Goal: Information Seeking & Learning: Learn about a topic

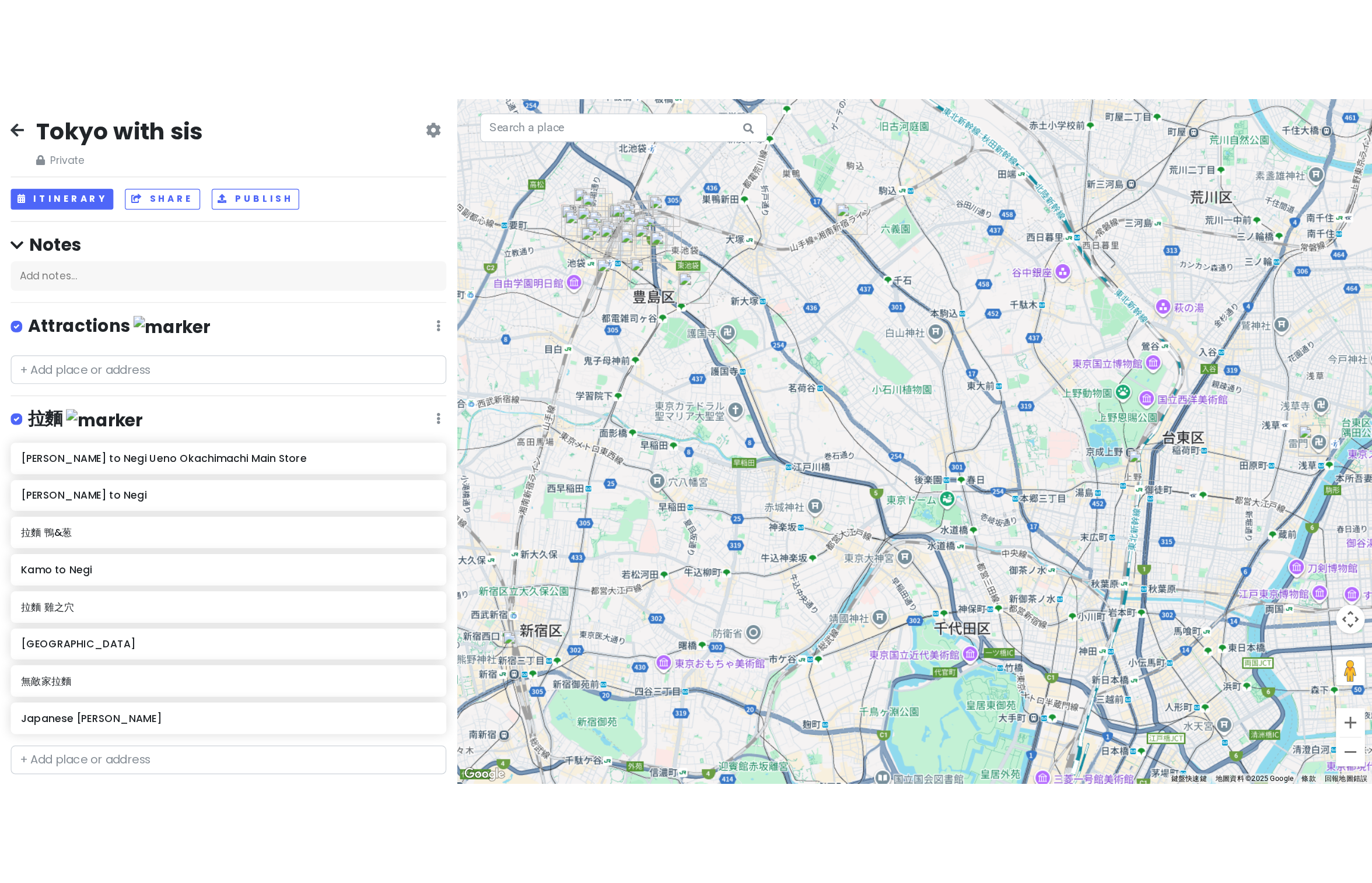
scroll to position [1169, 0]
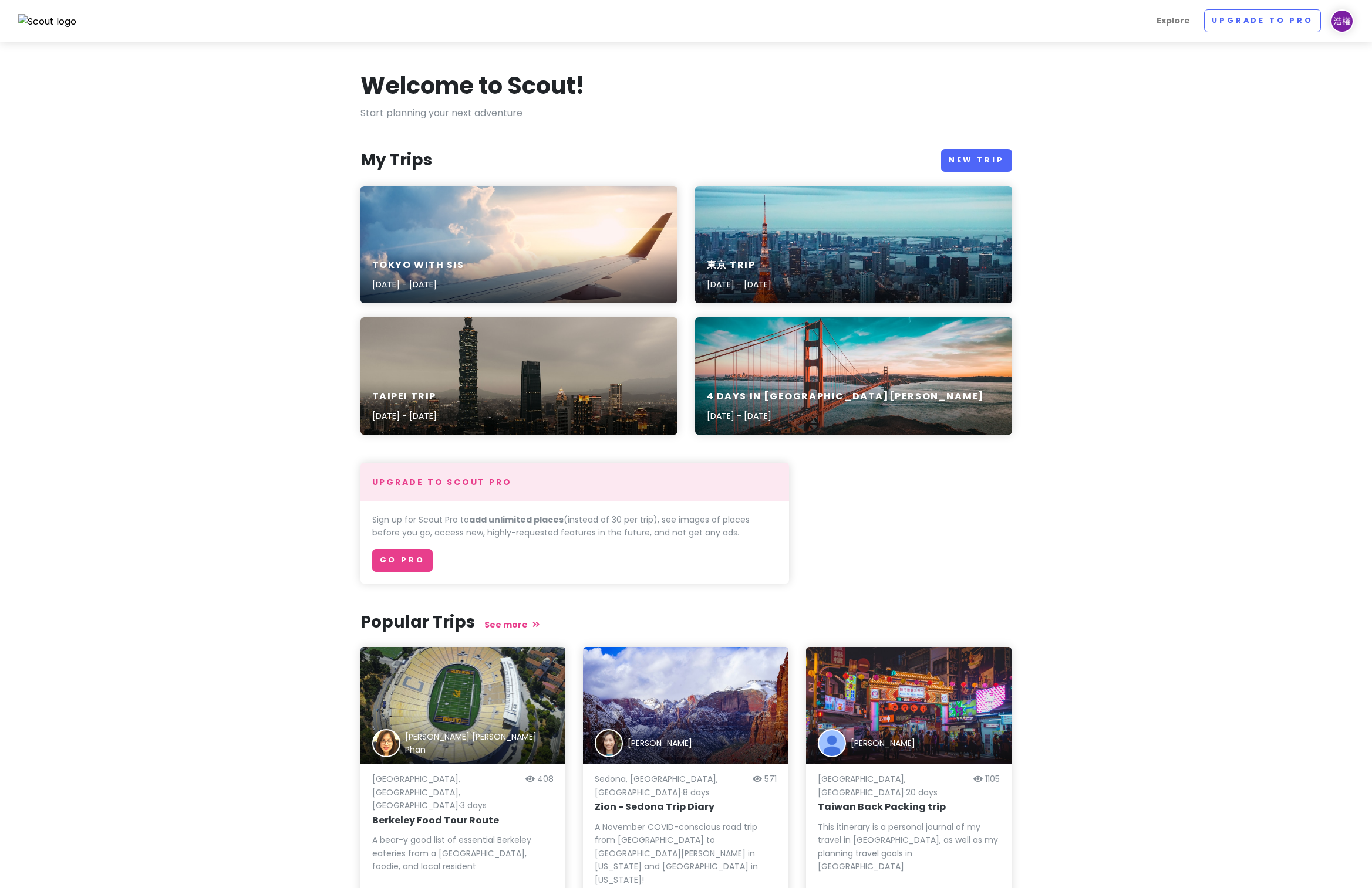
click at [557, 211] on div "[GEOGRAPHIC_DATA] with sis [DATE] - [DATE]" at bounding box center [519, 244] width 317 height 118
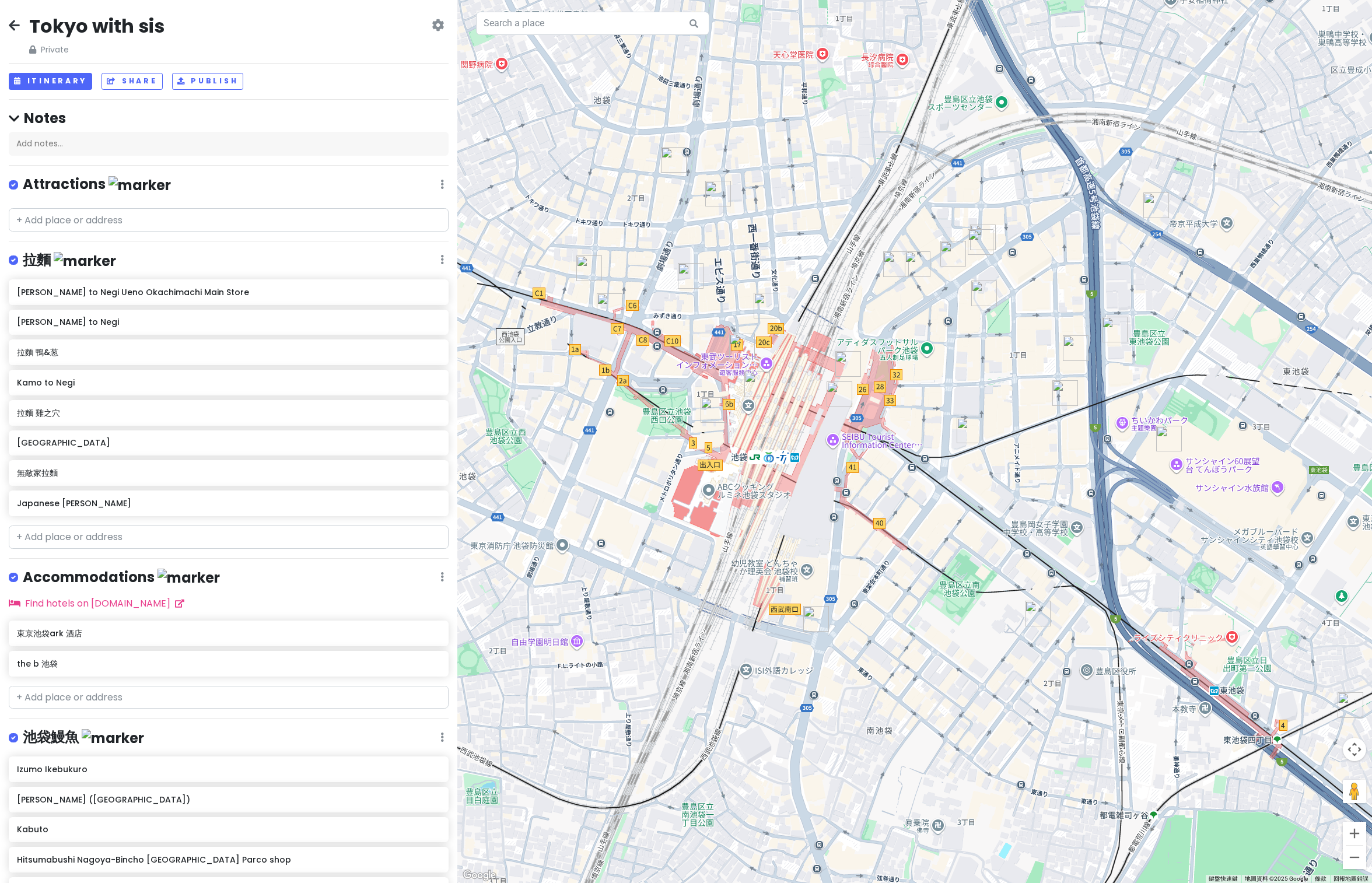
click at [181, 299] on div "[PERSON_NAME] to Negi Ueno Okachimachi Main Store" at bounding box center [229, 292] width 440 height 26
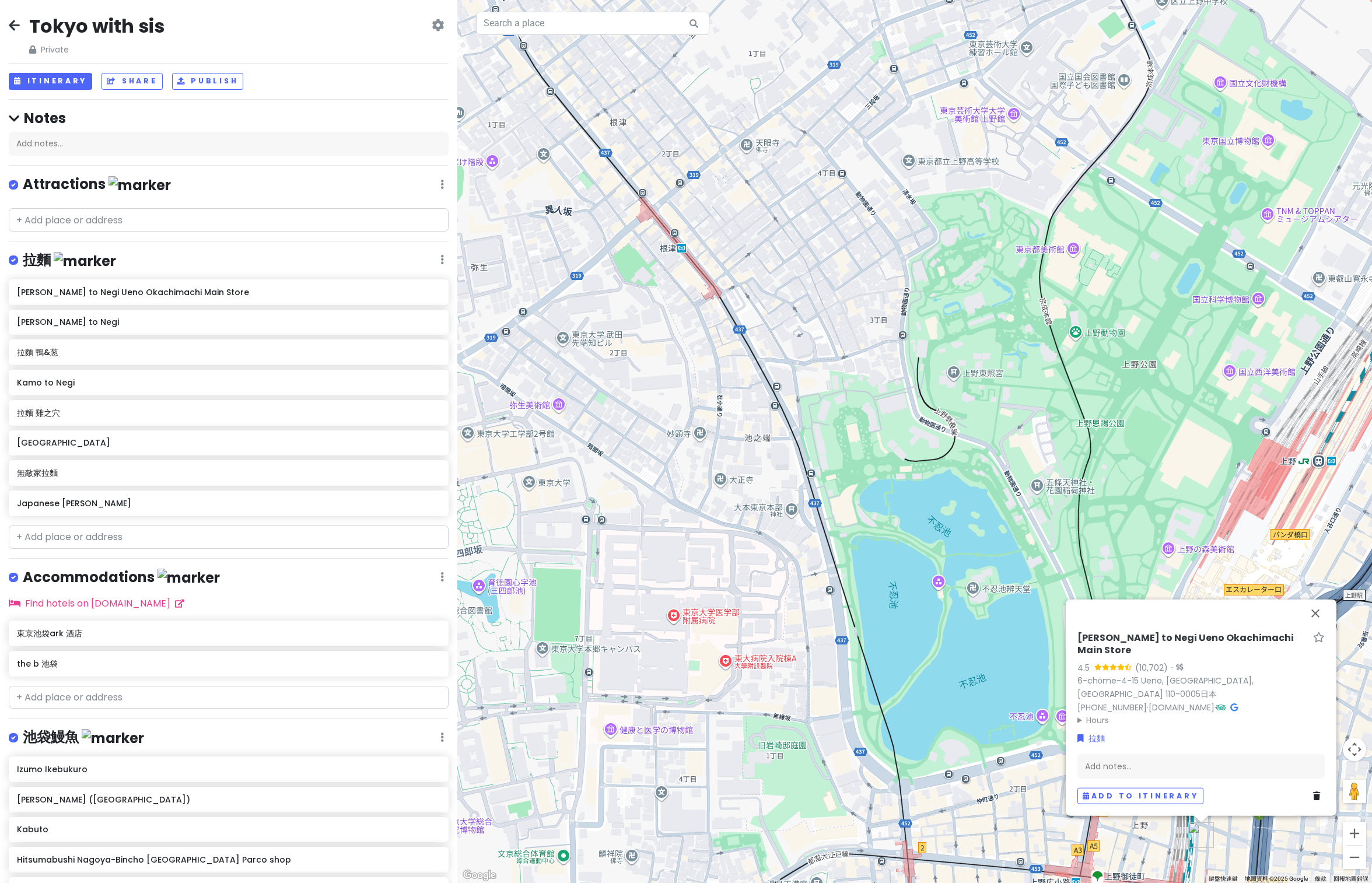
click at [123, 282] on div "[PERSON_NAME] to Negi Ueno Okachimachi Main Store" at bounding box center [229, 292] width 440 height 26
click at [88, 318] on h6 "[PERSON_NAME] to Negi" at bounding box center [228, 322] width 423 height 11
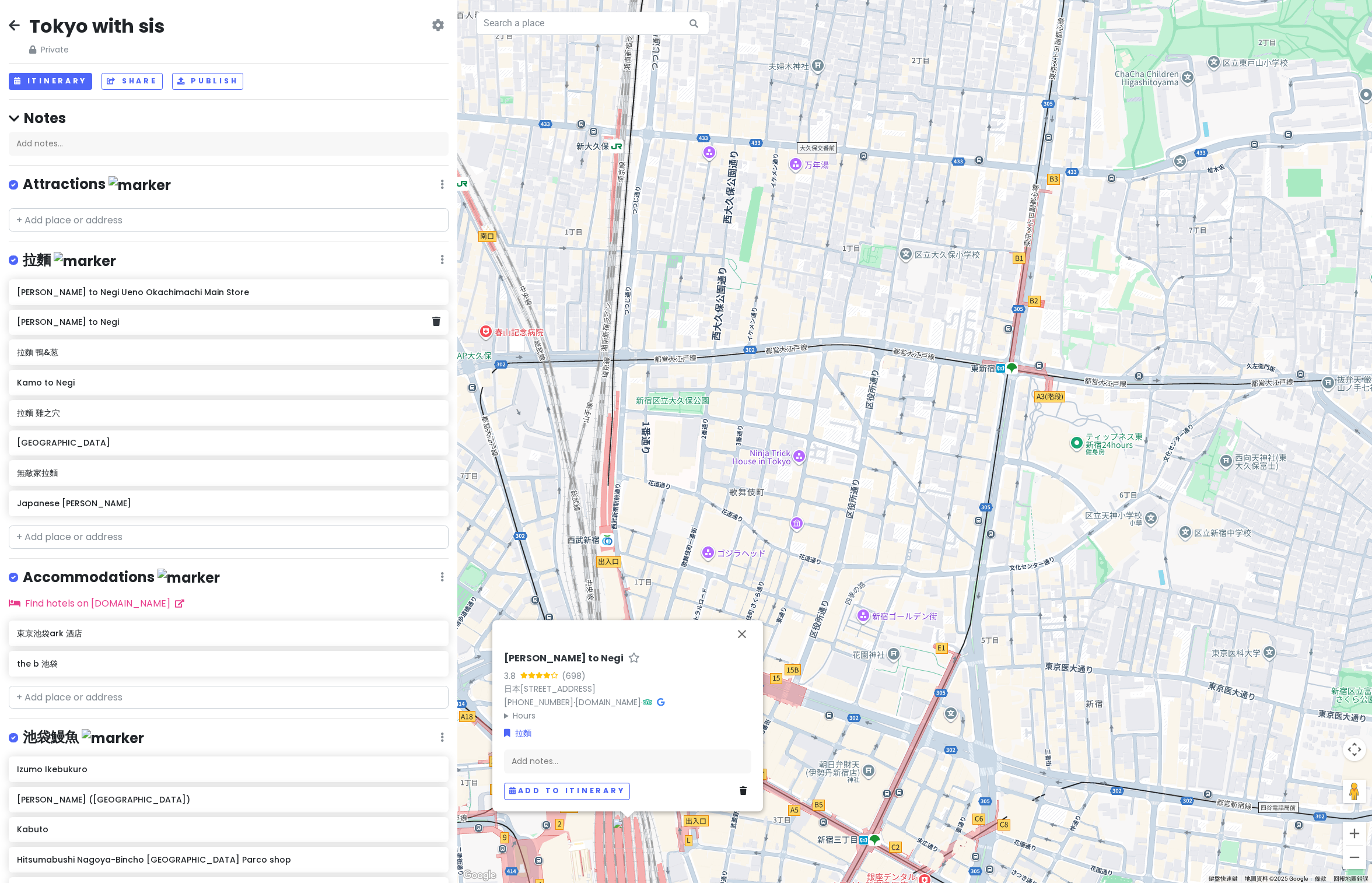
click at [245, 287] on h6 "[PERSON_NAME] to Negi Ueno Okachimachi Main Store" at bounding box center [228, 292] width 423 height 11
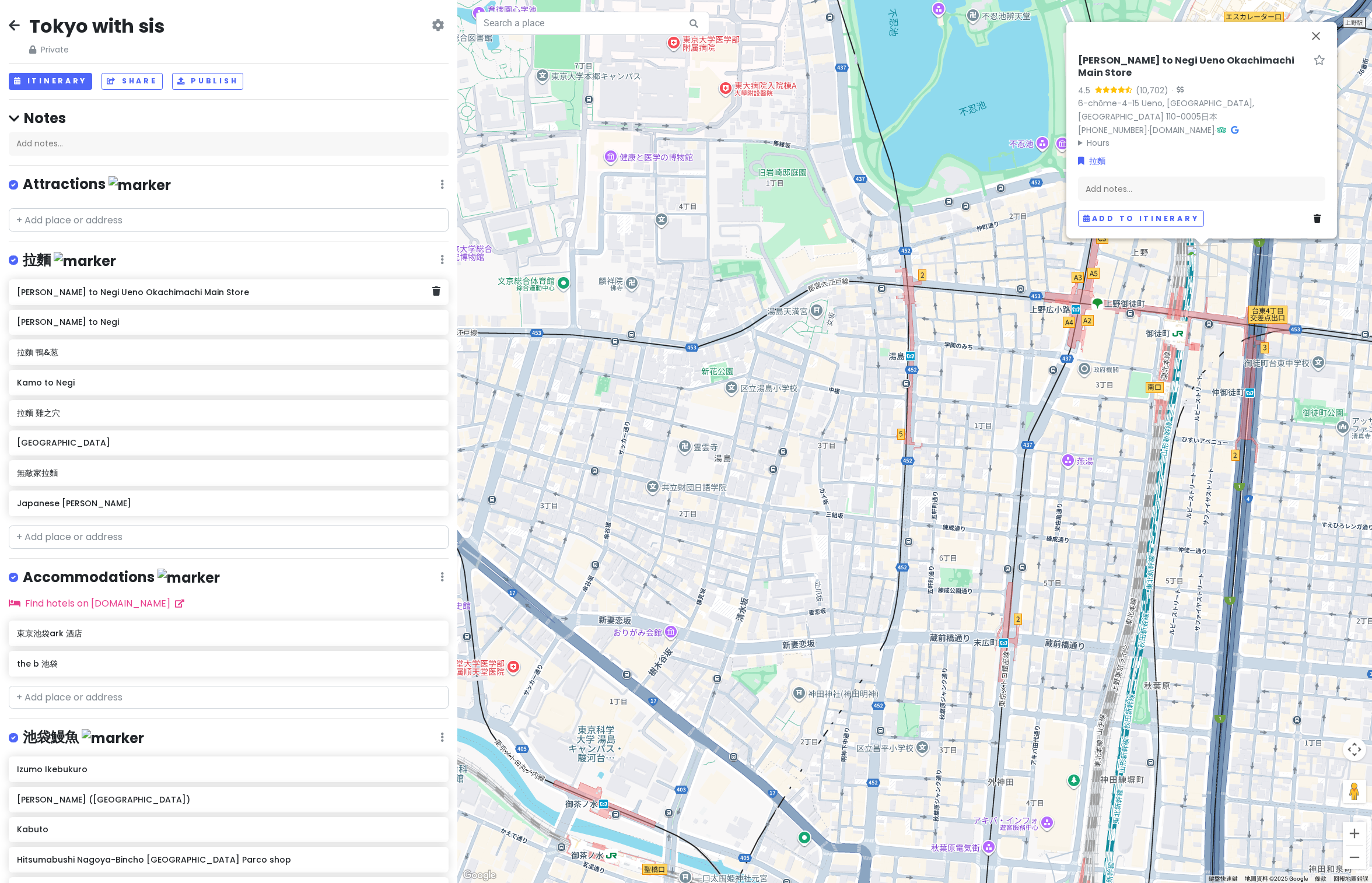
click at [131, 320] on h6 "[PERSON_NAME] to Negi" at bounding box center [228, 322] width 423 height 11
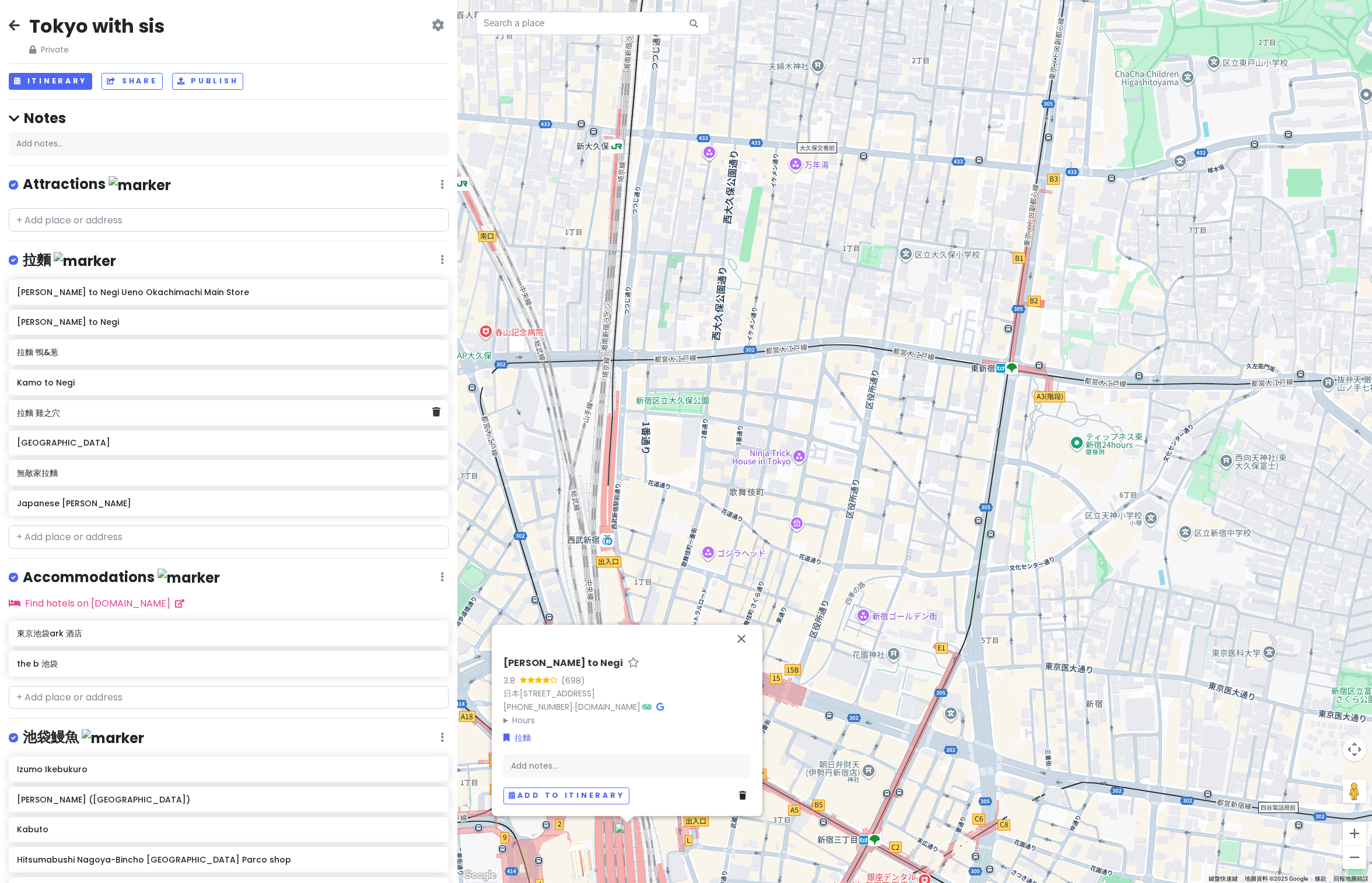
click at [70, 410] on h6 "拉麵 雞之穴" at bounding box center [224, 413] width 415 height 11
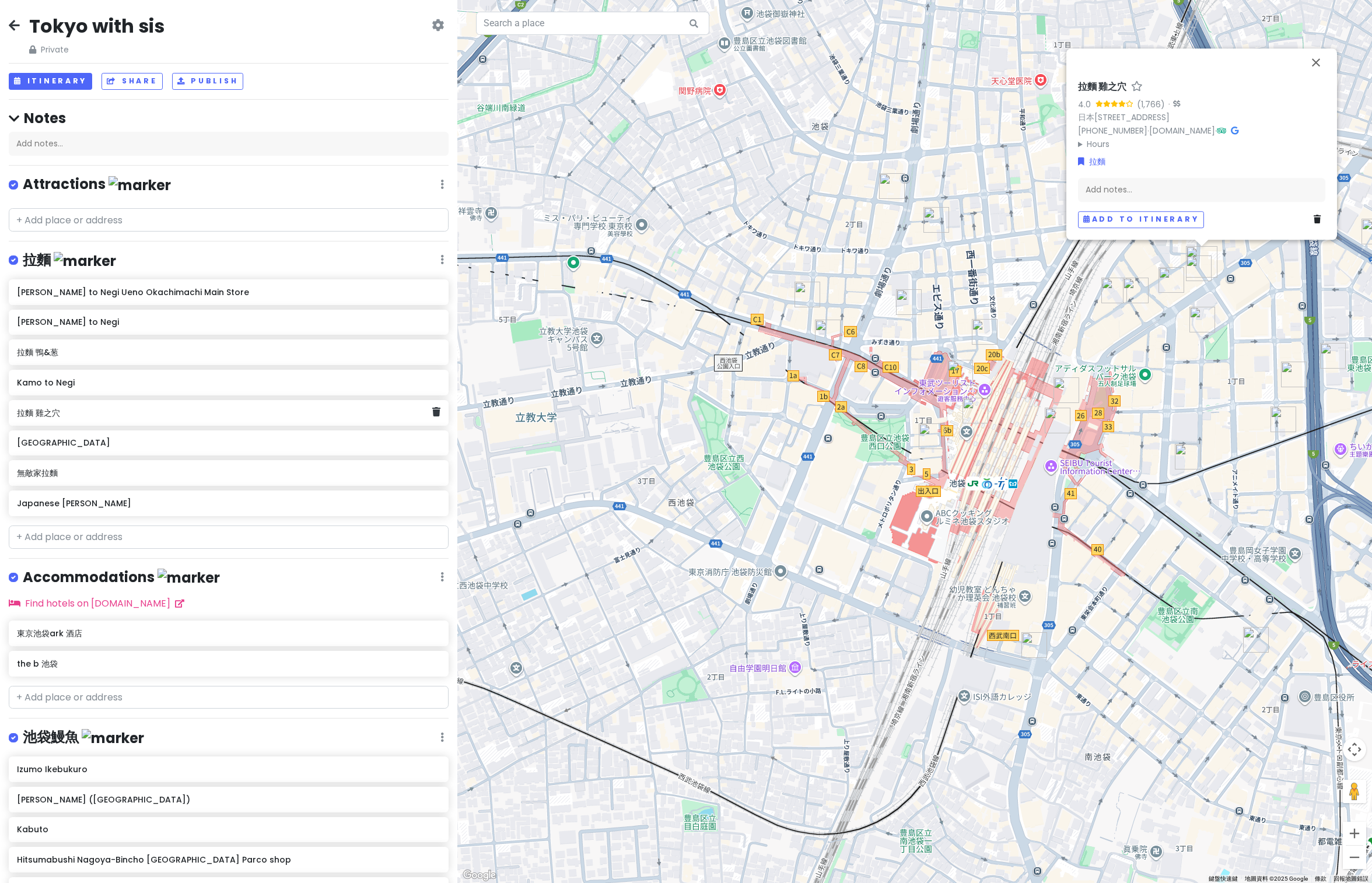
click at [66, 442] on h6 "[GEOGRAPHIC_DATA]" at bounding box center [228, 443] width 423 height 11
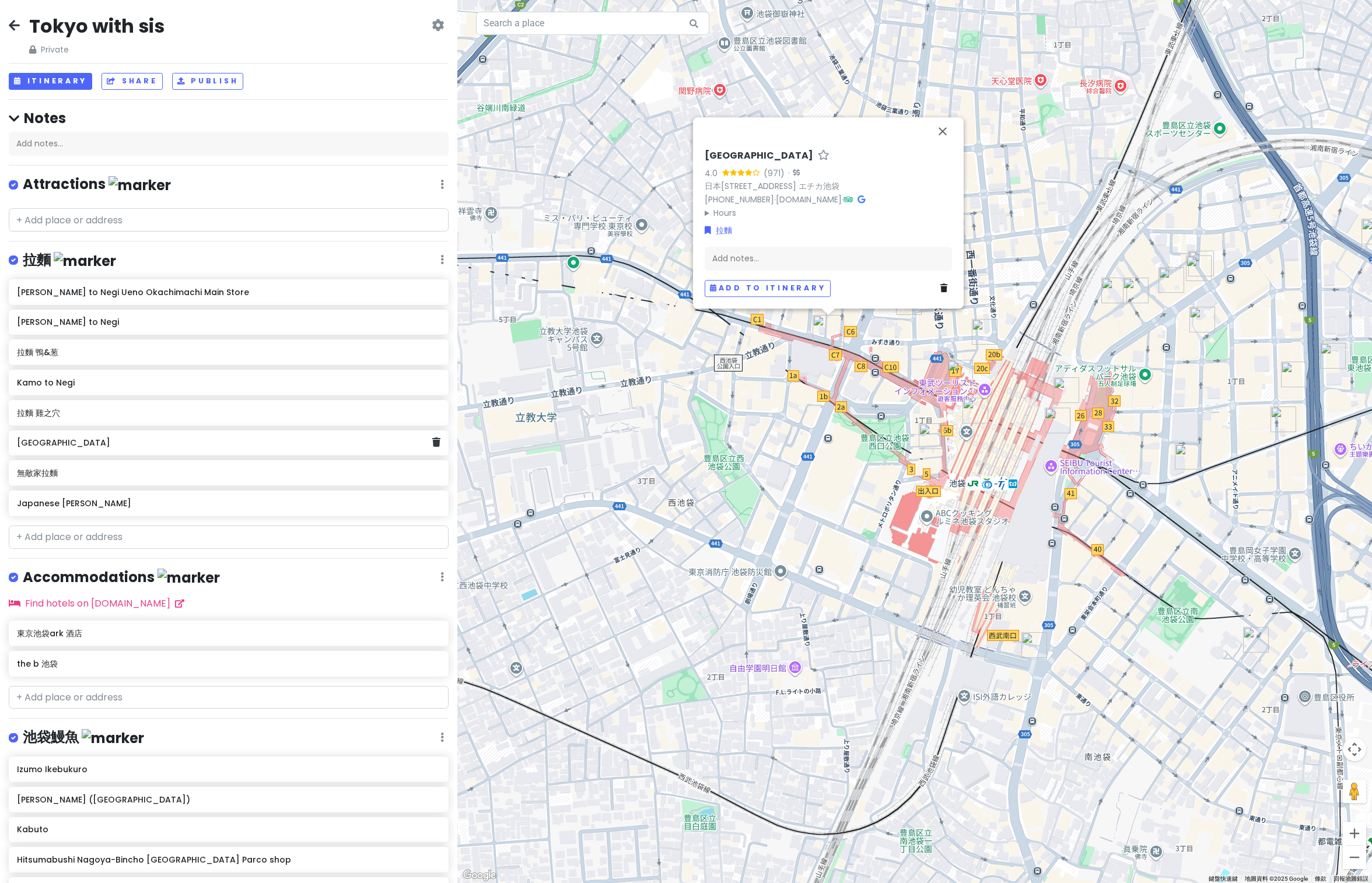
click at [41, 468] on h6 "無敵家拉麵" at bounding box center [228, 474] width 423 height 11
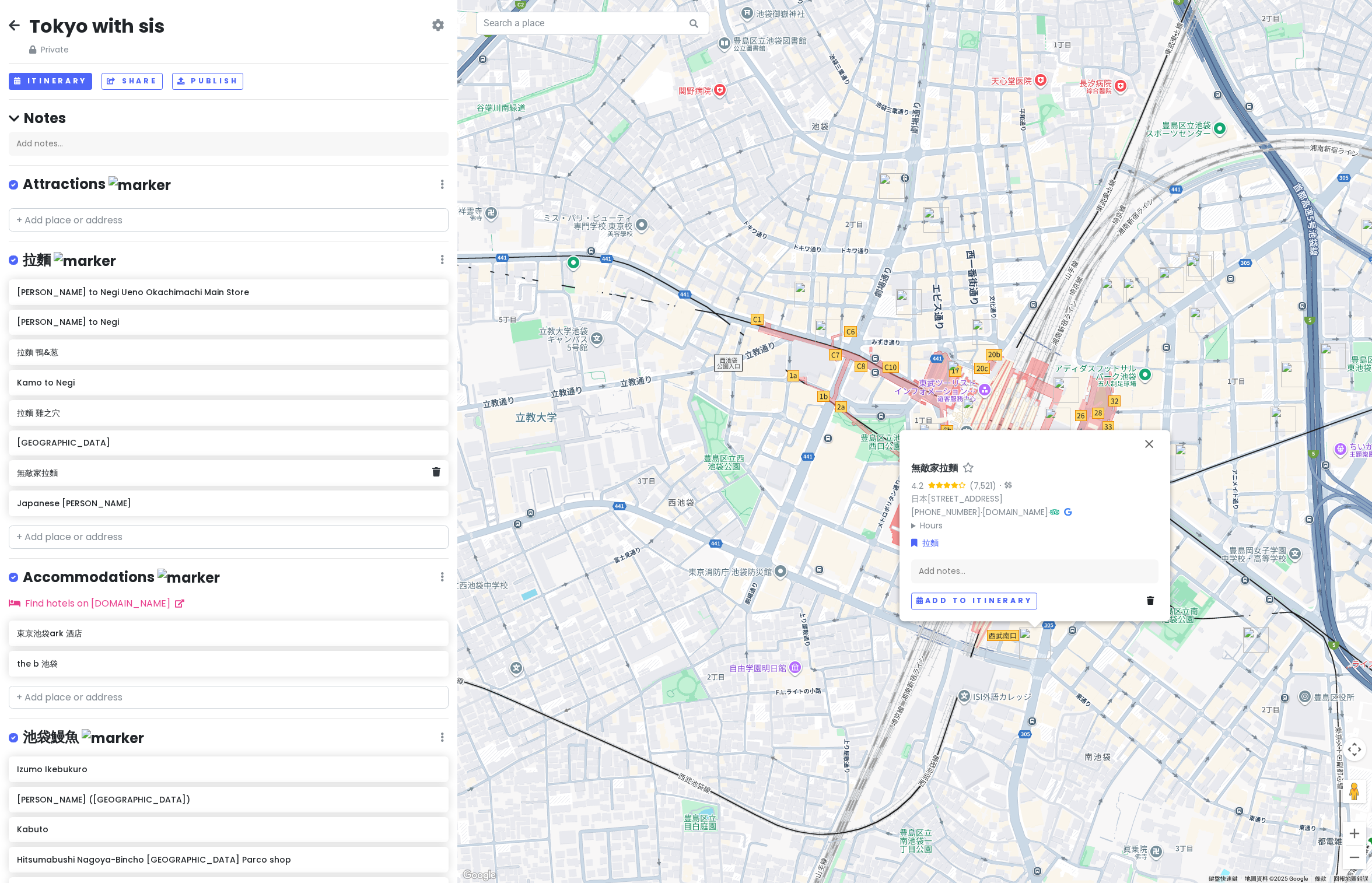
click at [201, 329] on div "[PERSON_NAME] to Negi" at bounding box center [229, 323] width 440 height 26
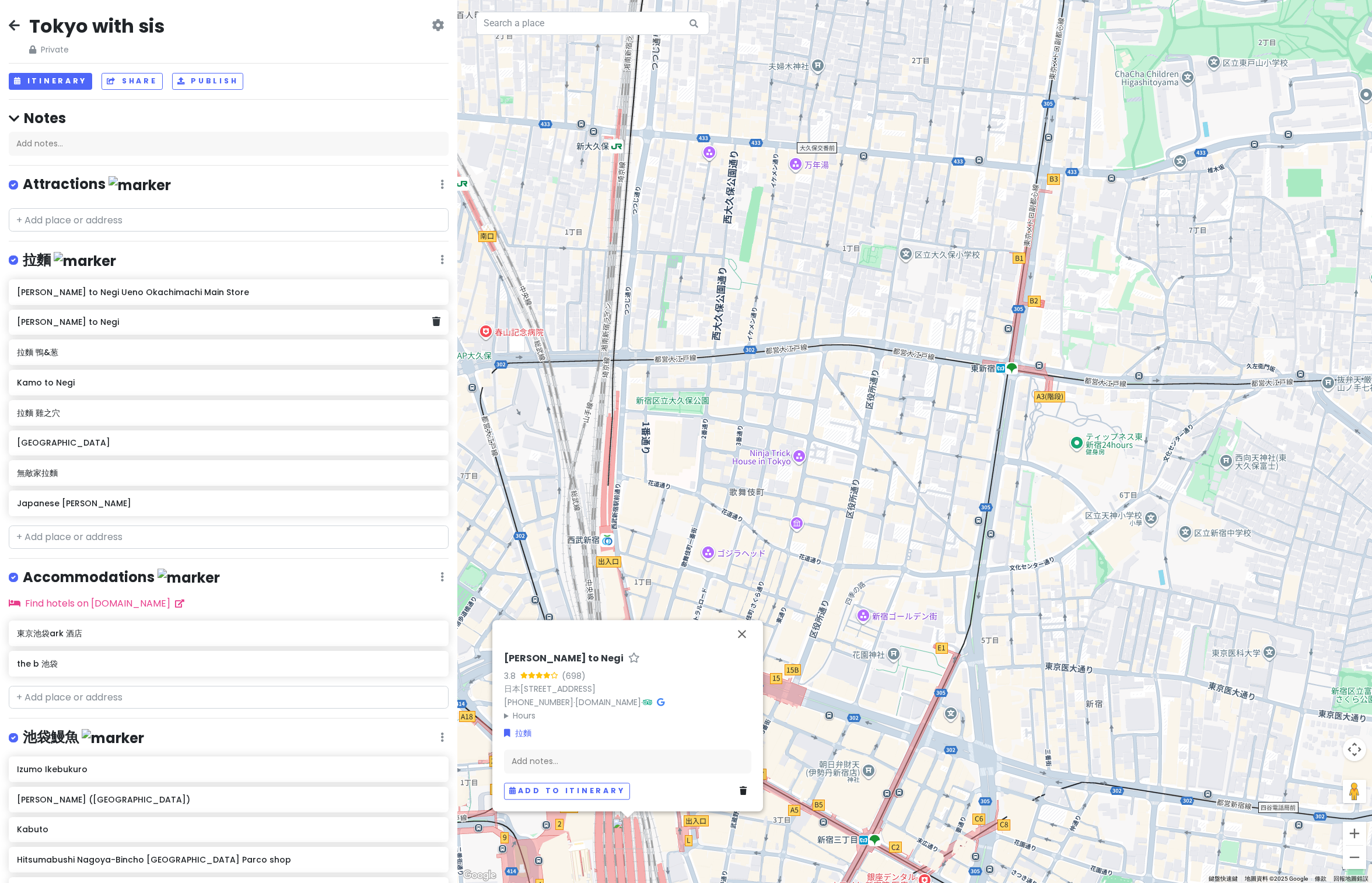
click at [105, 503] on h6 "Japanese [PERSON_NAME]" at bounding box center [228, 504] width 423 height 11
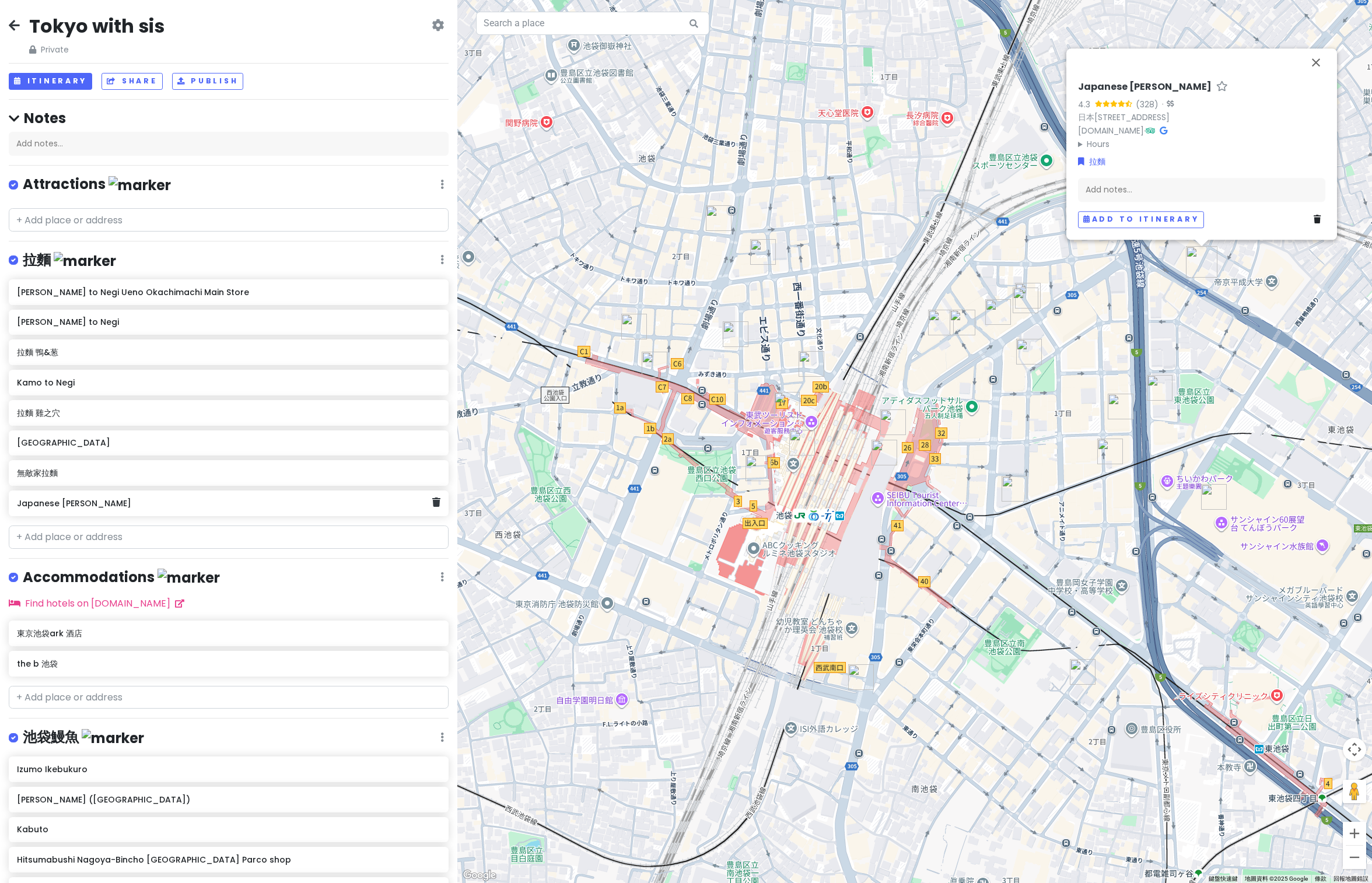
click at [46, 468] on h6 "無敵家拉麵" at bounding box center [228, 474] width 423 height 11
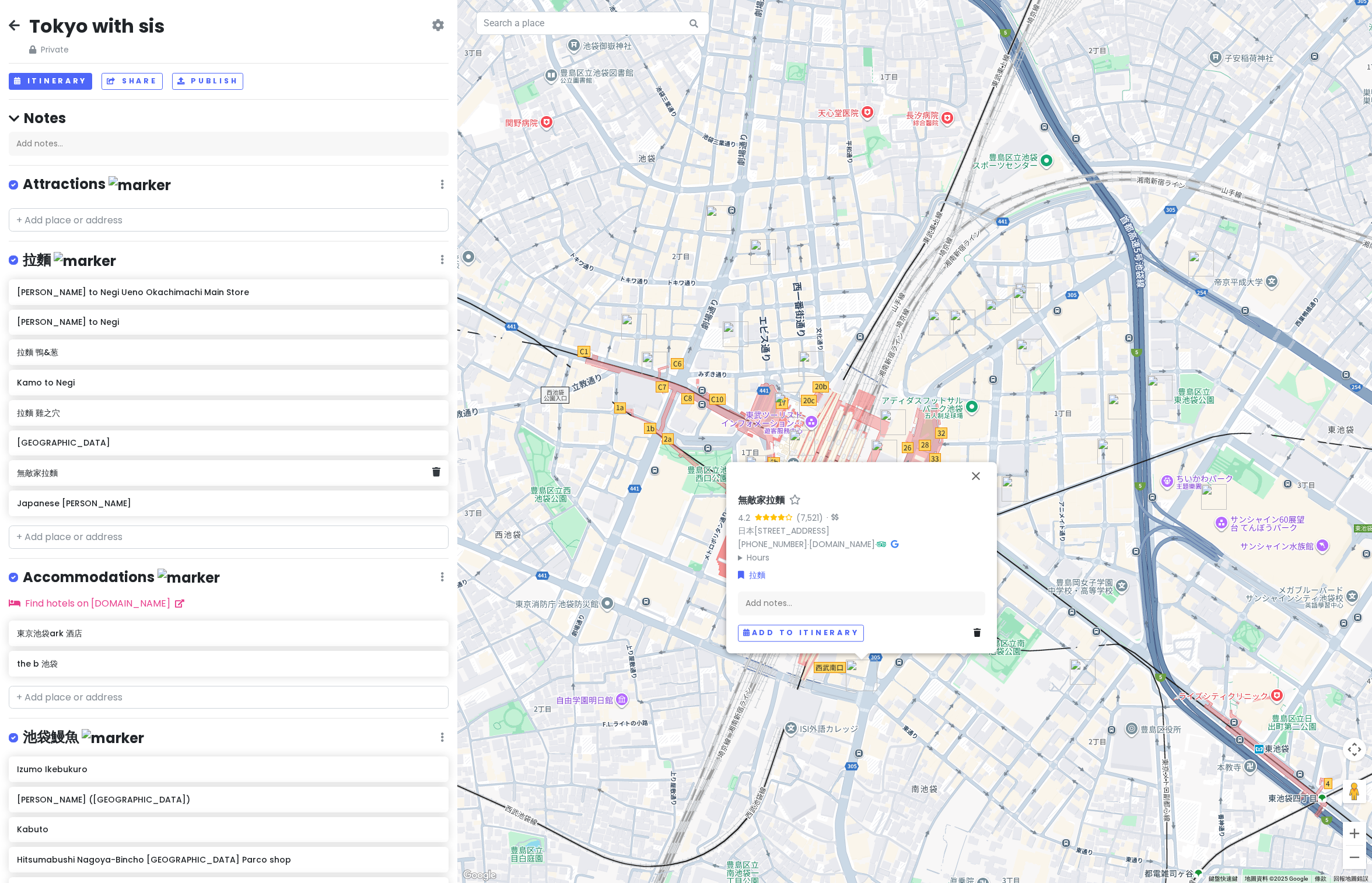
click at [762, 490] on div "無敵家拉麵 4.2 (7,521) · 日本[STREET_ADDRESS][PERSON_NAME] [PHONE_NUMBER] · [DOMAIN_NA…" at bounding box center [862, 568] width 257 height 156
click at [745, 500] on div "無敵家拉麵" at bounding box center [861, 508] width 248 height 17
click at [762, 500] on h6 "無敵家拉麵" at bounding box center [761, 506] width 46 height 13
click at [104, 499] on h6 "Japanese [PERSON_NAME]" at bounding box center [228, 504] width 423 height 11
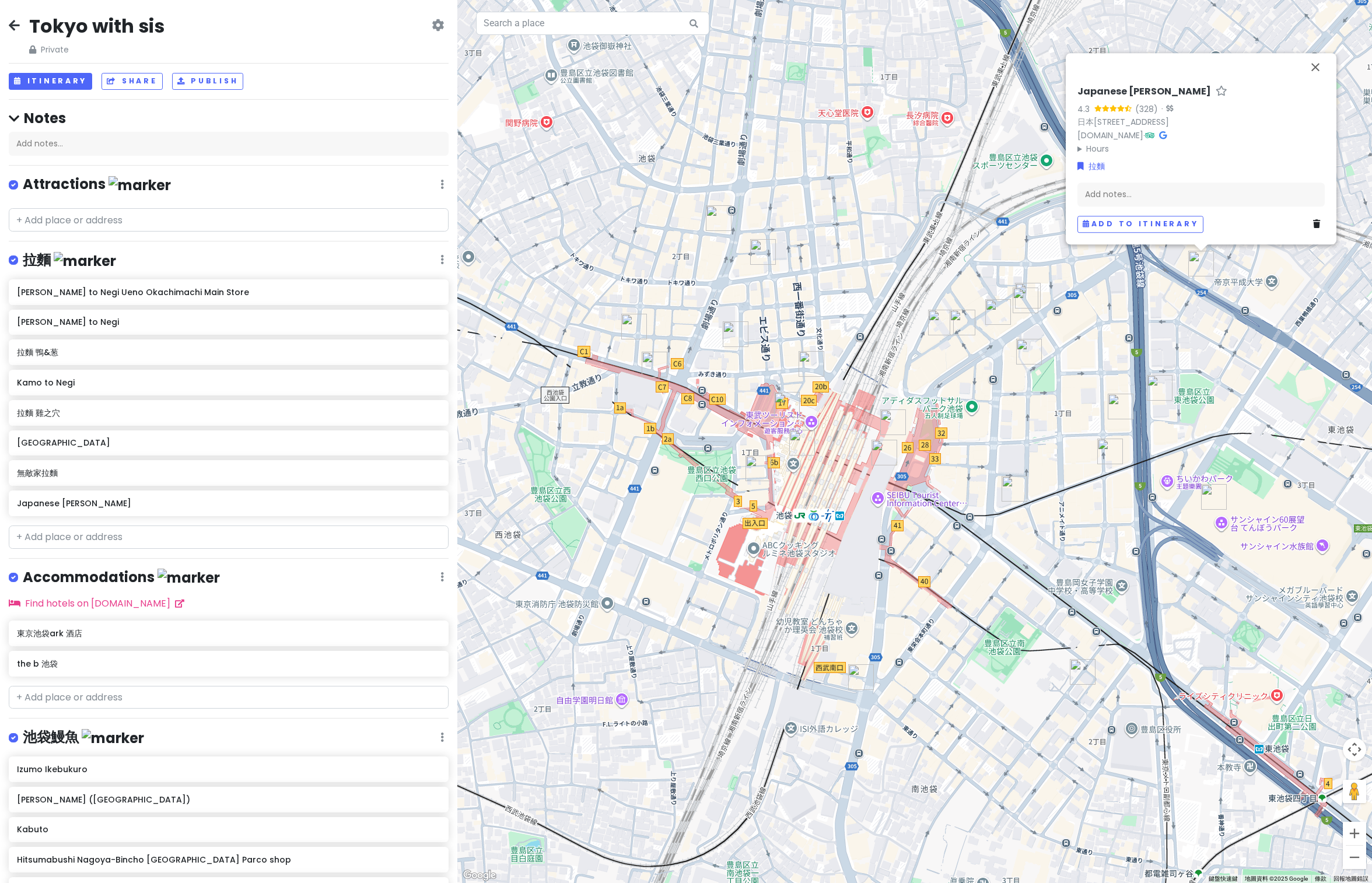
click at [120, 504] on h6 "Japanese [PERSON_NAME]" at bounding box center [228, 504] width 423 height 11
click at [172, 287] on h6 "[PERSON_NAME] to Negi Ueno Okachimachi Main Store" at bounding box center [228, 292] width 423 height 11
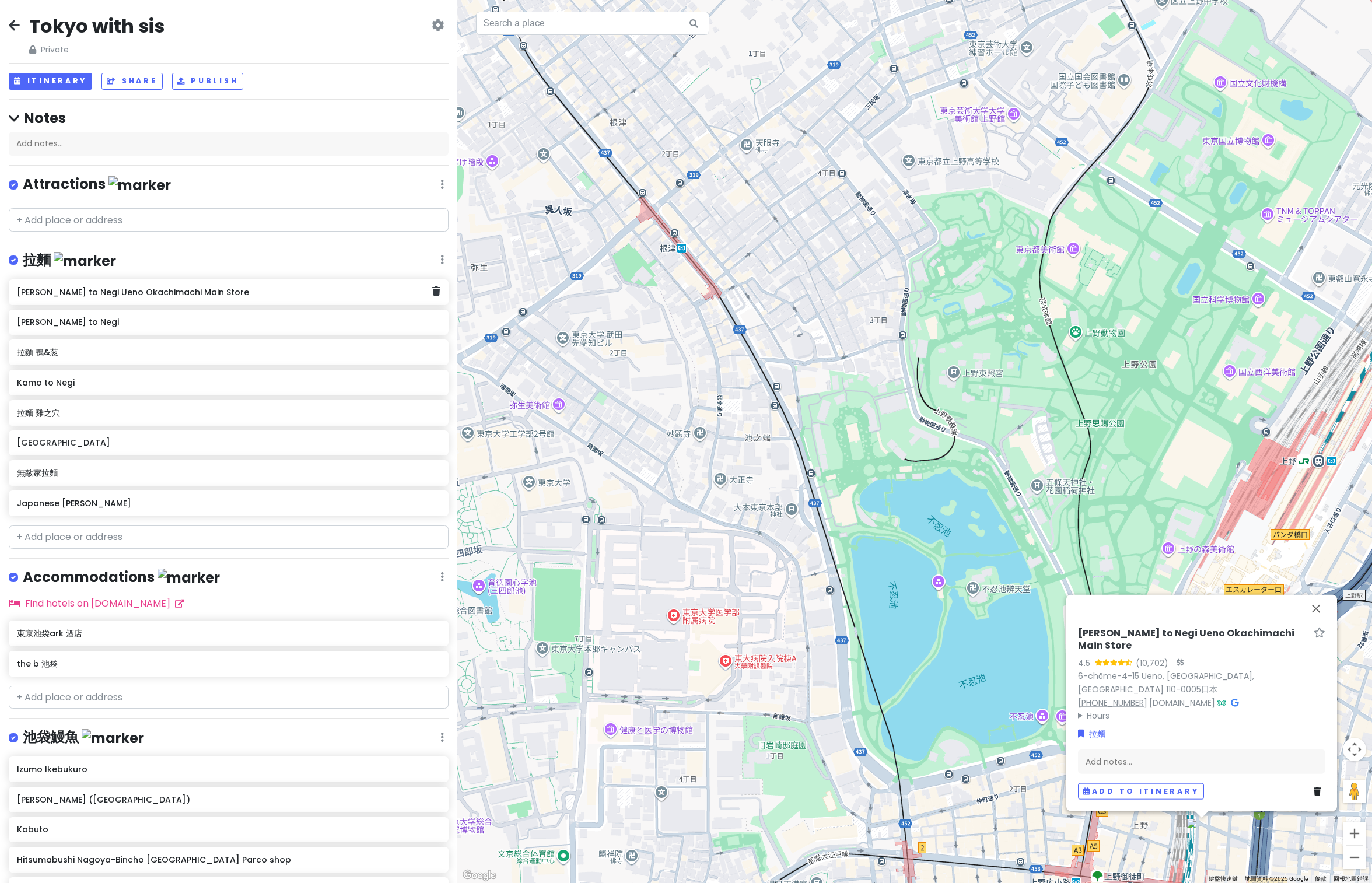
click at [1083, 556] on link "[PHONE_NUMBER]" at bounding box center [1113, 702] width 70 height 12
click at [1085, 556] on summary "Hours" at bounding box center [1201, 720] width 248 height 13
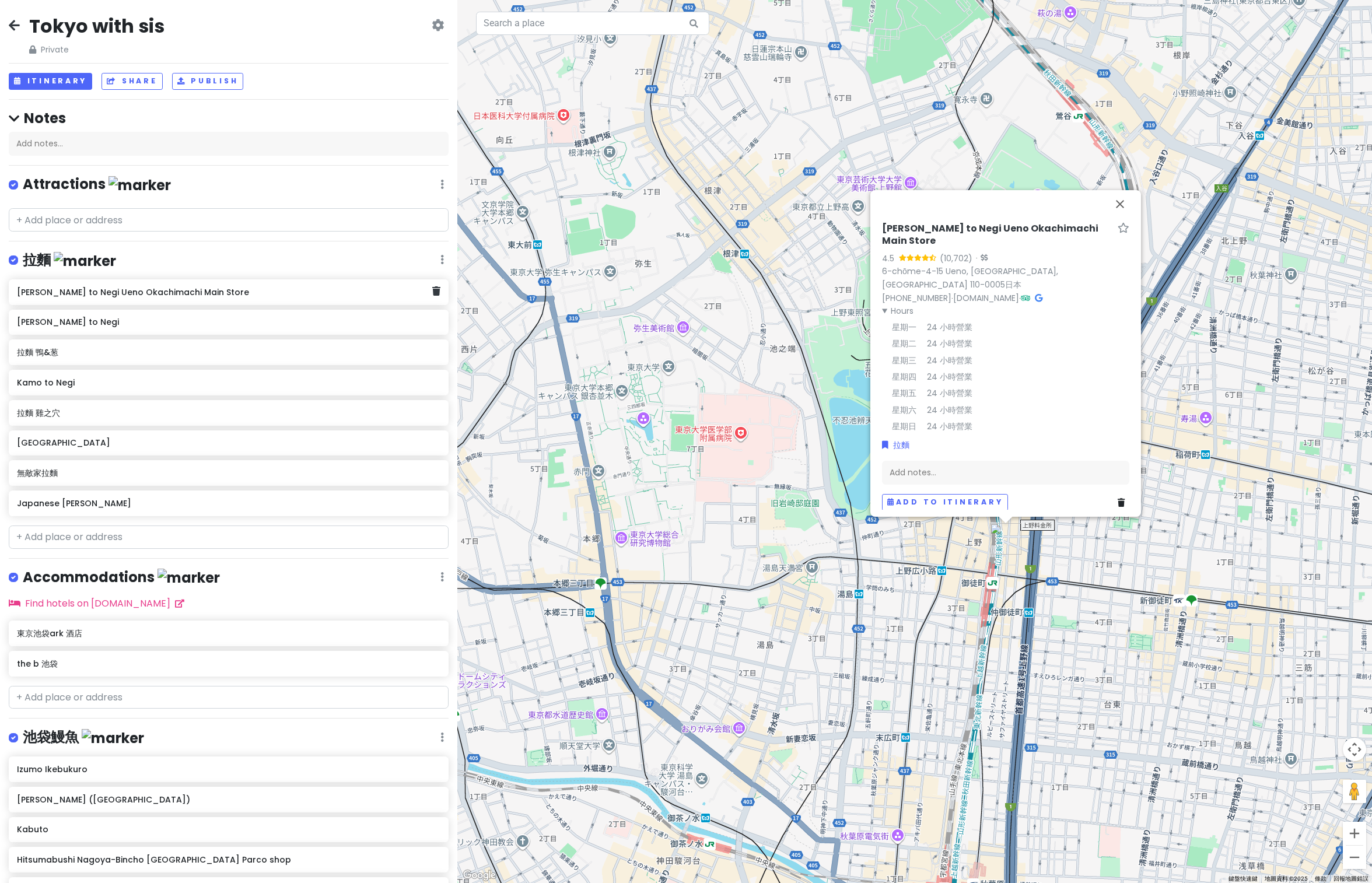
click at [133, 324] on h6 "[PERSON_NAME] to Negi" at bounding box center [228, 322] width 423 height 11
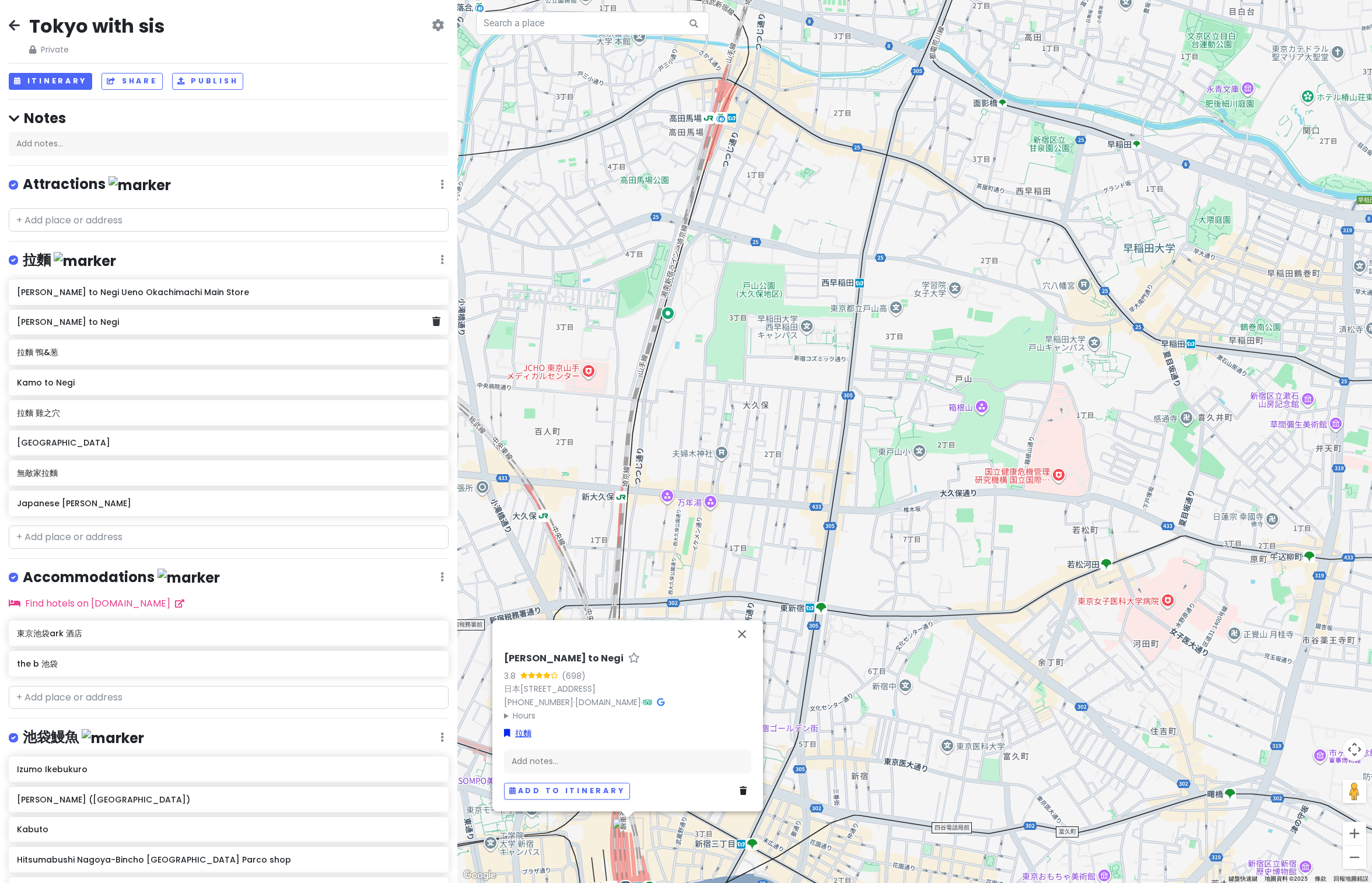
click at [505, 556] on link "拉麵" at bounding box center [518, 733] width 28 height 13
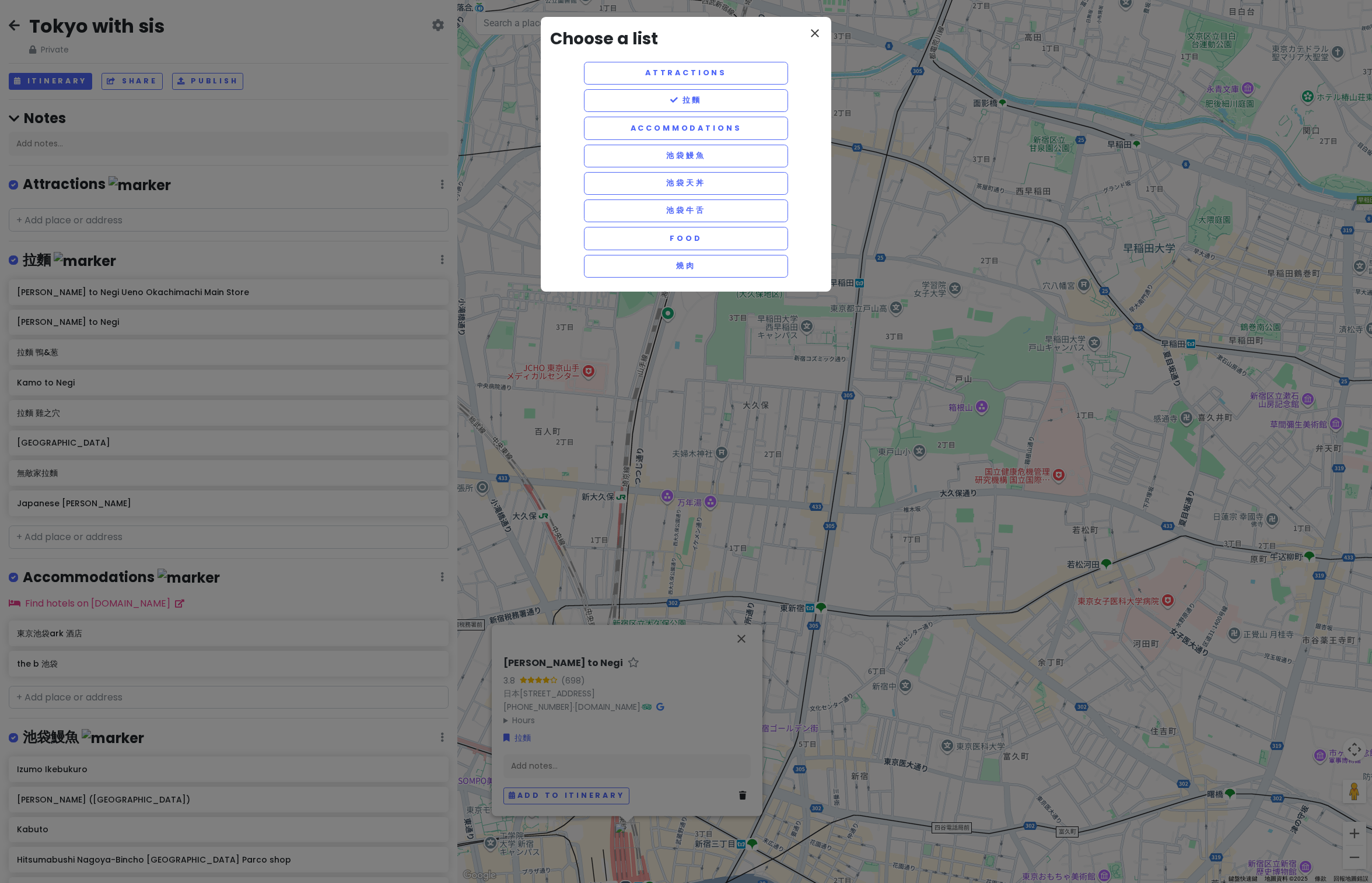
click at [812, 36] on icon "close" at bounding box center [815, 33] width 14 height 14
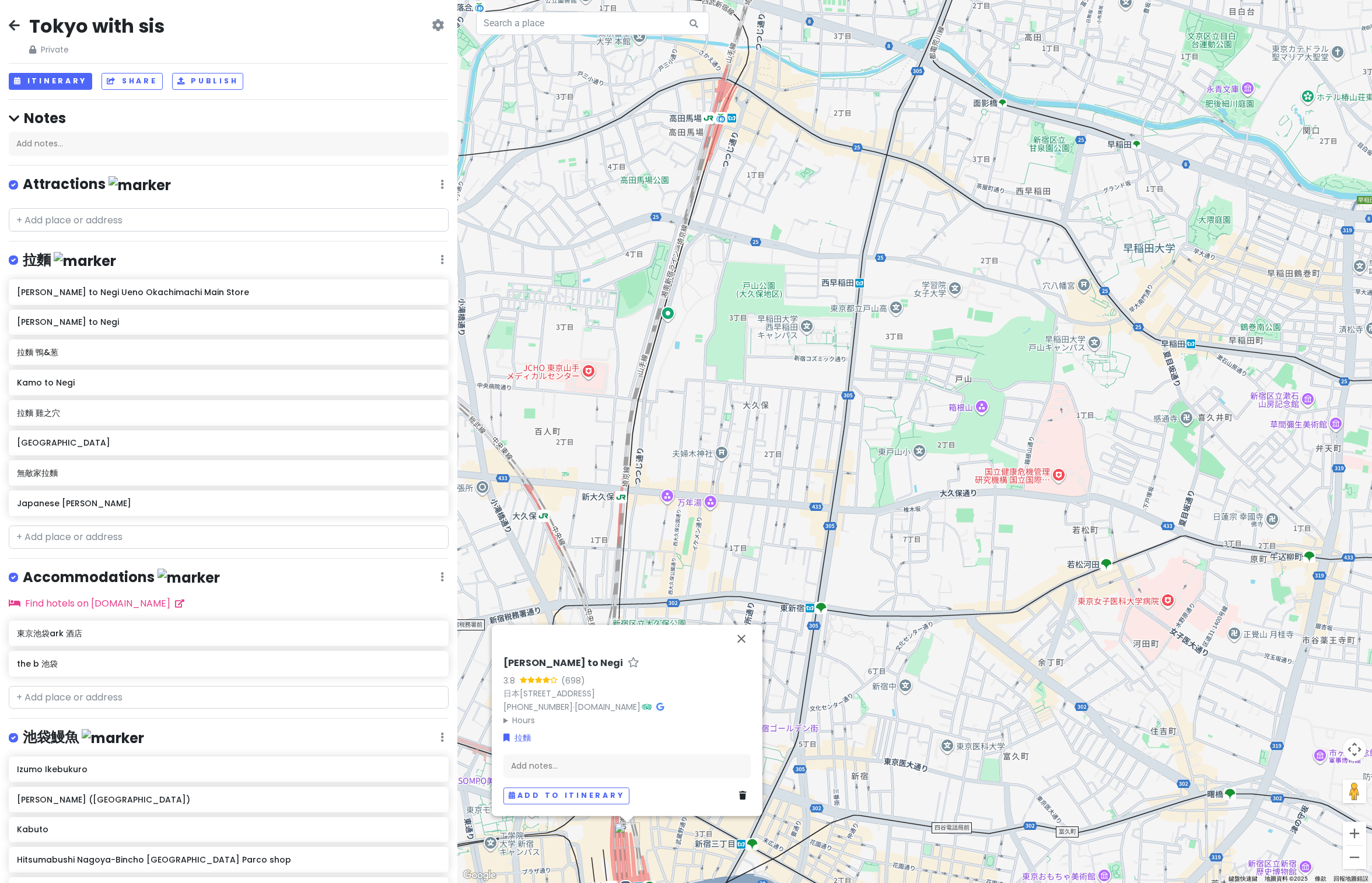
click at [37, 409] on h6 "拉麵 雞之穴" at bounding box center [228, 413] width 423 height 11
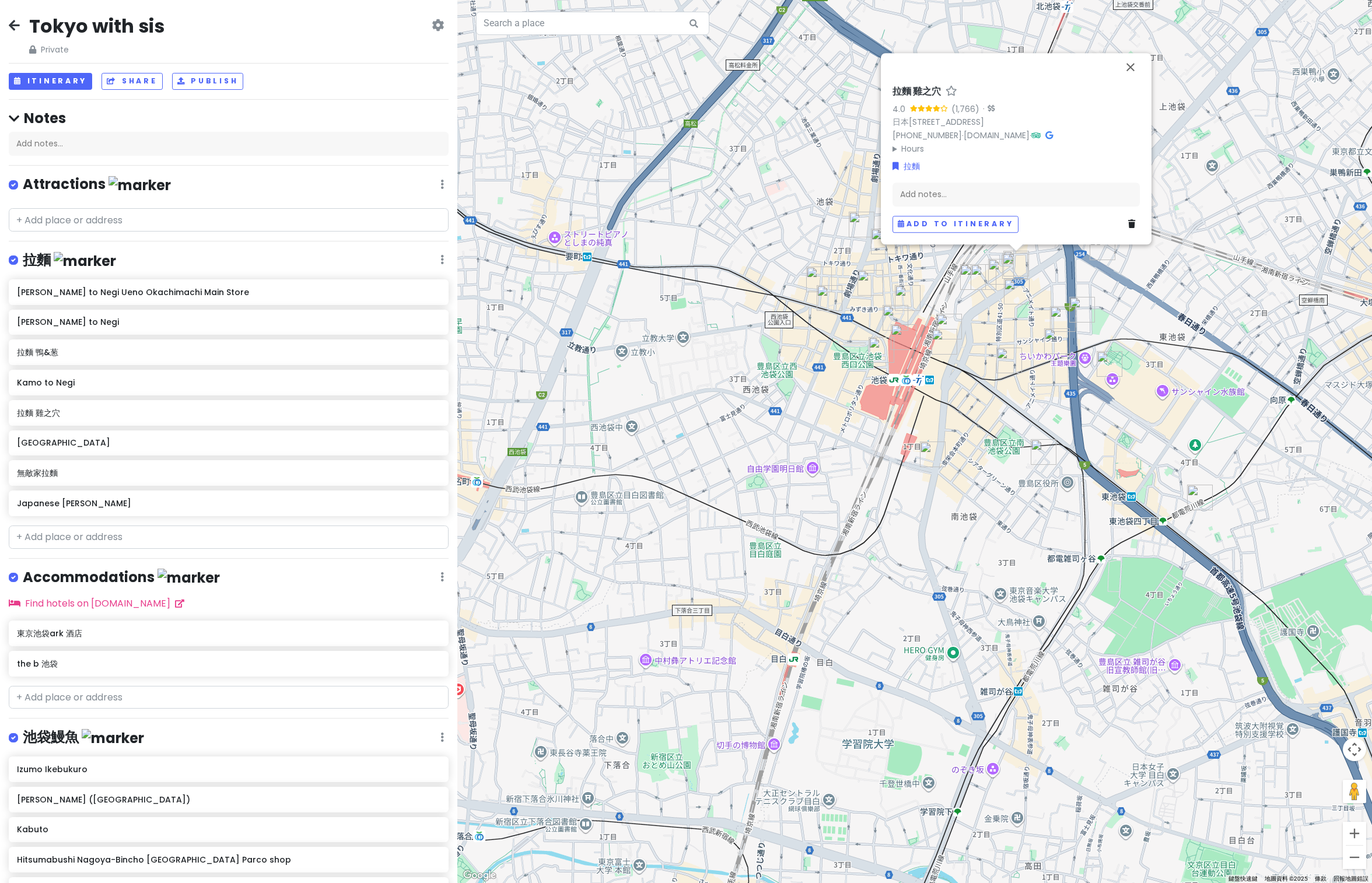
click at [896, 156] on div "拉麵 雞之穴 4.0 (1,766) · 日本〒170-0013 Tokyo, Toshima City, Higashiikebukuro, 1-chōme…" at bounding box center [1016, 159] width 257 height 156
click at [892, 147] on div "拉麵 雞之穴 4.0 (1,766) · 日本〒170-0013 Tokyo, Toshima City, Higashiikebukuro, 1-chōme…" at bounding box center [1016, 159] width 257 height 156
click at [891, 154] on div "拉麵 雞之穴 4.0 (1,766) · 日本〒170-0013 Tokyo, Toshima City, Higashiikebukuro, 1-chōme…" at bounding box center [1016, 159] width 257 height 156
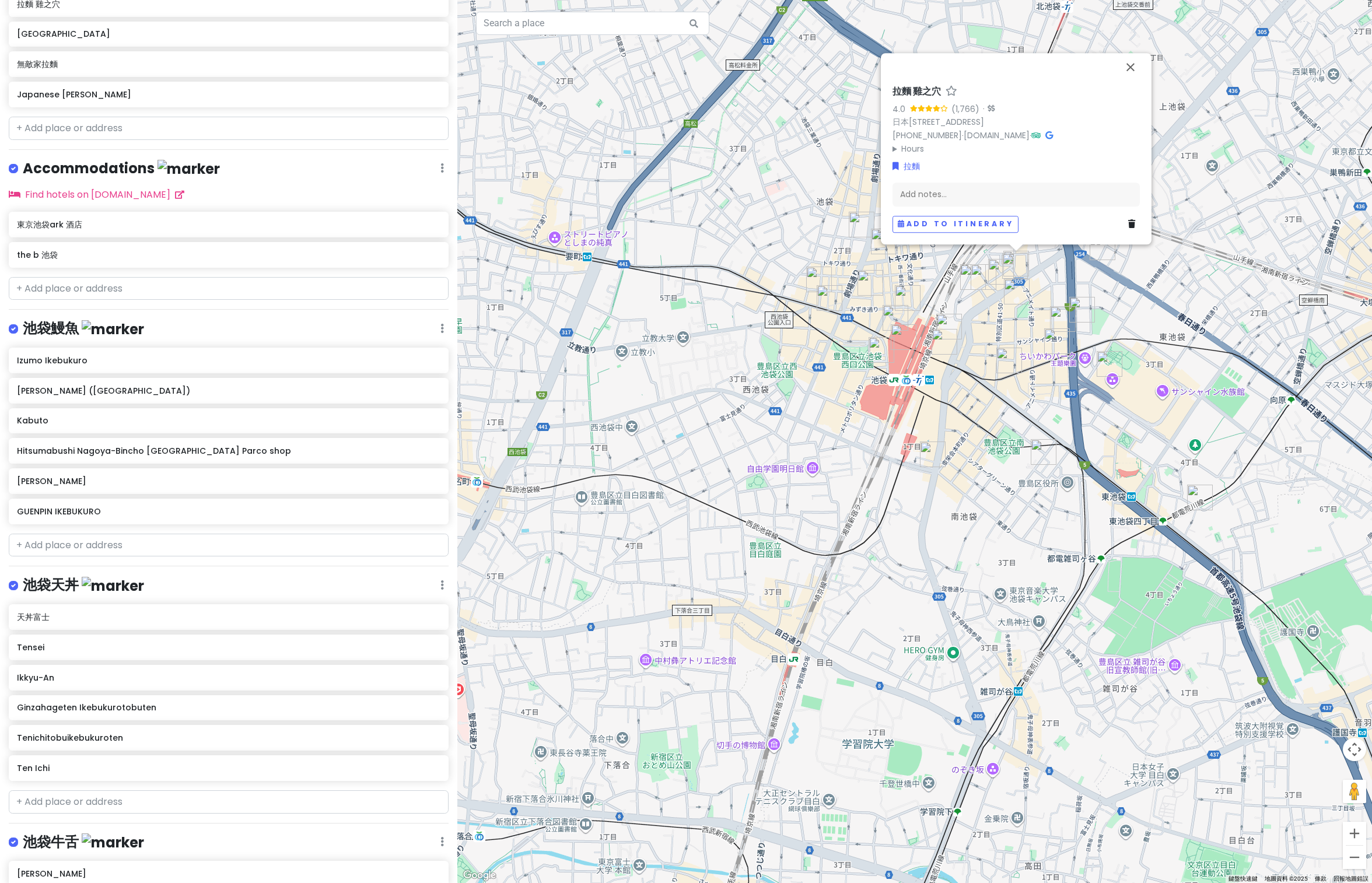
scroll to position [421, 0]
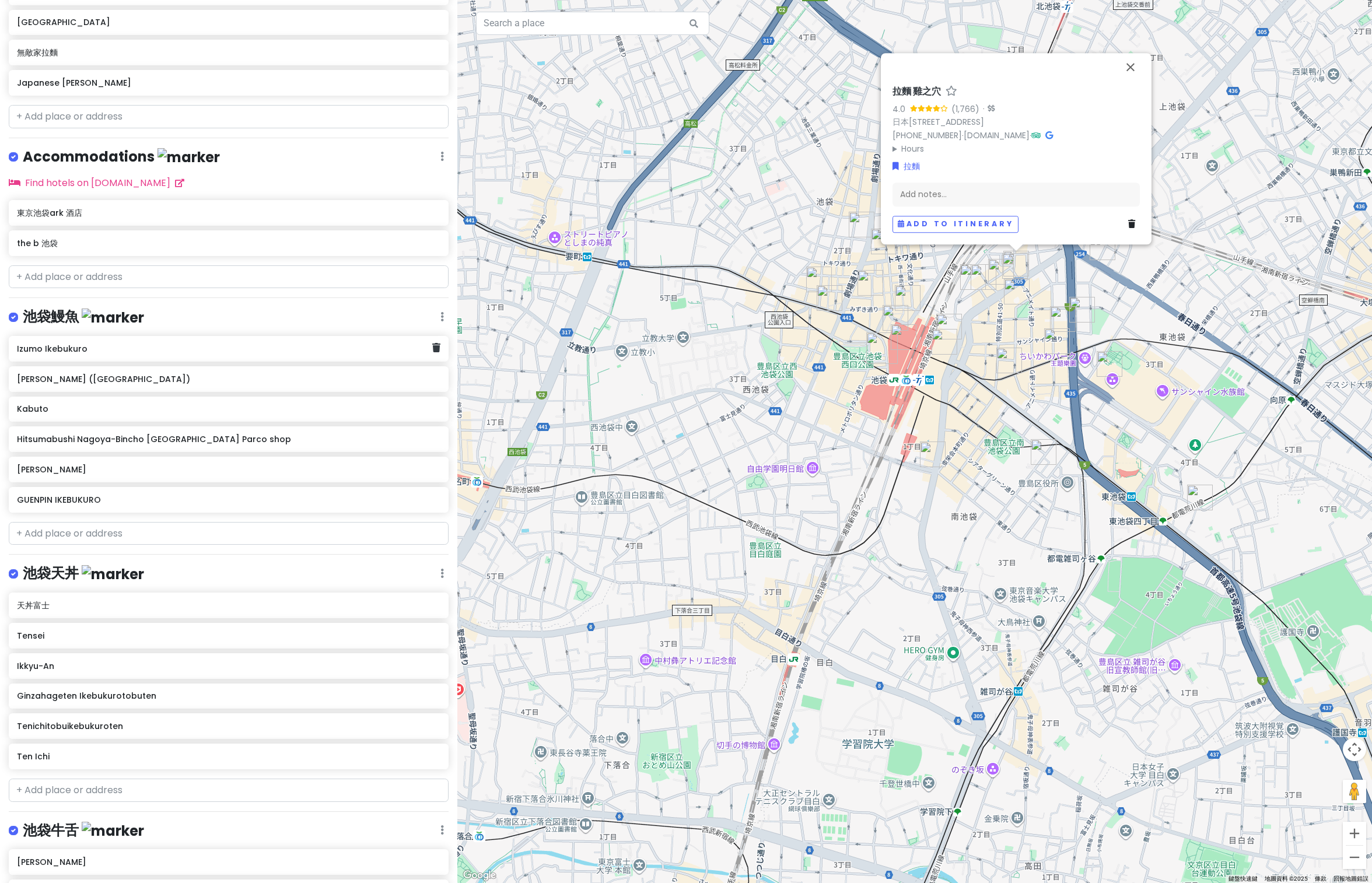
click at [67, 344] on h6 "Izumo Ikebukuro" at bounding box center [224, 349] width 415 height 11
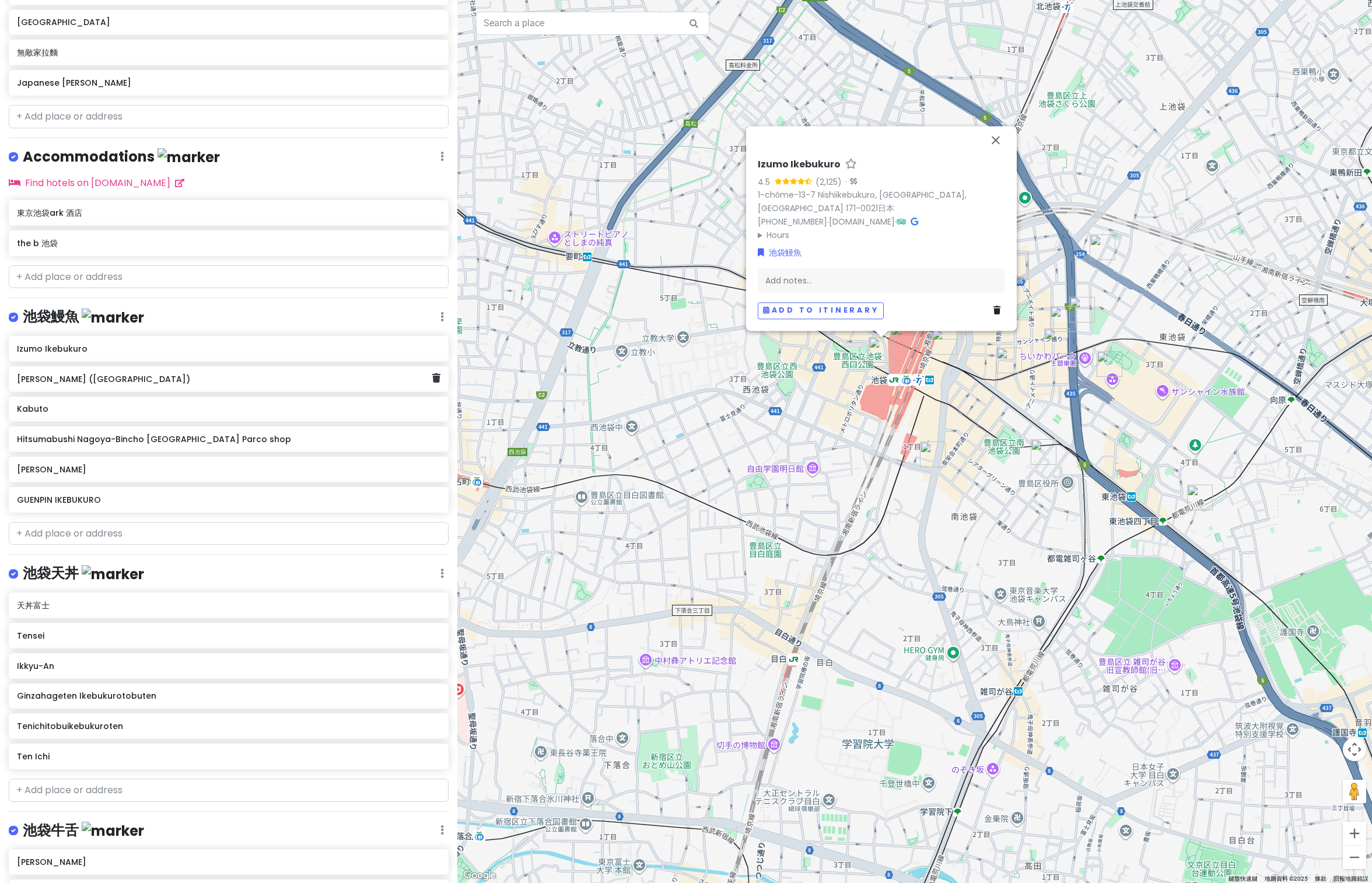
click at [122, 378] on h6 "[PERSON_NAME] ([GEOGRAPHIC_DATA])" at bounding box center [224, 379] width 415 height 11
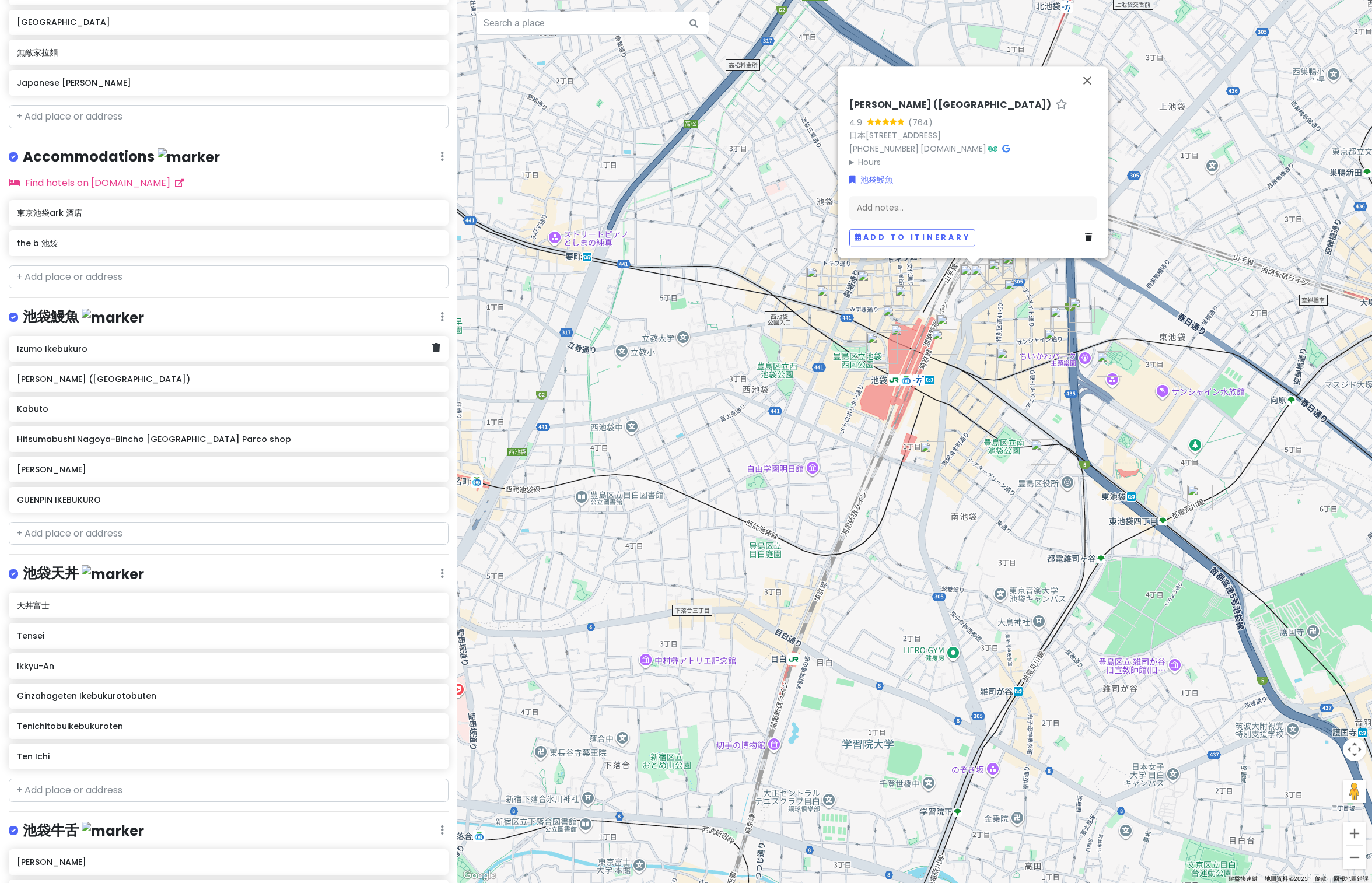
click at [66, 341] on div "Izumo Ikebukuro" at bounding box center [224, 349] width 415 height 16
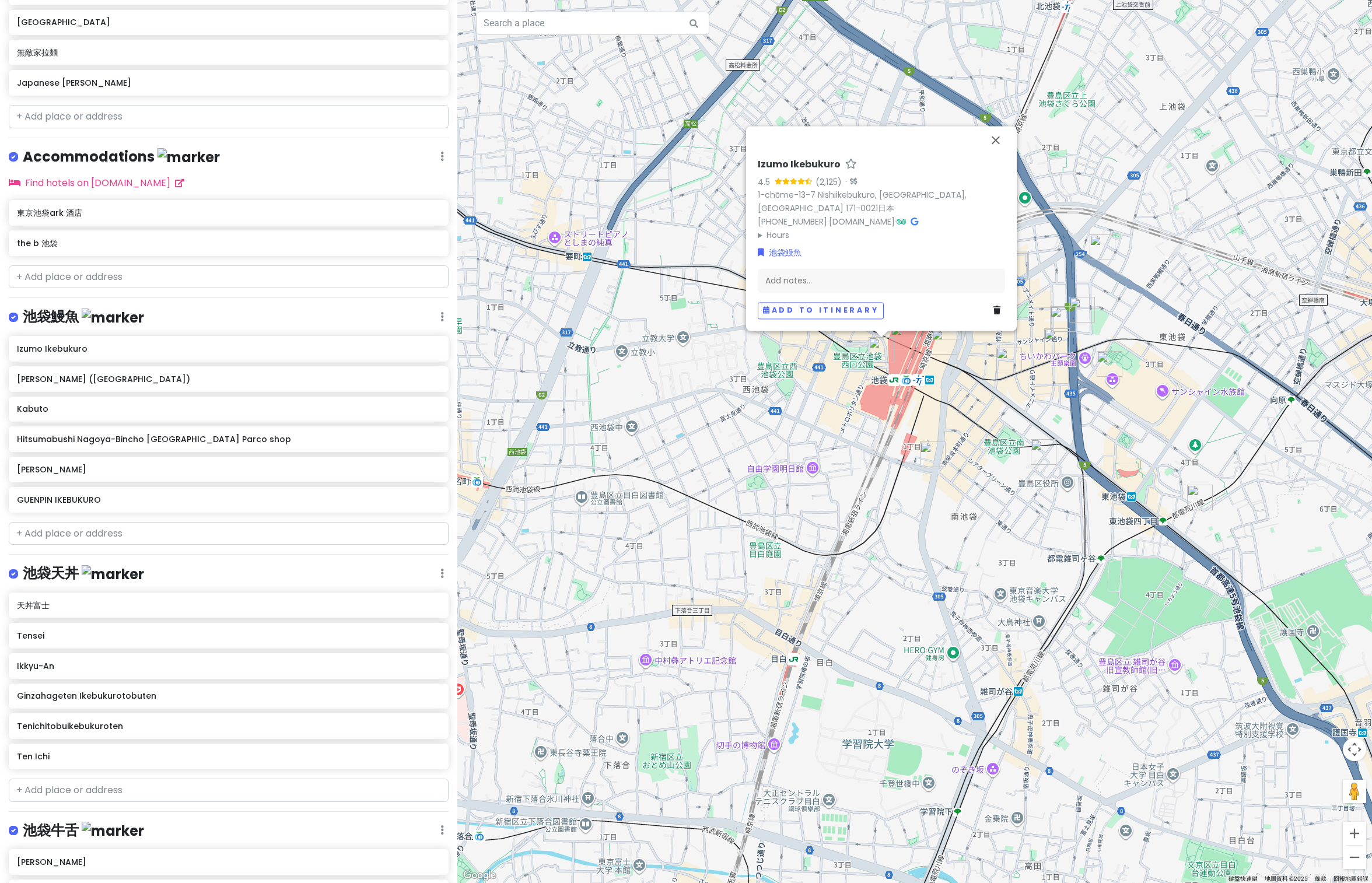
click at [800, 163] on h6 "Izumo Ikebukuro" at bounding box center [799, 165] width 83 height 13
click at [847, 162] on input "Izumo Ikebukuro" at bounding box center [881, 162] width 248 height 18
click at [846, 160] on input "Izumo Ikebukuro" at bounding box center [881, 162] width 248 height 18
click at [876, 349] on img "Izumo Ikebukuro" at bounding box center [881, 349] width 26 height 26
click at [870, 354] on img "Izumo Ikebukuro" at bounding box center [881, 349] width 26 height 26
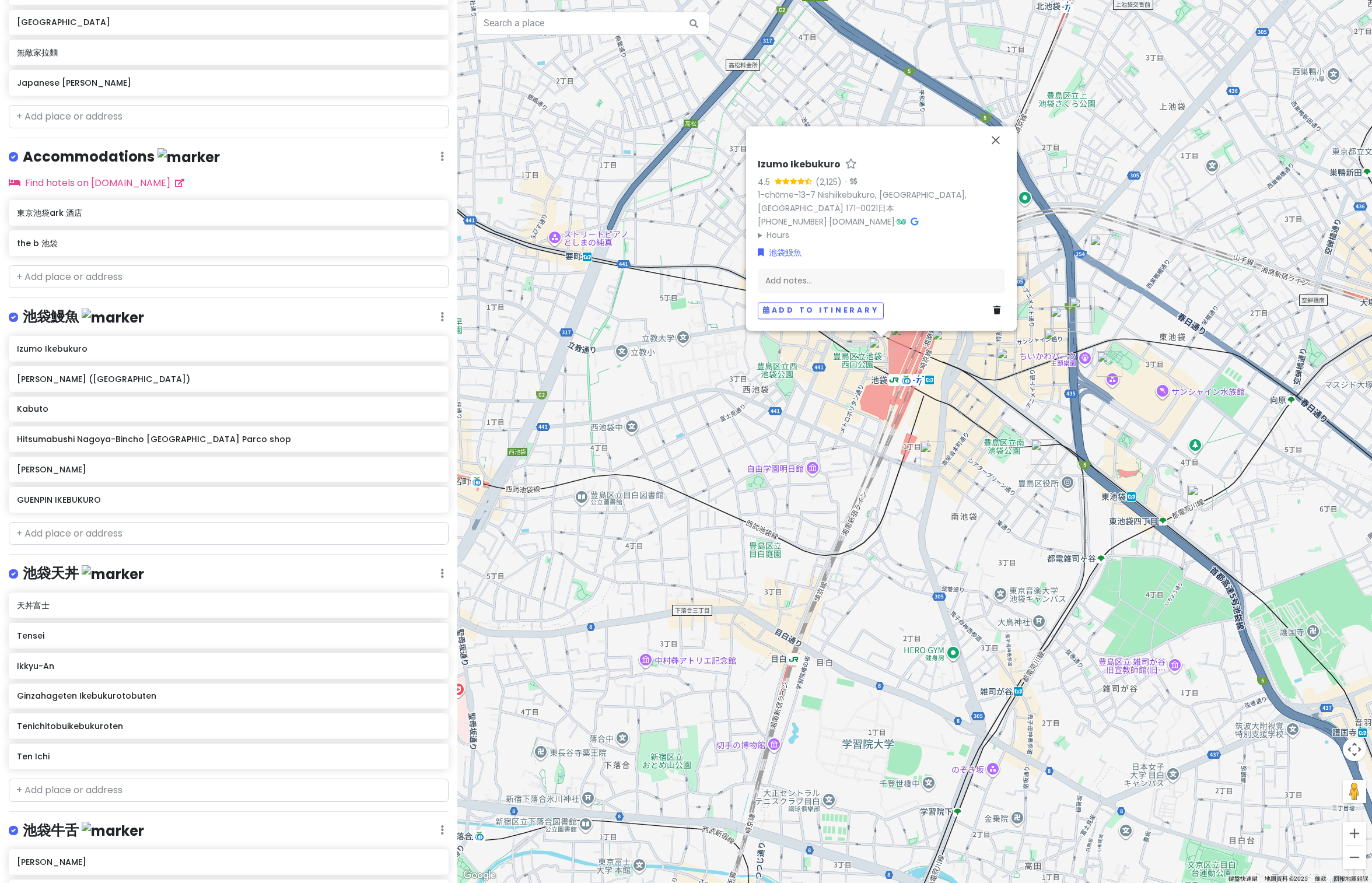
click at [818, 159] on h6 "Izumo Ikebukuro" at bounding box center [799, 165] width 83 height 13
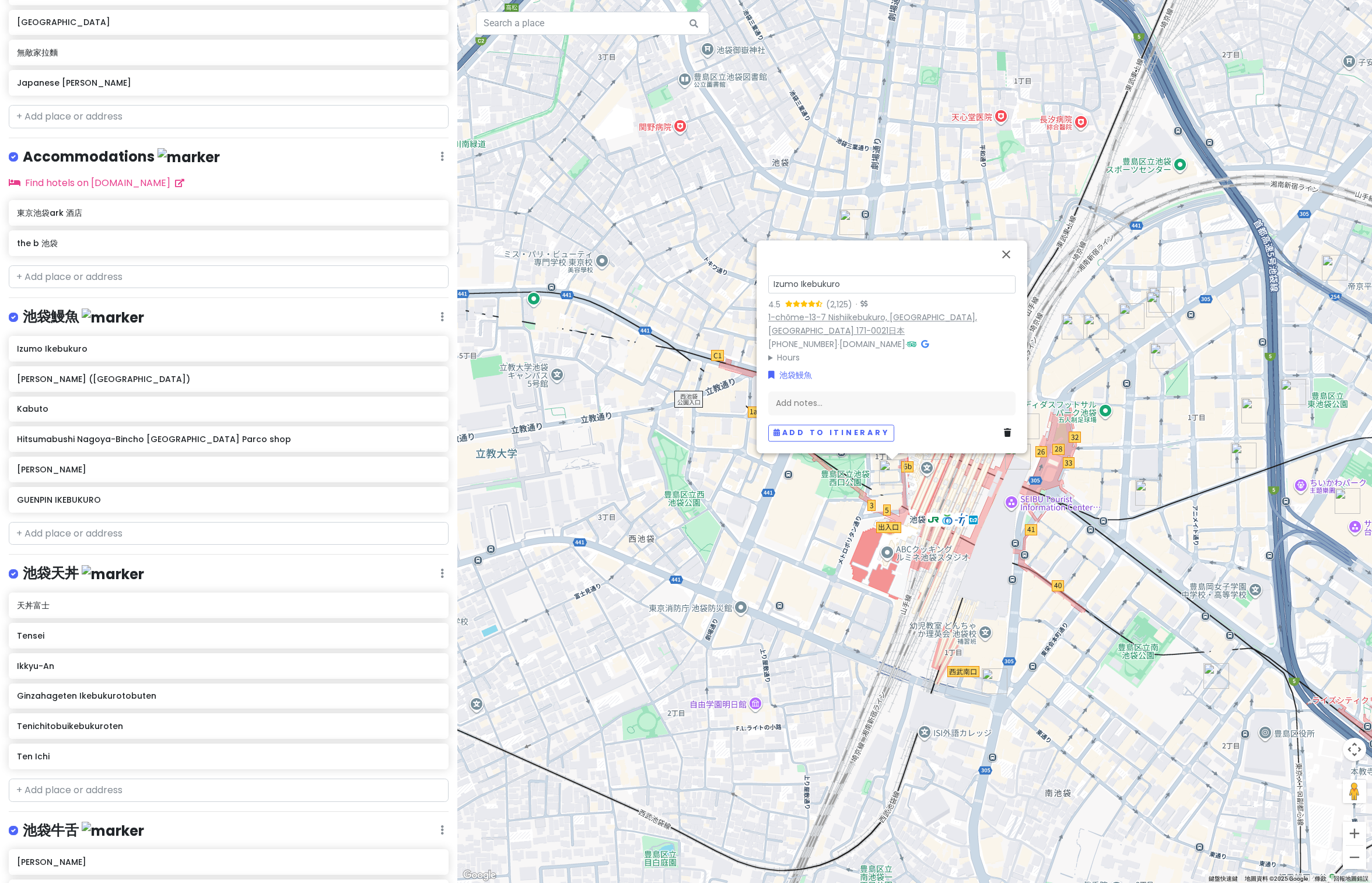
click at [829, 318] on link "1-chōme-13-7 Nishiikebukuro, Toshima City, Tokyo 171-0021日本" at bounding box center [873, 324] width 209 height 25
click at [92, 378] on h6 "[PERSON_NAME] ([GEOGRAPHIC_DATA])" at bounding box center [228, 379] width 423 height 11
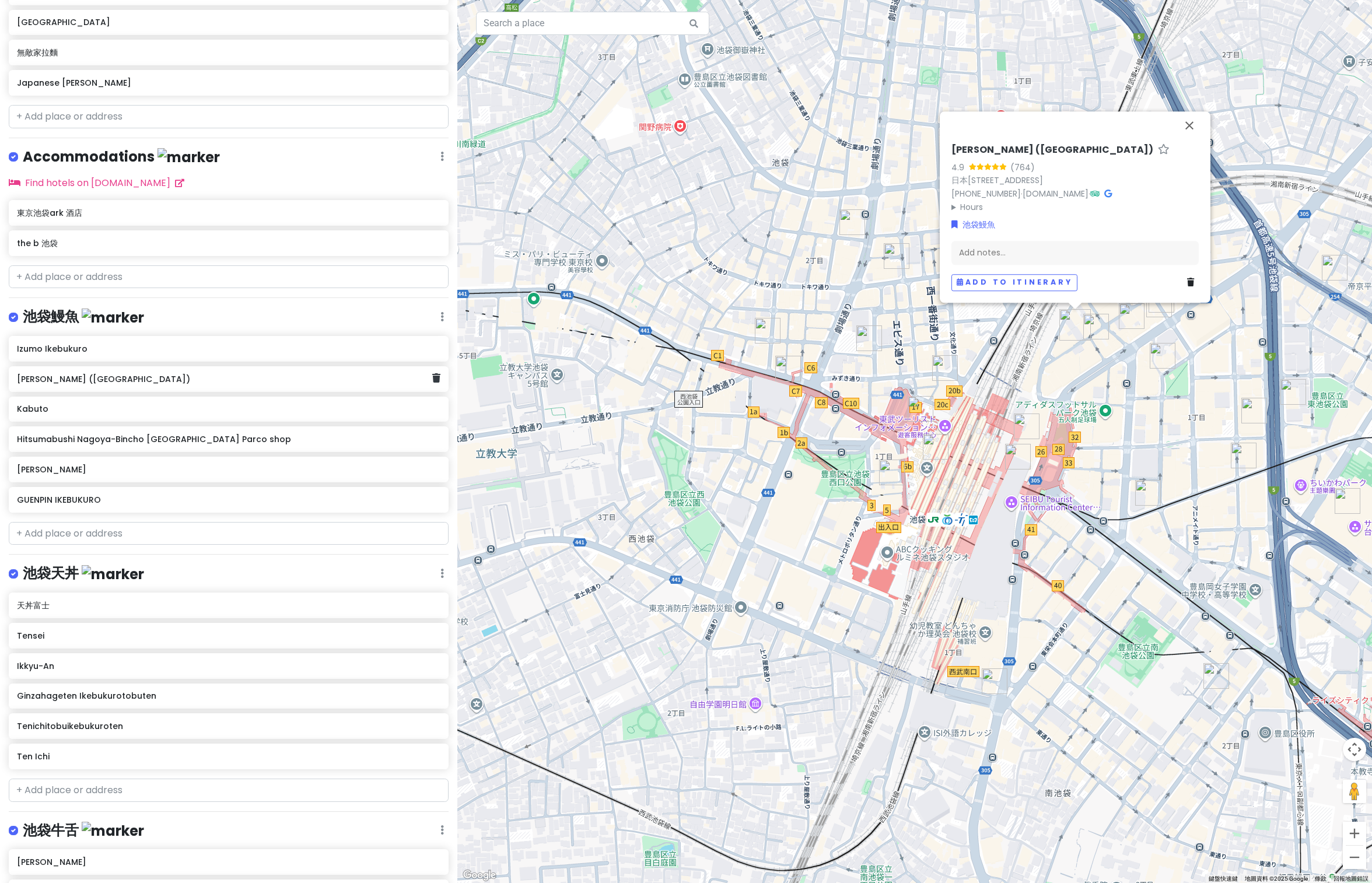
click at [1047, 164] on div "4.9 (764)" at bounding box center [1075, 167] width 248 height 13
click at [1043, 179] on link "日本〒170-0013 Tokyo, Toshima City, Higashiikebukuro, 1-chōme−42−４ サンライフビル 1階" at bounding box center [997, 184] width 91 height 12
click at [38, 409] on h6 "Kabuto" at bounding box center [228, 409] width 423 height 11
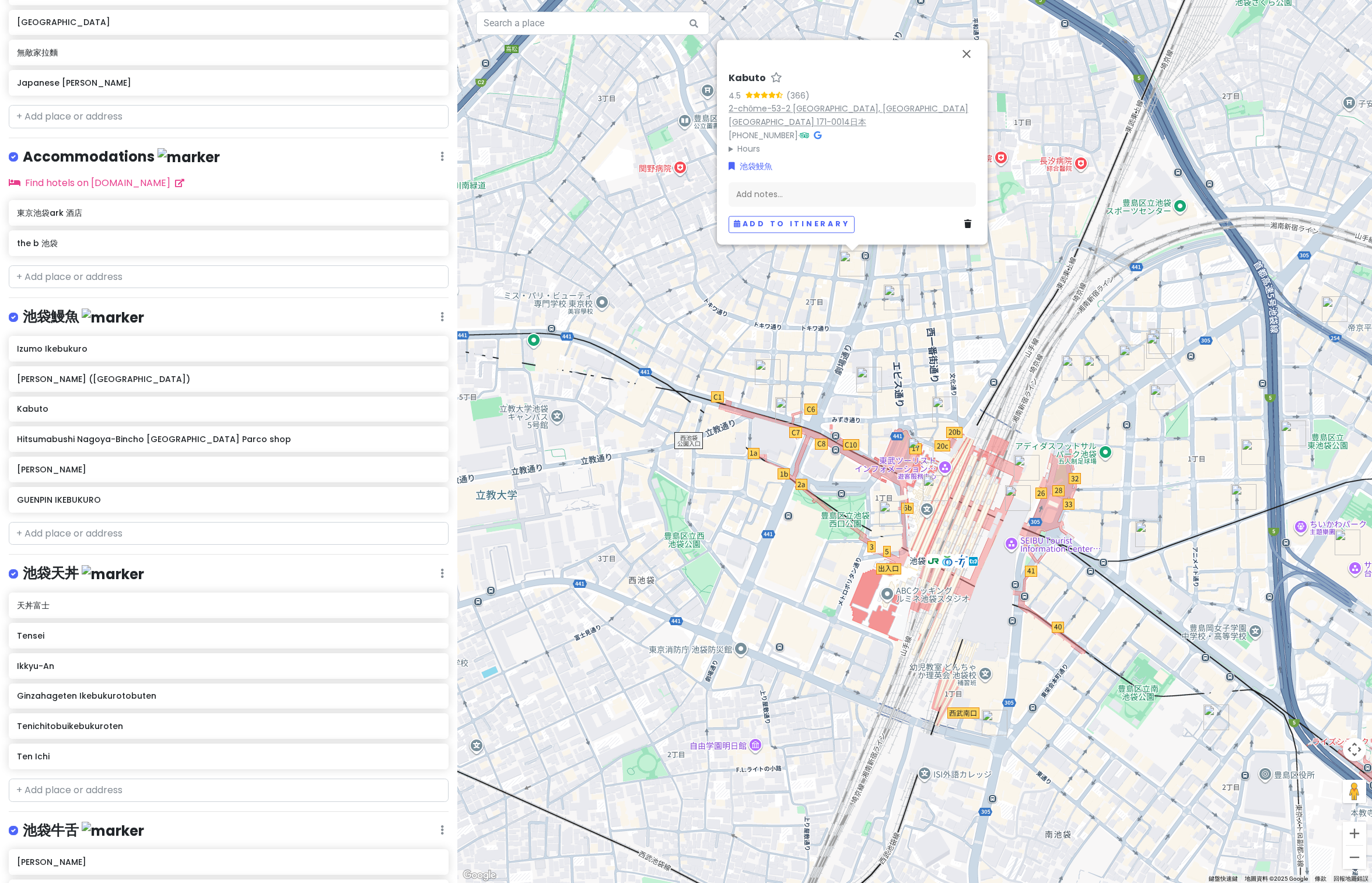
click at [807, 108] on link "2-chōme-53-2 Ikebukuro, 豊島区 Toshima City, Tokyo 171-0014日本" at bounding box center [848, 116] width 240 height 25
click at [72, 465] on h6 "[PERSON_NAME]" at bounding box center [228, 470] width 423 height 11
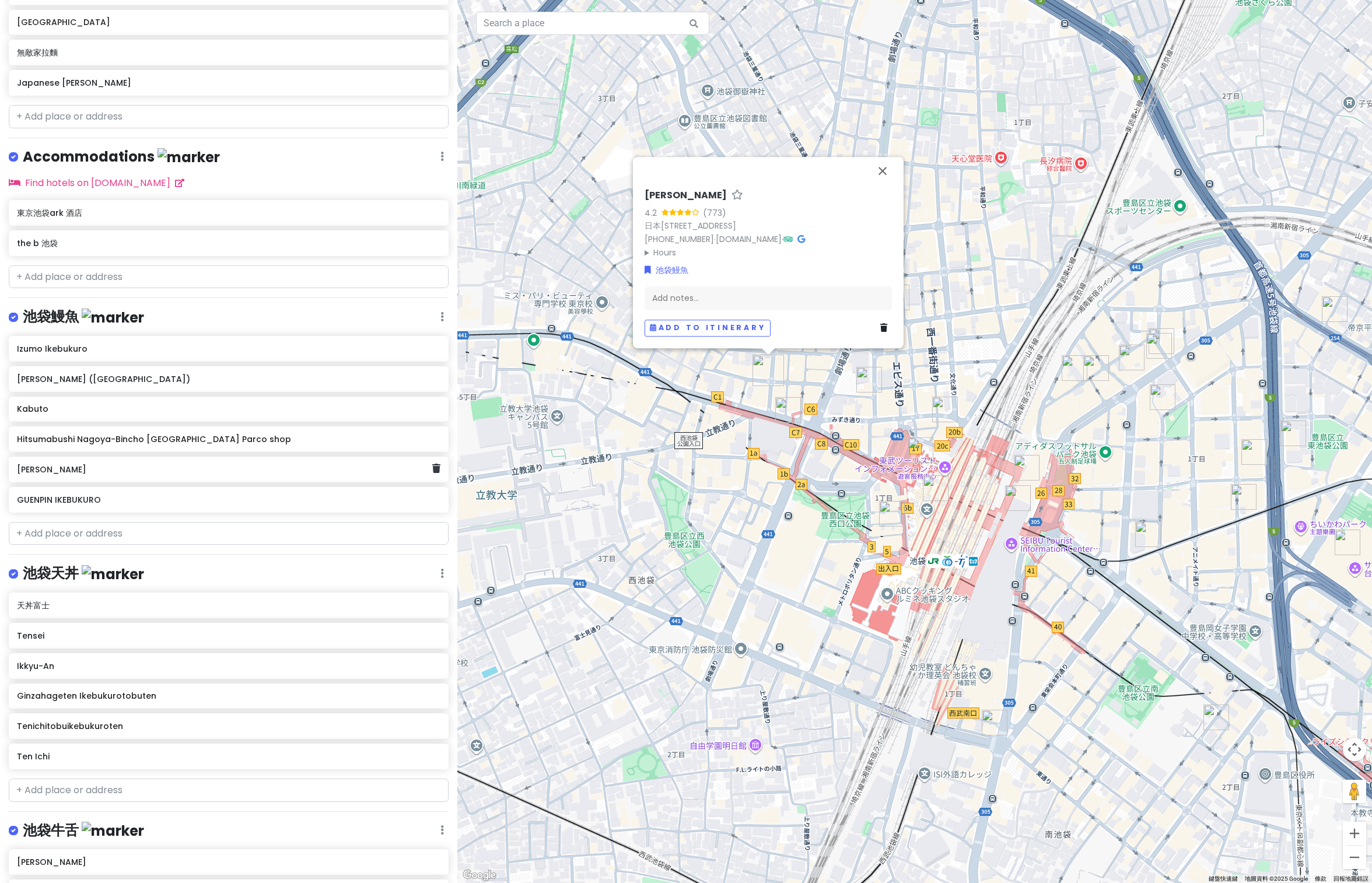
click at [757, 209] on div "4.2 (773)" at bounding box center [768, 213] width 248 height 13
click at [736, 224] on link "日本〒171-0014 Tokyo, Toshima City, Ikebukuro, 2-chōme−13−８ 光陽ビル" at bounding box center [690, 230] width 91 height 12
click at [68, 500] on h6 "GUENPIN IKEBUKURO" at bounding box center [228, 500] width 423 height 11
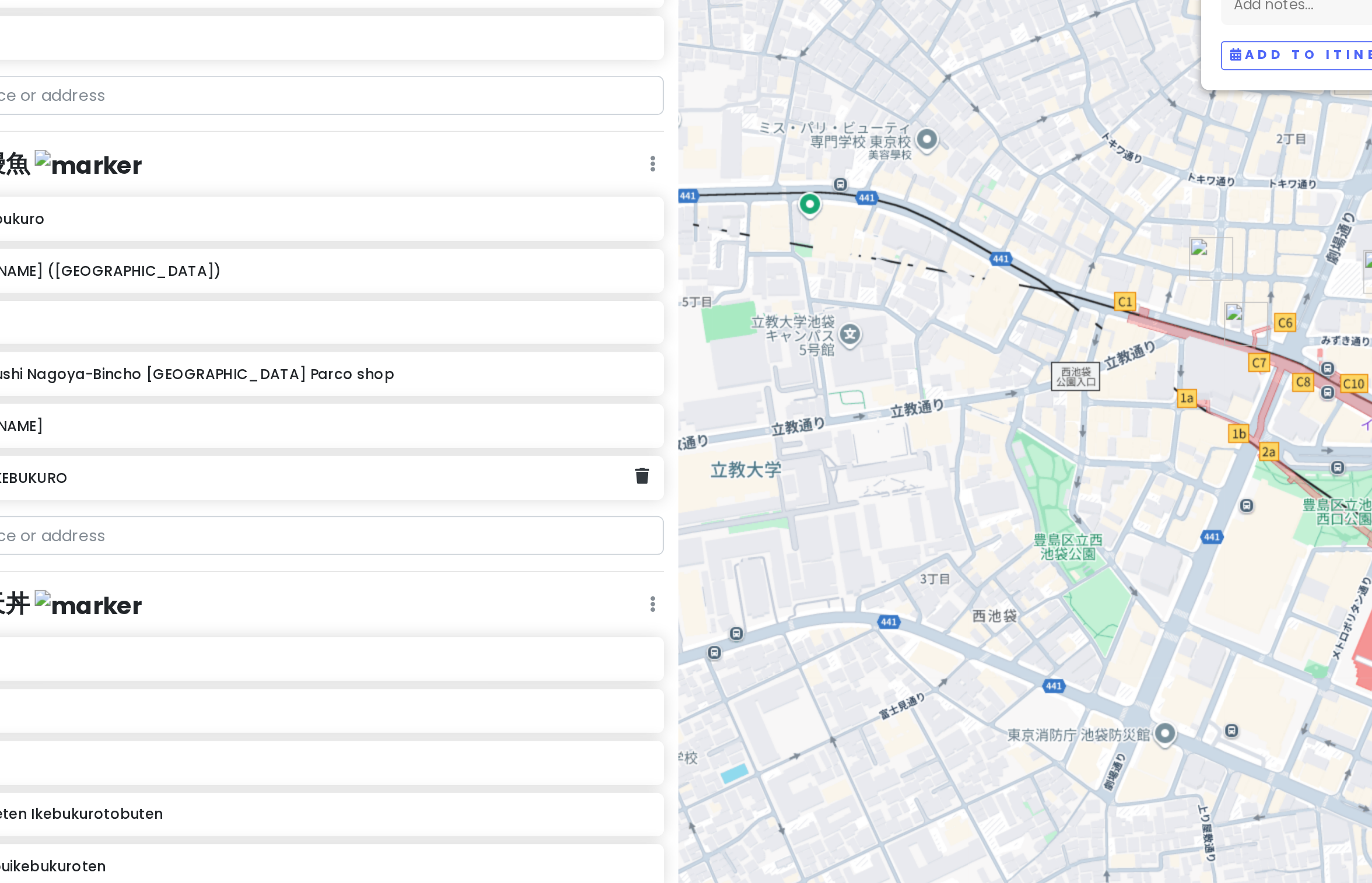
scroll to position [423, 0]
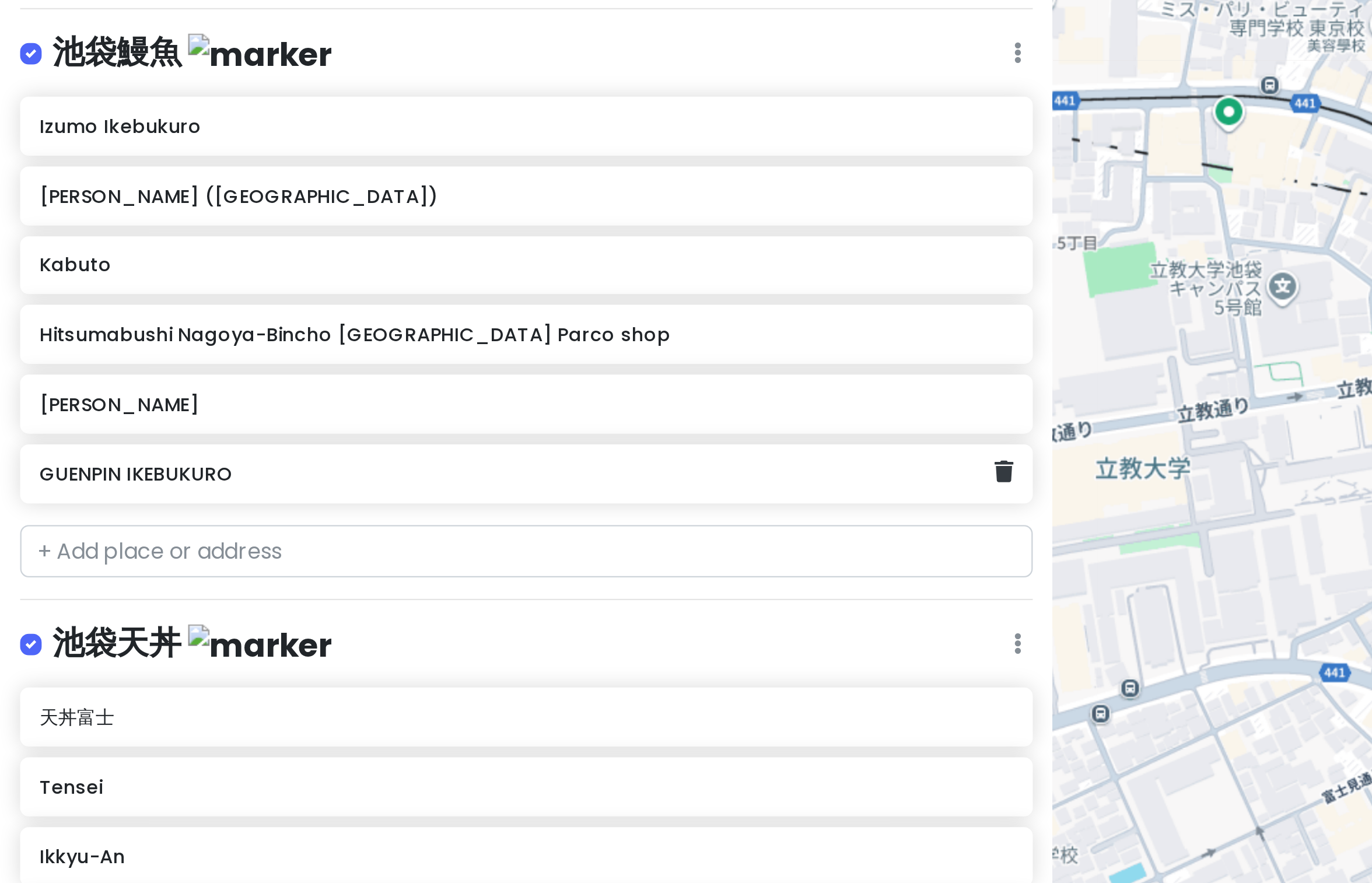
click at [98, 493] on h6 "GUENPIN IKEBUKURO" at bounding box center [224, 498] width 415 height 11
click at [73, 496] on h6 "GUENPIN IKEBUKURO" at bounding box center [224, 498] width 415 height 11
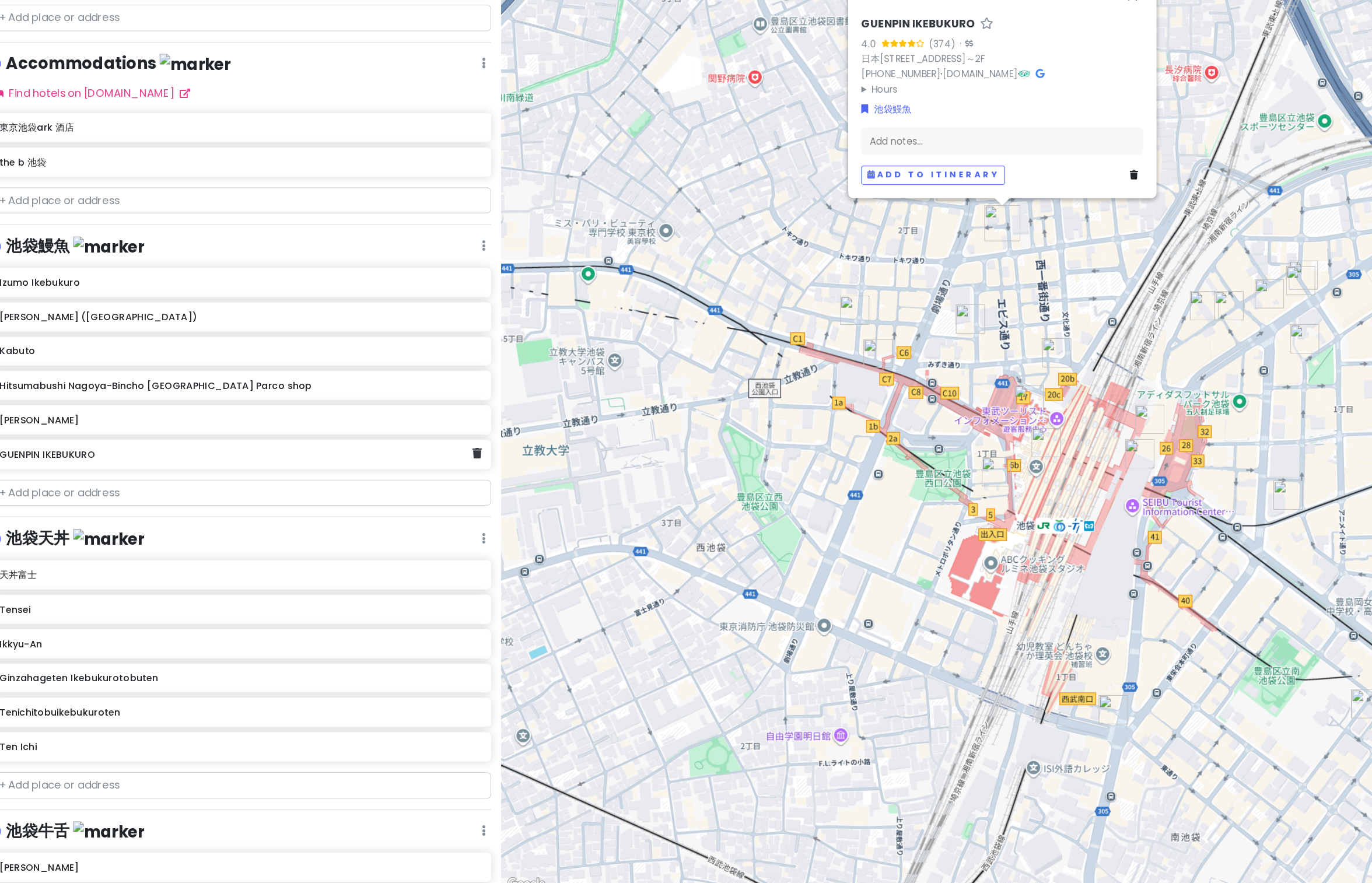
click at [882, 146] on link "日本〒171-0014 Tokyo, Toshima City, Ikebukuro, 2-chōme−41−１ 1F～2F" at bounding box center [828, 151] width 108 height 12
click at [102, 343] on h6 "Izumo Ikebukuro" at bounding box center [228, 348] width 423 height 11
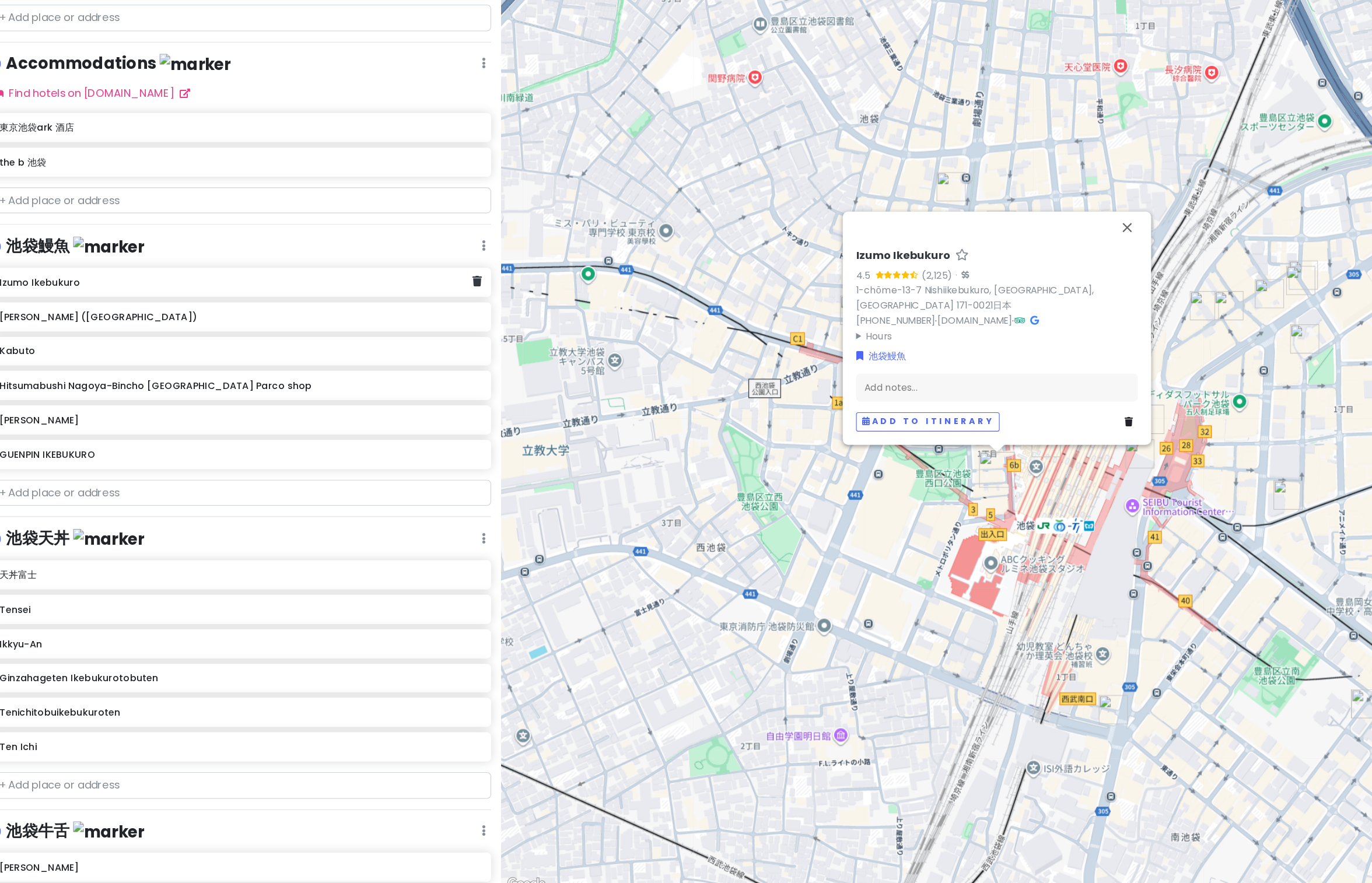
click at [45, 402] on h6 "Kabuto" at bounding box center [228, 408] width 423 height 11
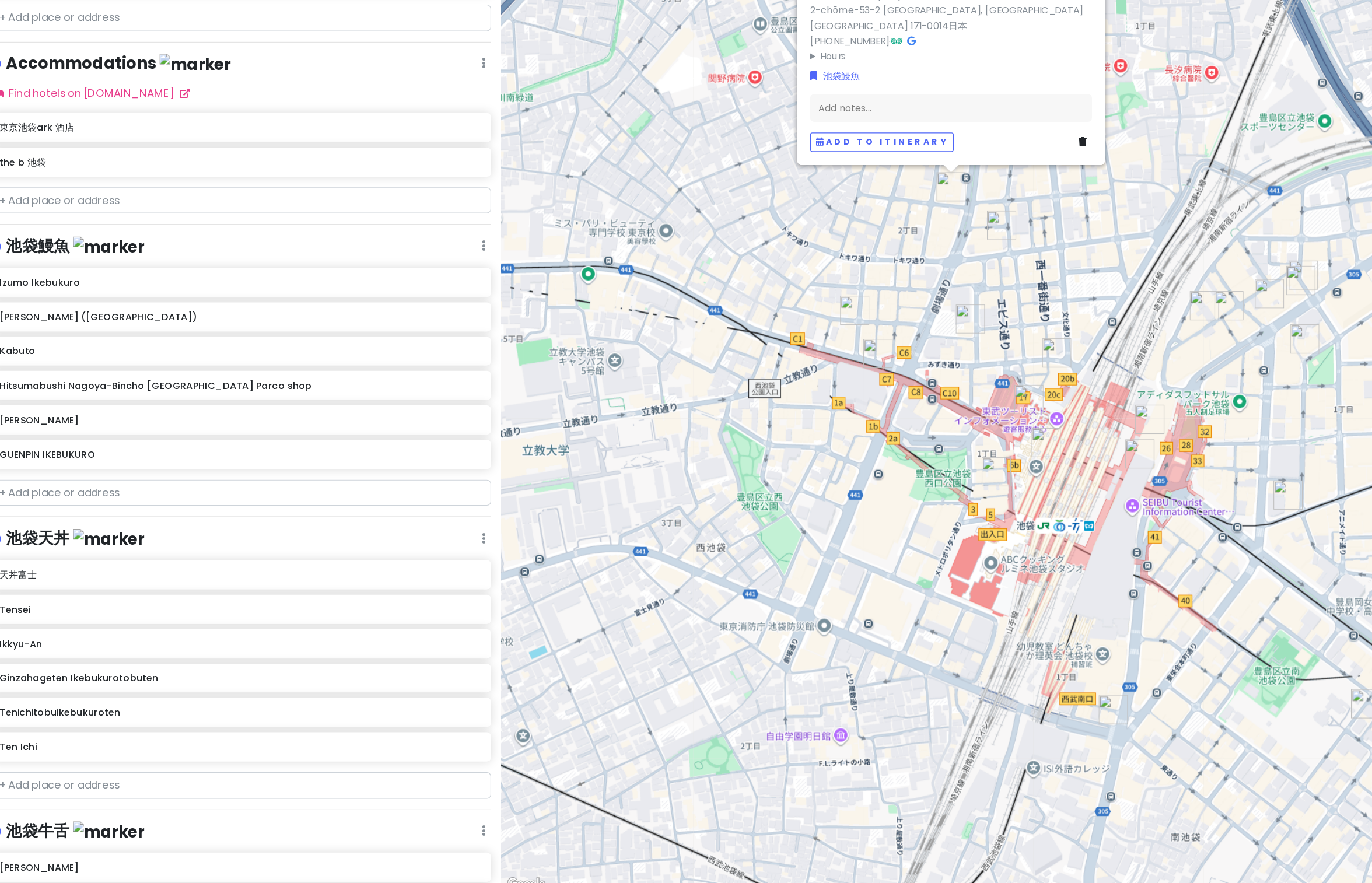
click at [216, 440] on h6 "Hitsumabushi Nagoya-Bincho [GEOGRAPHIC_DATA] Parco shop" at bounding box center [228, 438] width 423 height 11
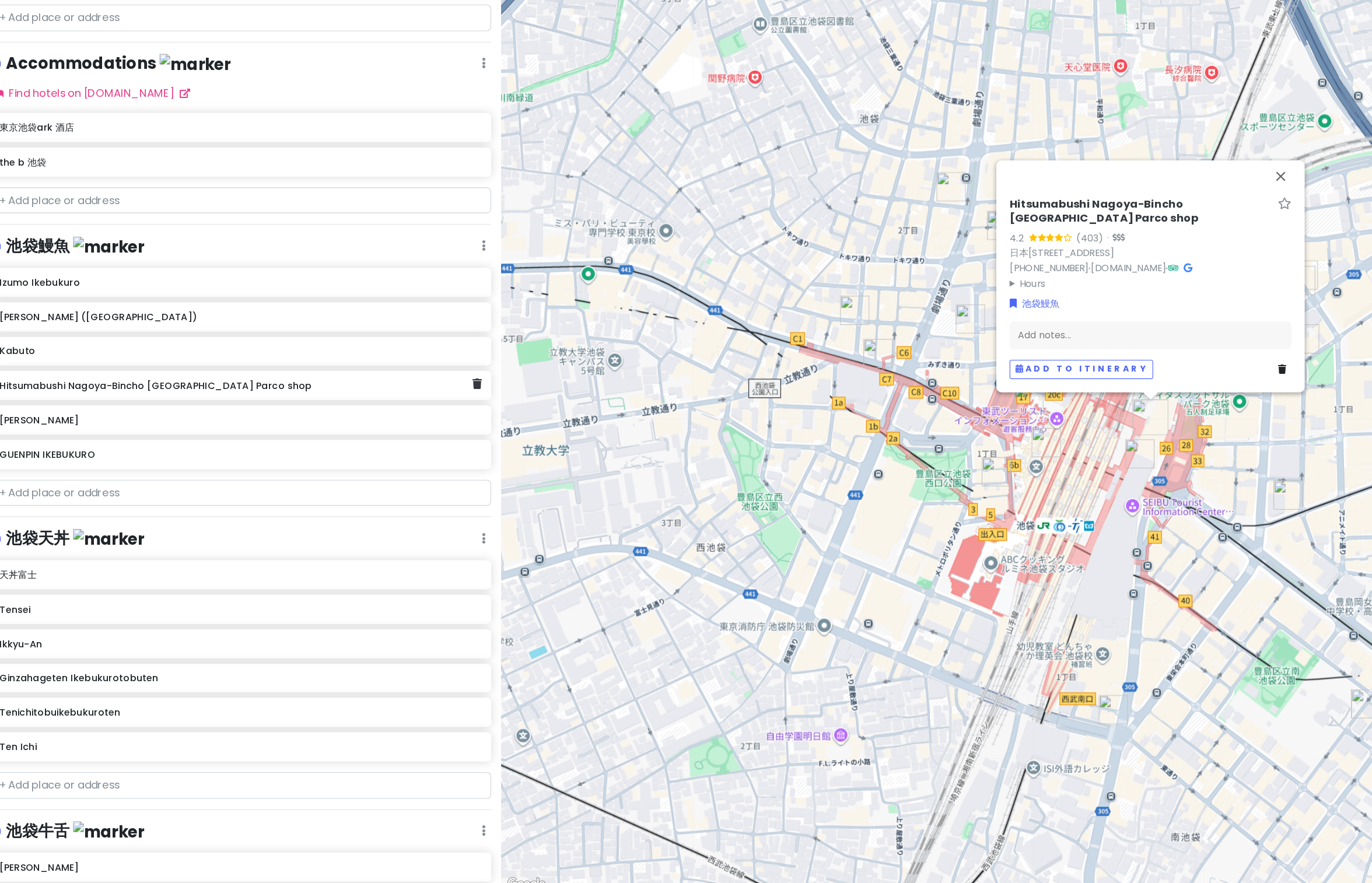
click at [98, 370] on div "[PERSON_NAME] ([GEOGRAPHIC_DATA])" at bounding box center [228, 378] width 423 height 16
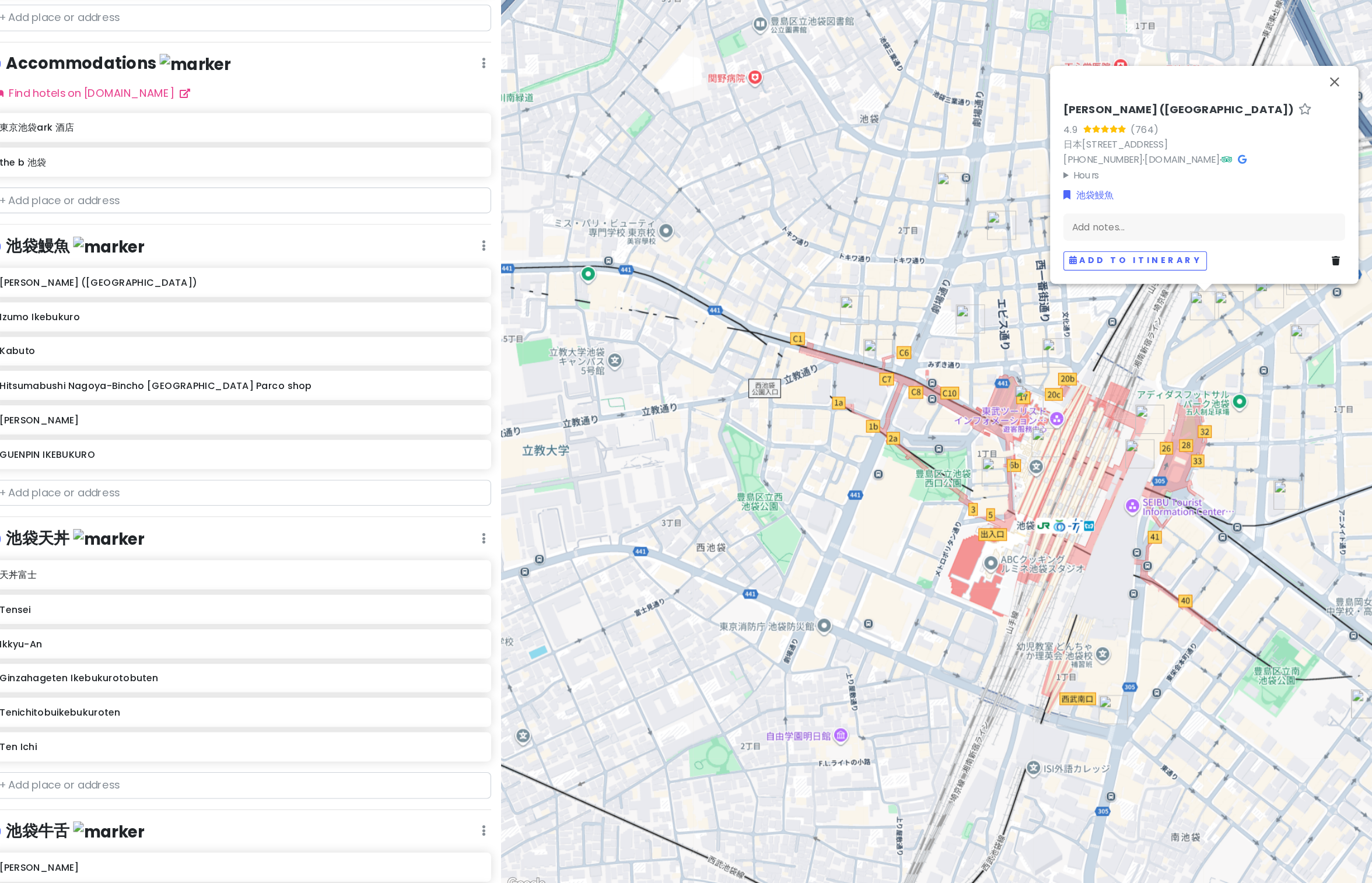
click at [84, 494] on h6 "GUENPIN IKEBUKURO" at bounding box center [228, 499] width 423 height 11
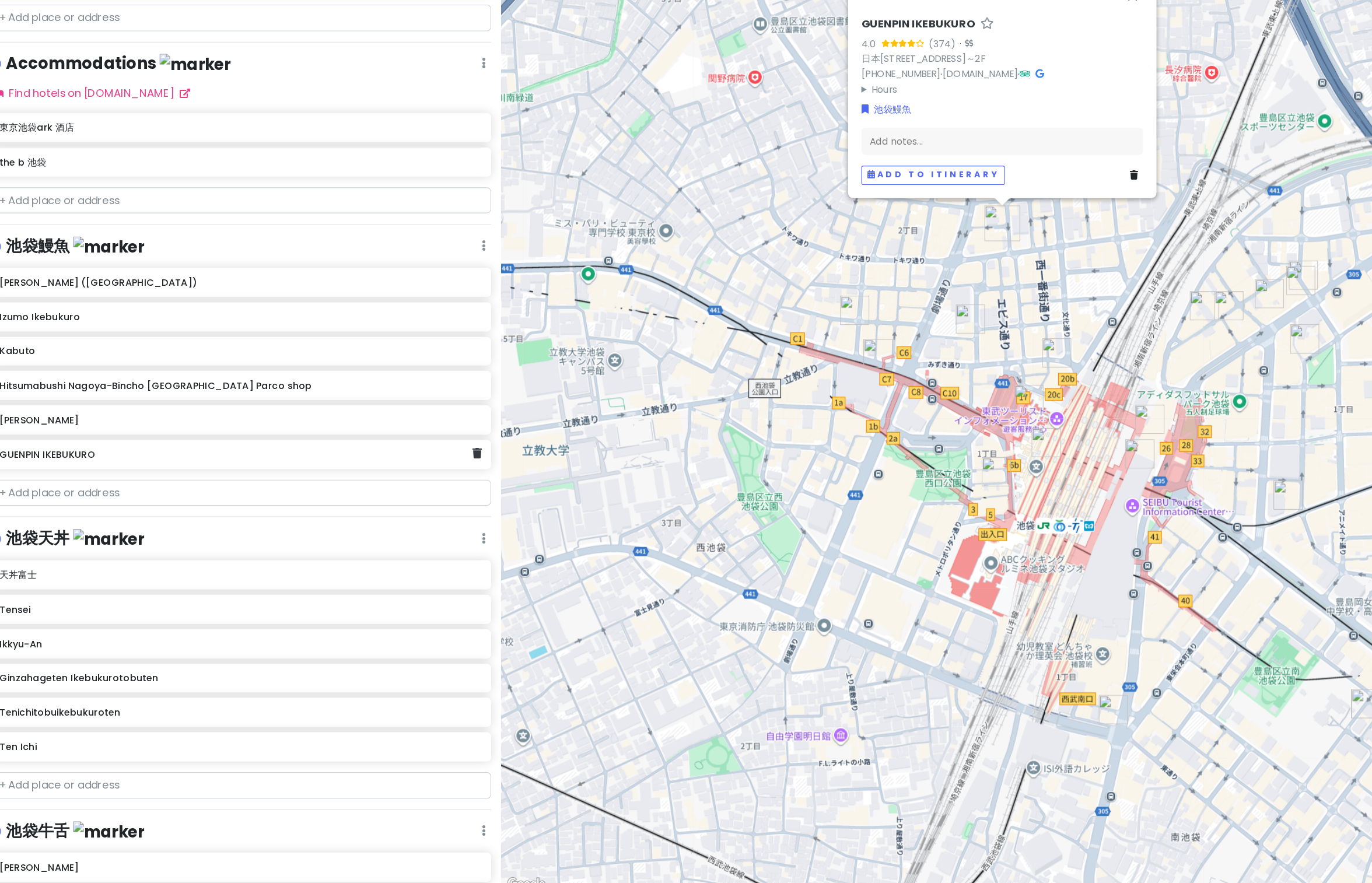
click at [100, 467] on h6 "[PERSON_NAME]" at bounding box center [228, 468] width 423 height 11
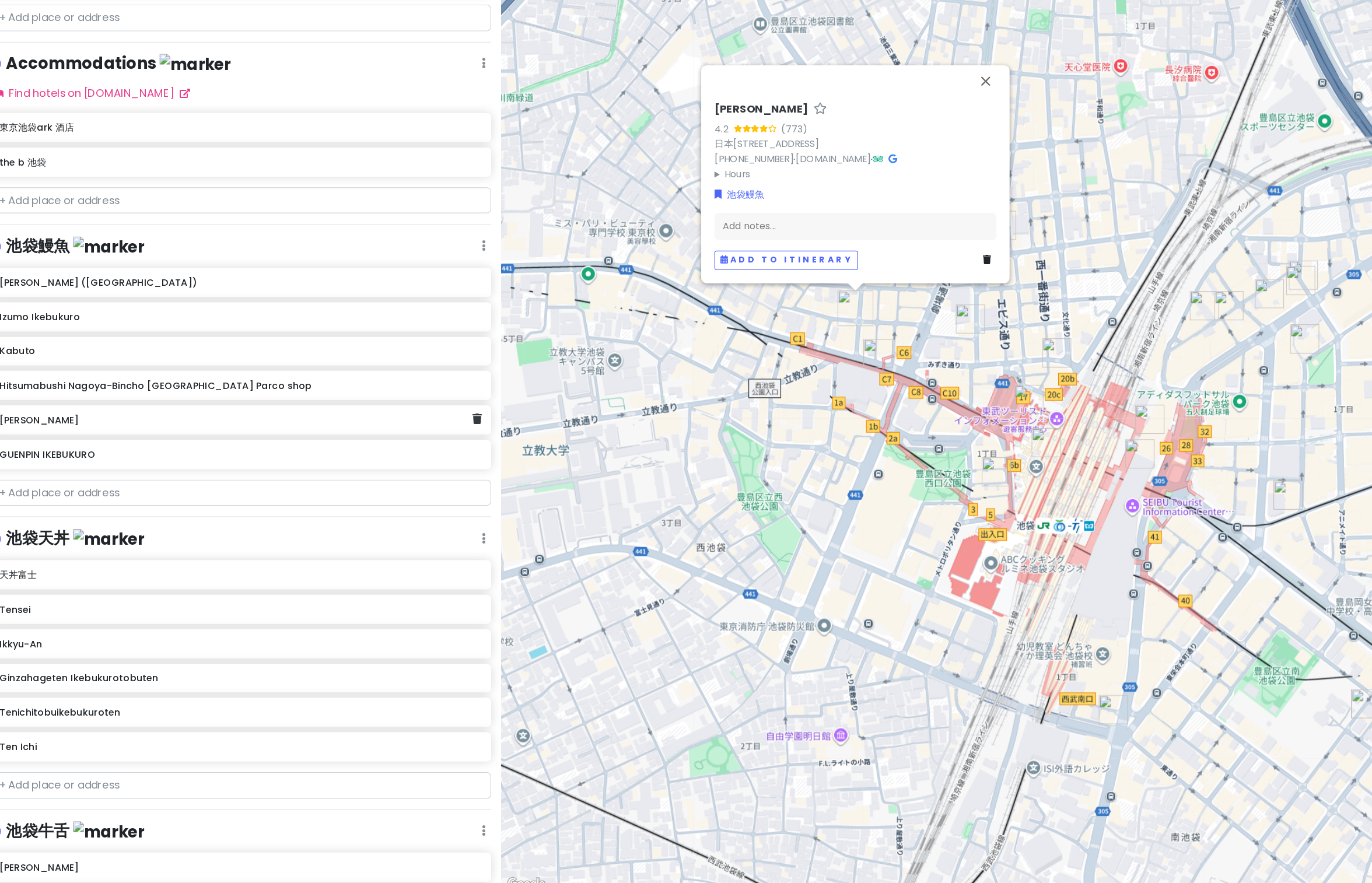
click at [713, 189] on h6 "[PERSON_NAME]" at bounding box center [686, 196] width 82 height 13
click at [736, 224] on link "日本〒171-0014 Tokyo, Toshima City, Ikebukuro, 2-chōme−13−８ 光陽ビル" at bounding box center [690, 230] width 91 height 12
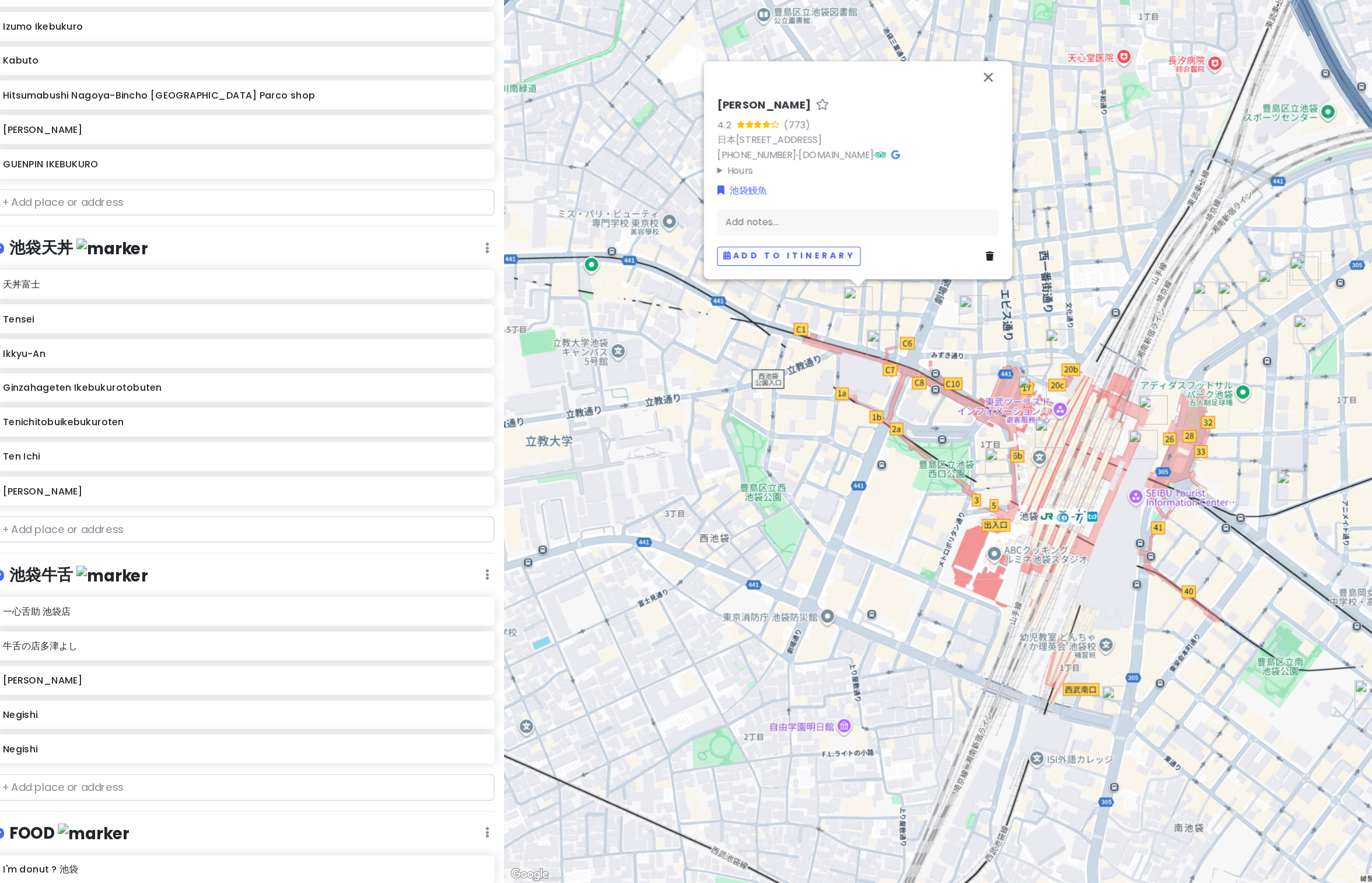
scroll to position [843, 0]
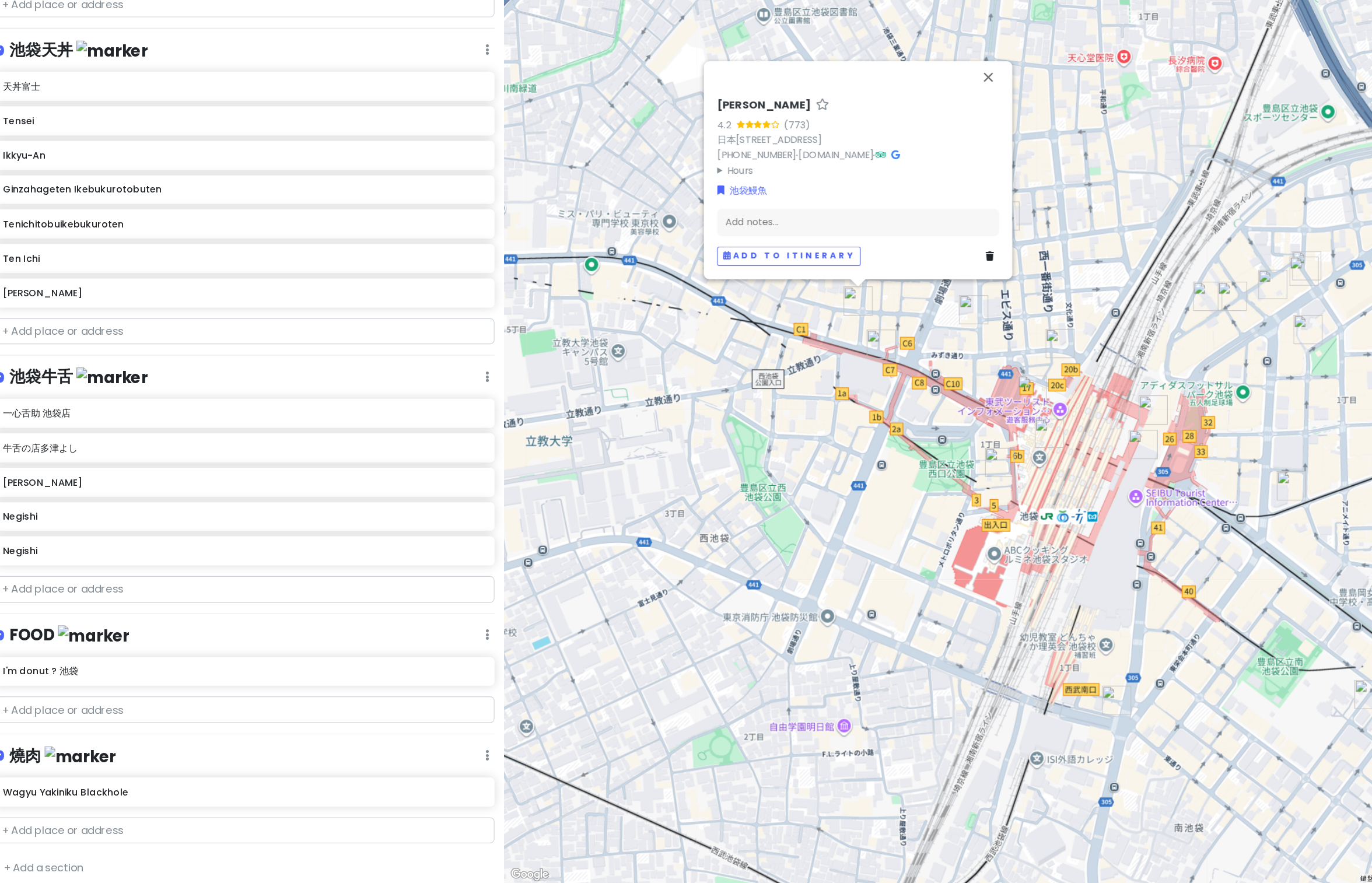
click at [81, 473] on div "一心舌助 池袋店" at bounding box center [228, 471] width 423 height 16
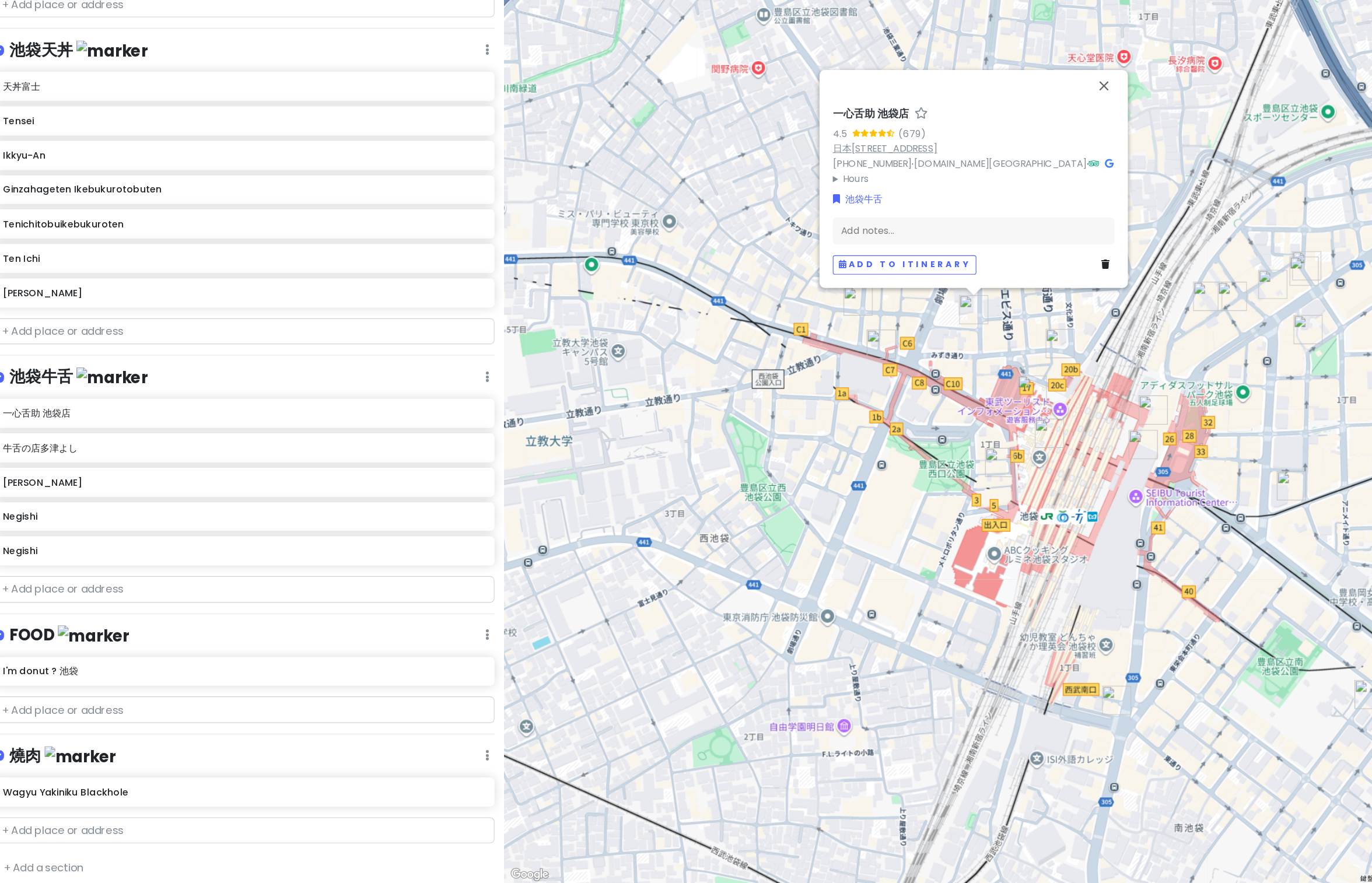
click at [838, 232] on link "日本〒171-0021 Tokyo, Toshima City, Nishiikebukuro, 1-chōme−37−１６ 大雄ビル ５F" at bounding box center [791, 238] width 91 height 12
click at [63, 497] on h6 "牛舌の店[PERSON_NAME]よし" at bounding box center [228, 501] width 423 height 11
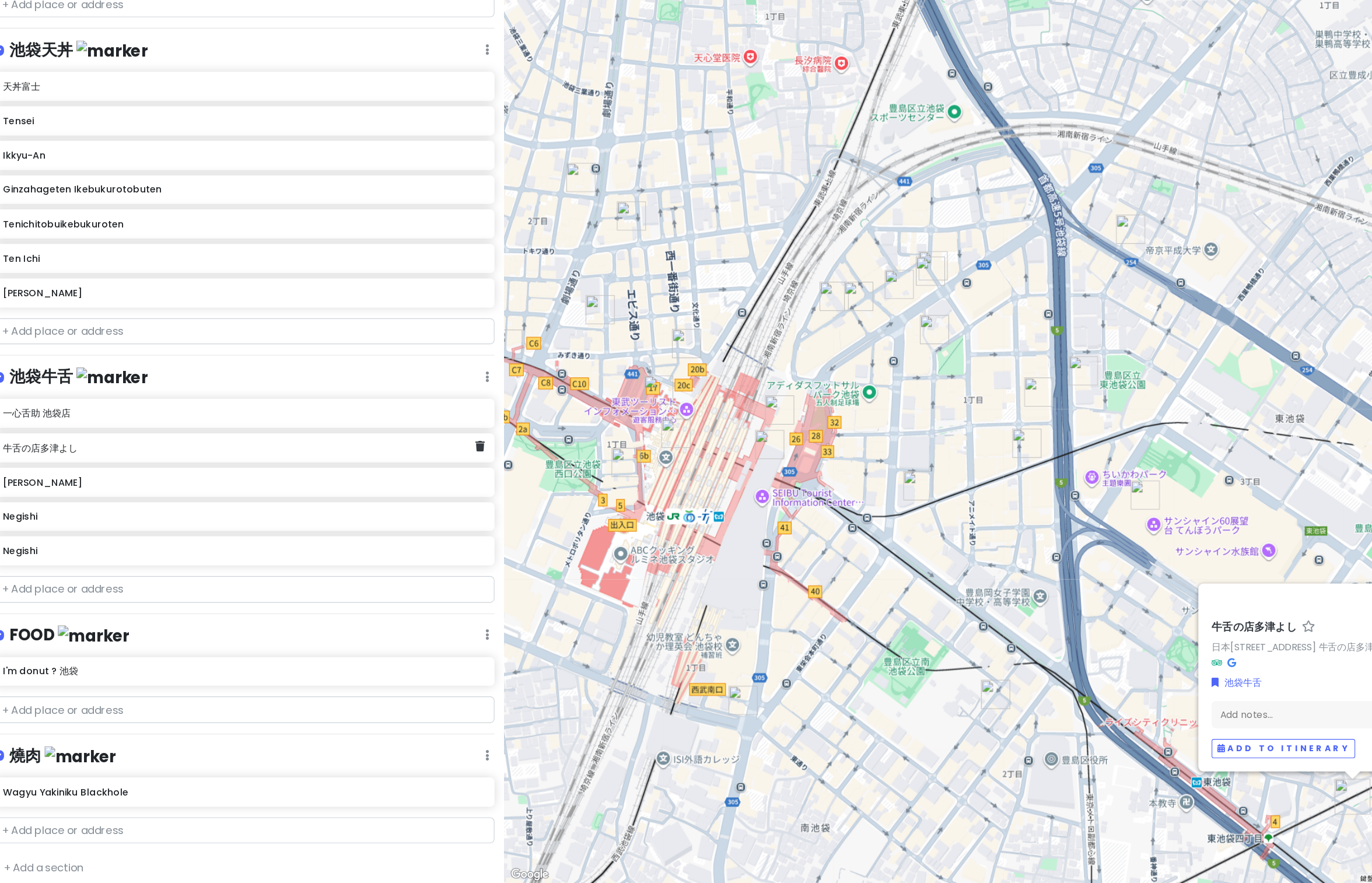
click at [55, 496] on h6 "牛舌の店[PERSON_NAME]よし" at bounding box center [224, 501] width 415 height 11
click at [1115, 556] on link "日本〒170-0013 Tokyo, Toshima City, Higashiikebukuro, 5-chōme−9−６ 牛舌の店多津よし" at bounding box center [1157, 680] width 159 height 12
click at [73, 527] on h6 "[PERSON_NAME]" at bounding box center [228, 532] width 423 height 11
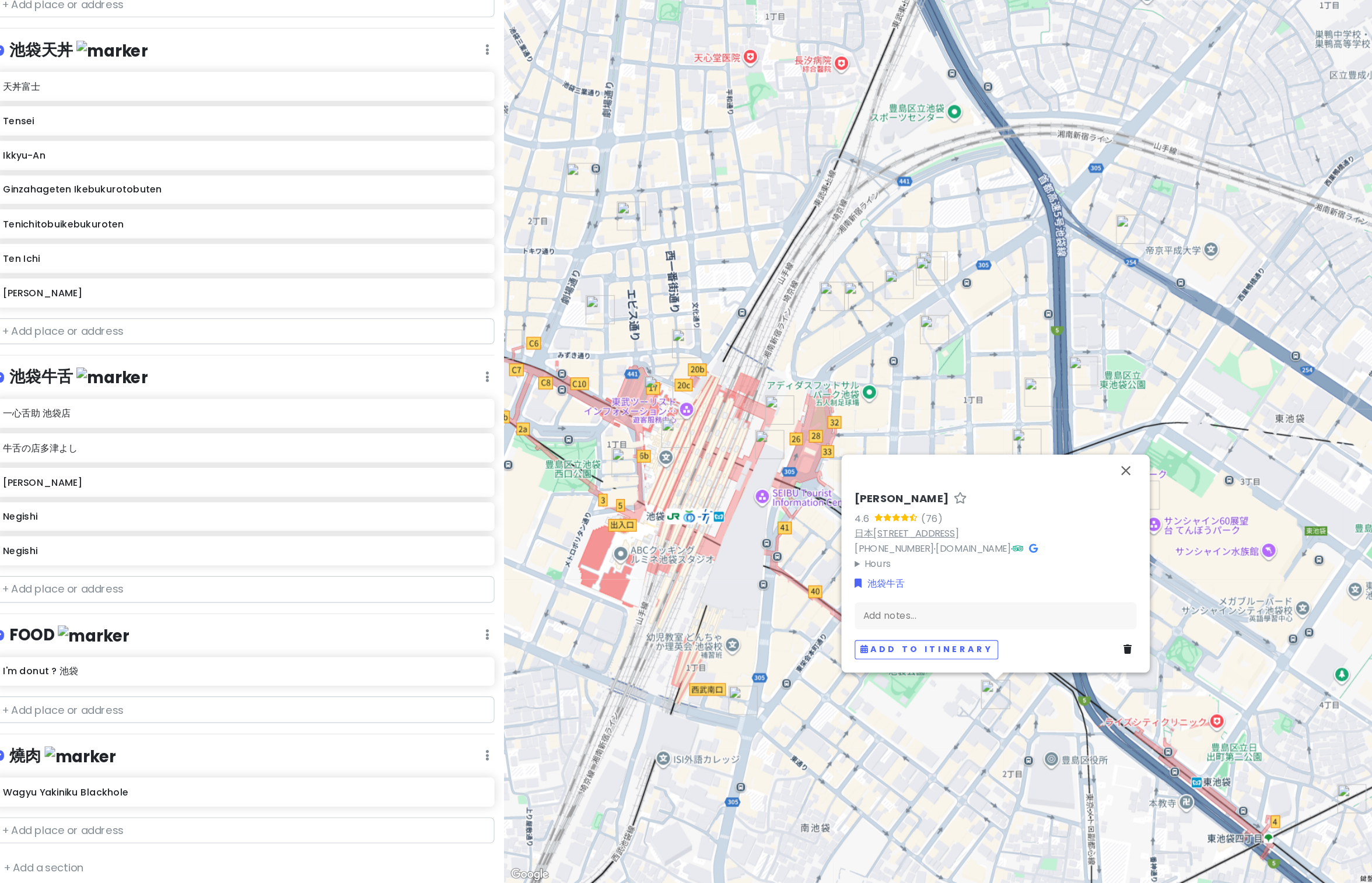
click at [854, 556] on link "日本〒171-0022 Tokyo, Toshima City, Minamiikebukuro, 2-chōme−31−３ 東商ビル 2F" at bounding box center [811, 576] width 91 height 12
click at [35, 556] on h6 "Negishi" at bounding box center [228, 561] width 423 height 11
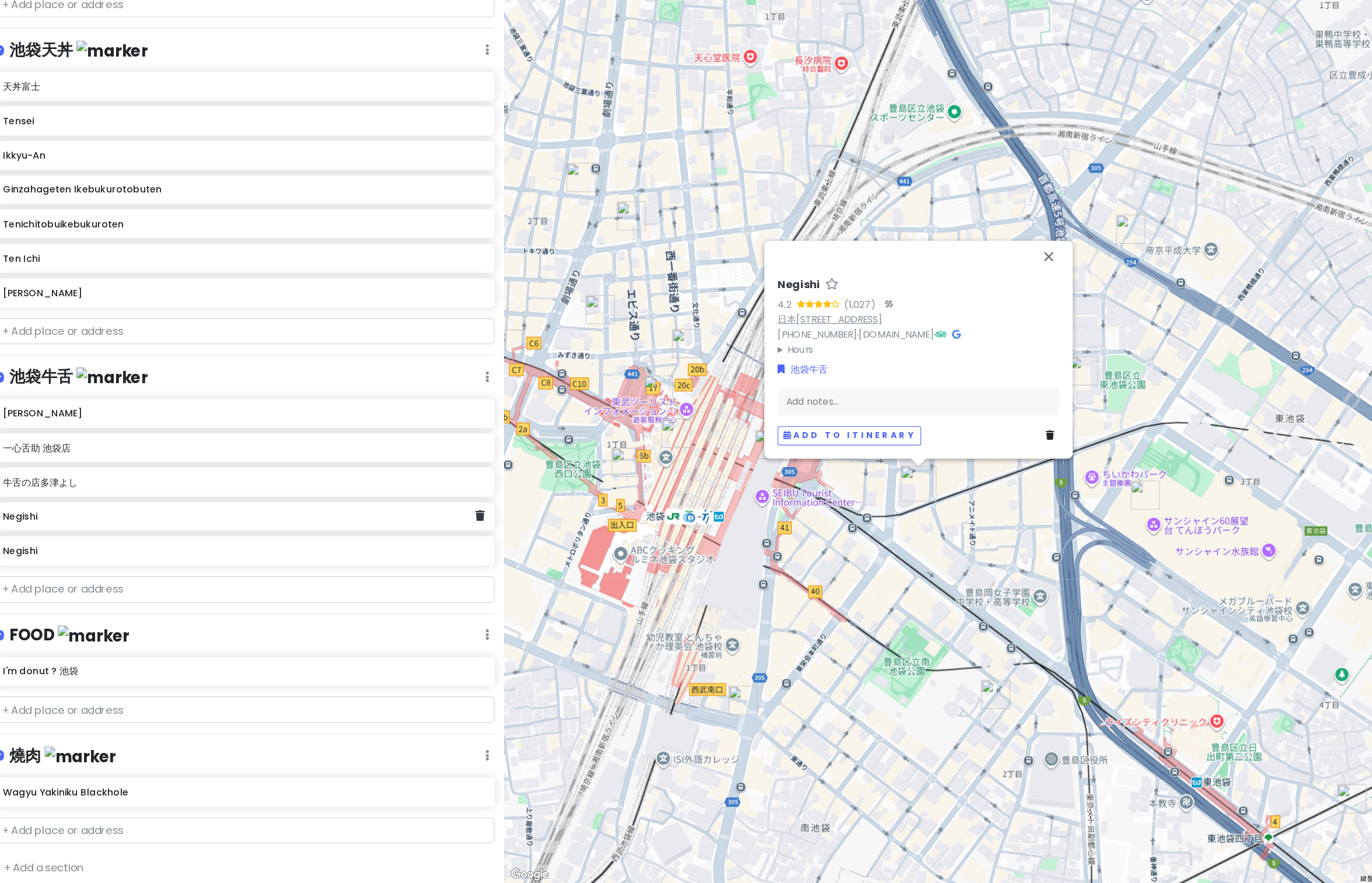
click at [789, 383] on link "日本〒170-0013 Tokyo, Toshima City, Higashiikebukuro, 1-chōme−11−１ オーク東池袋ビル 地下１階" at bounding box center [743, 388] width 91 height 12
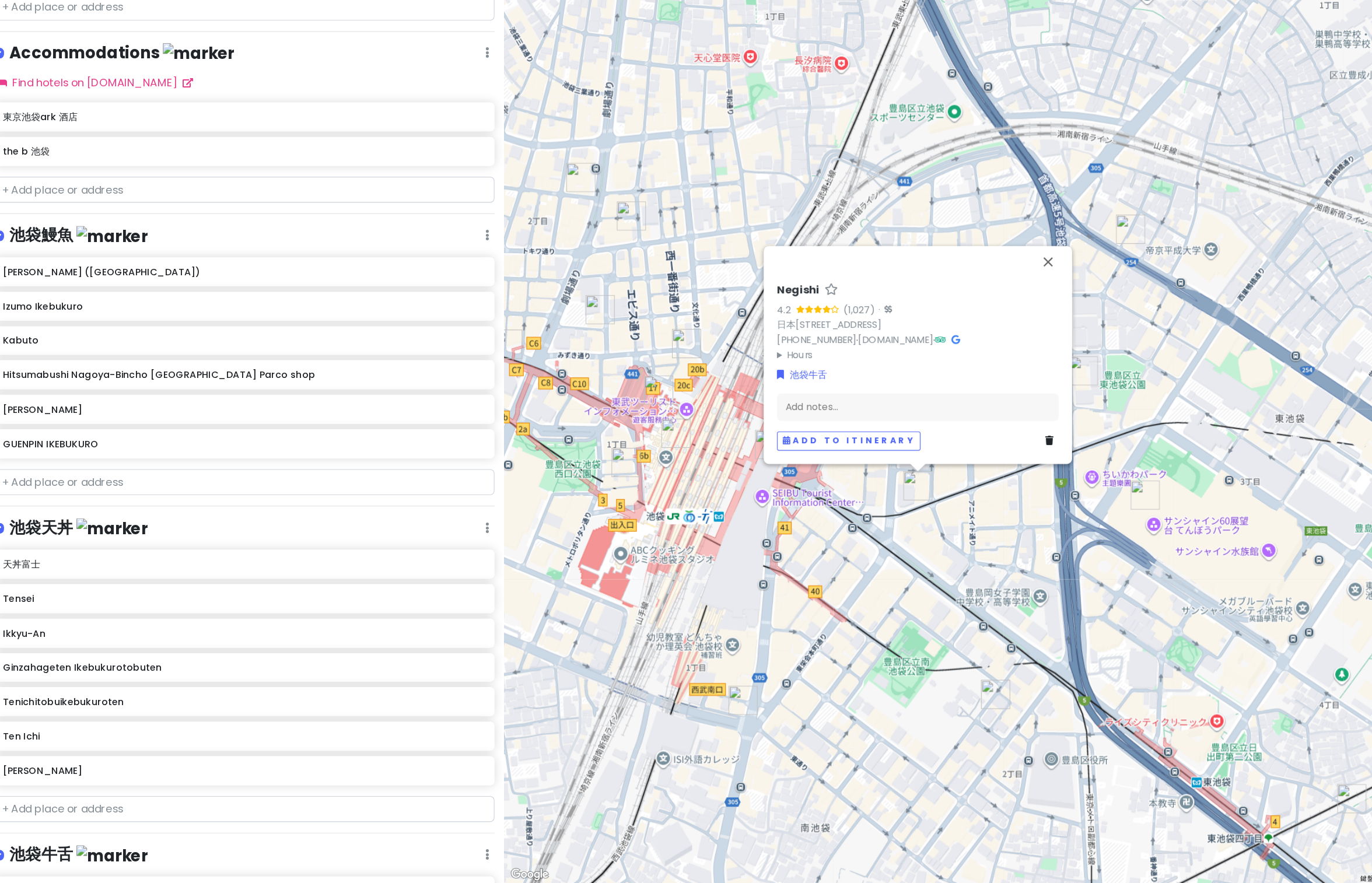
scroll to position [421, 0]
click at [68, 374] on h6 "Izumo Ikebukuro" at bounding box center [228, 379] width 423 height 11
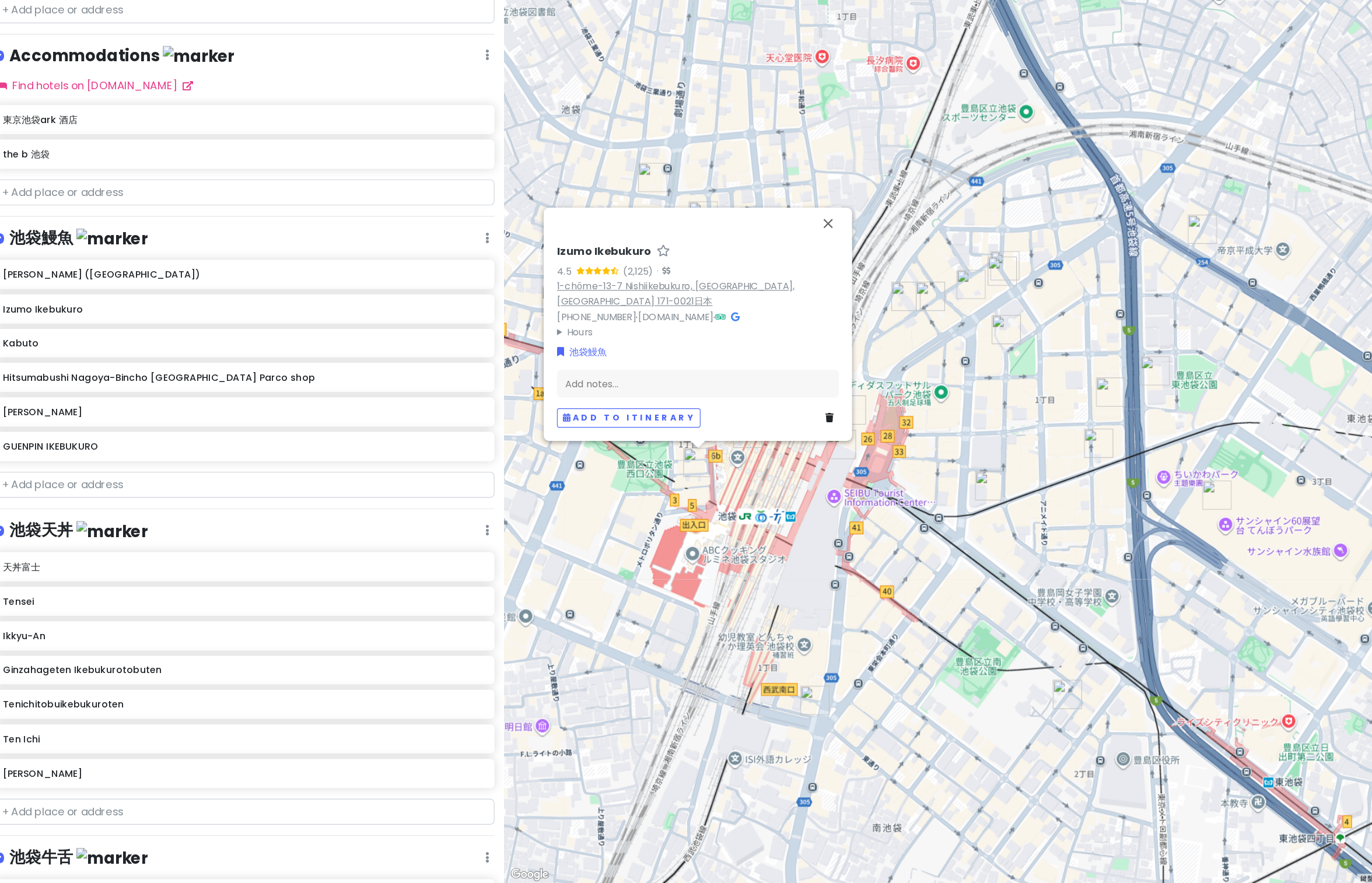
click at [608, 355] on link "1-chōme-13-7 Nishiikebukuro, Toshima City, Tokyo 171-0021日本" at bounding box center [608, 366] width 209 height 25
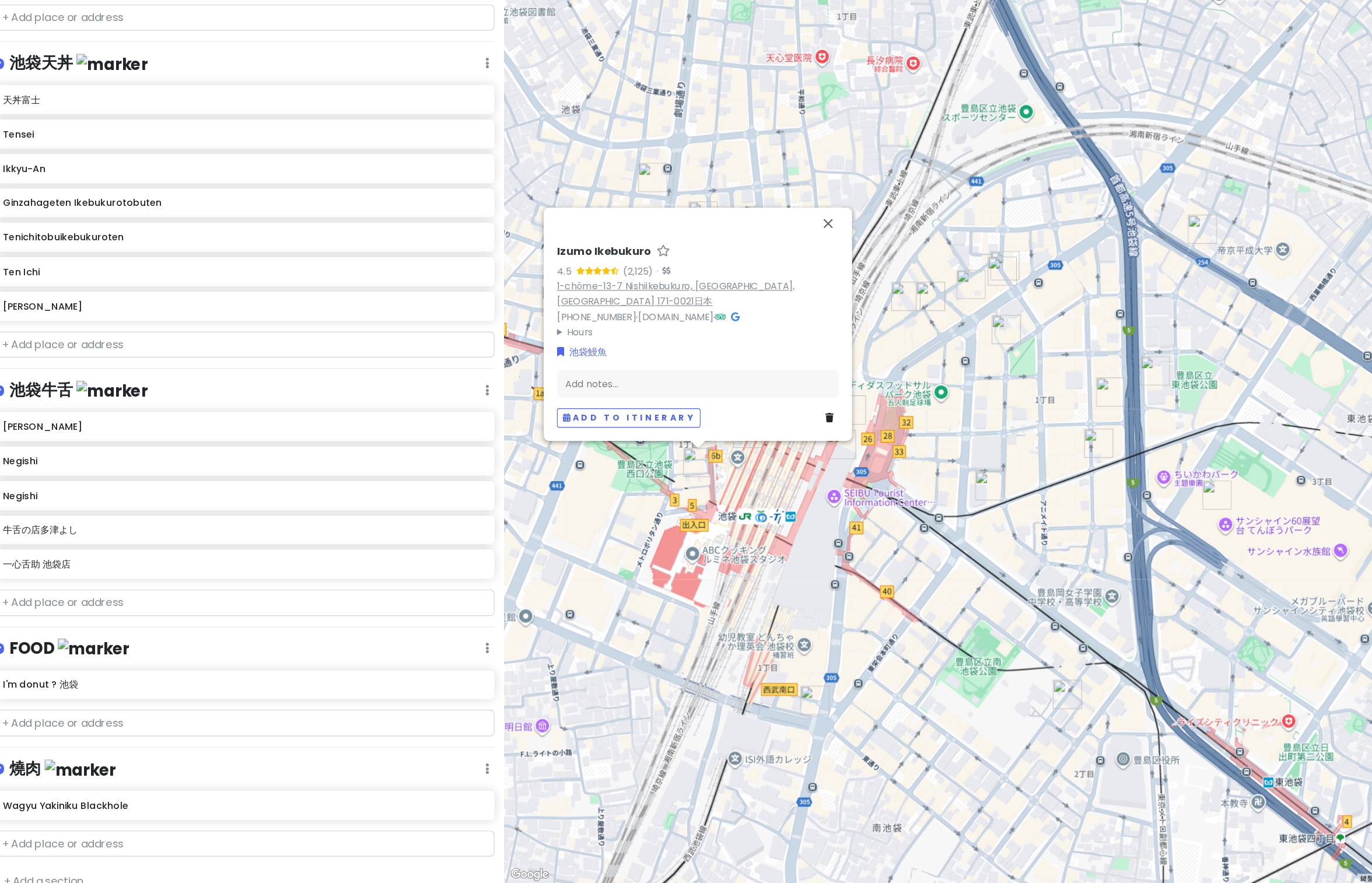
scroll to position [843, 0]
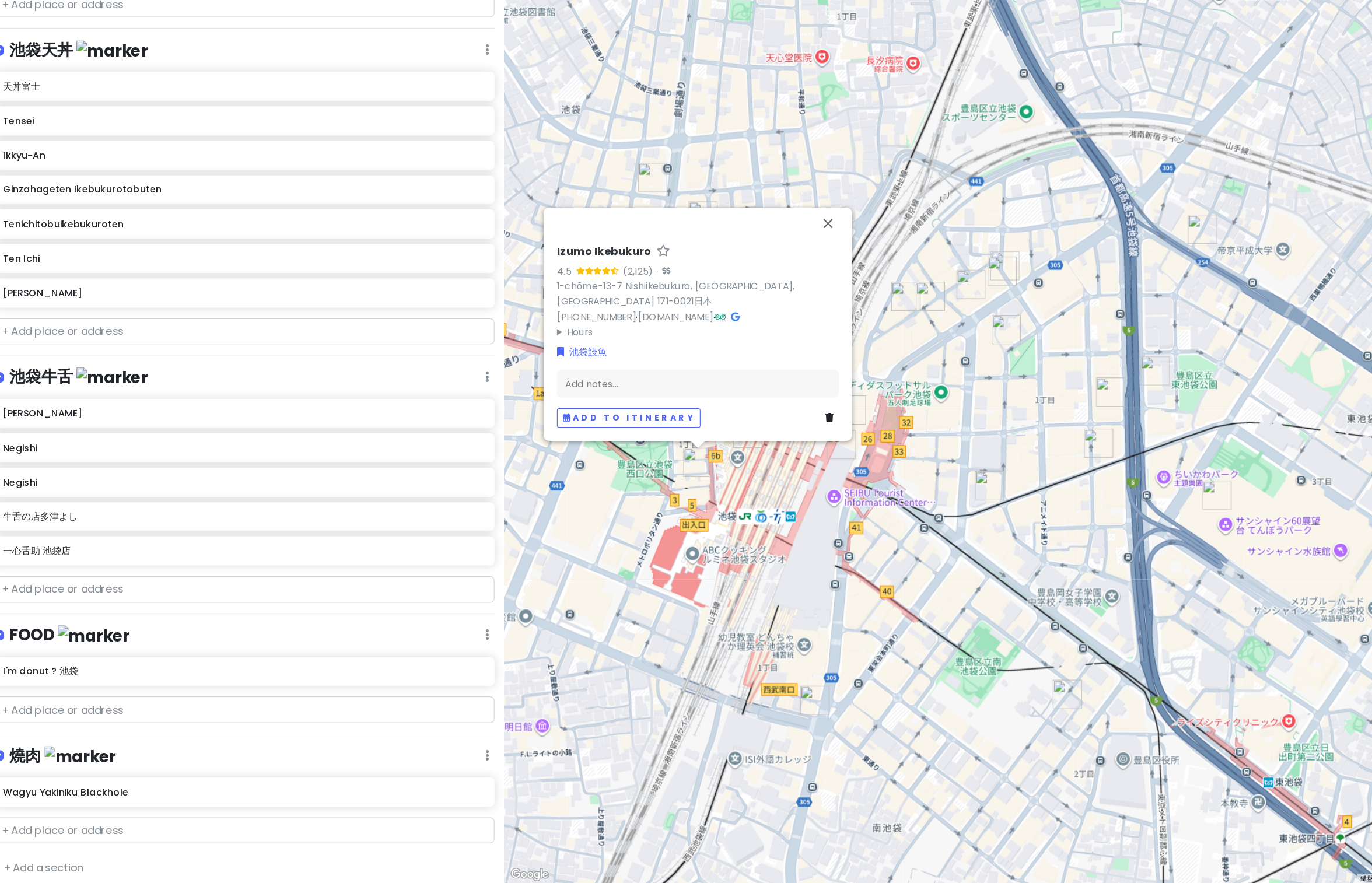
click at [123, 556] on h6 "Wagyu Yakiniku Blackhole" at bounding box center [228, 803] width 423 height 11
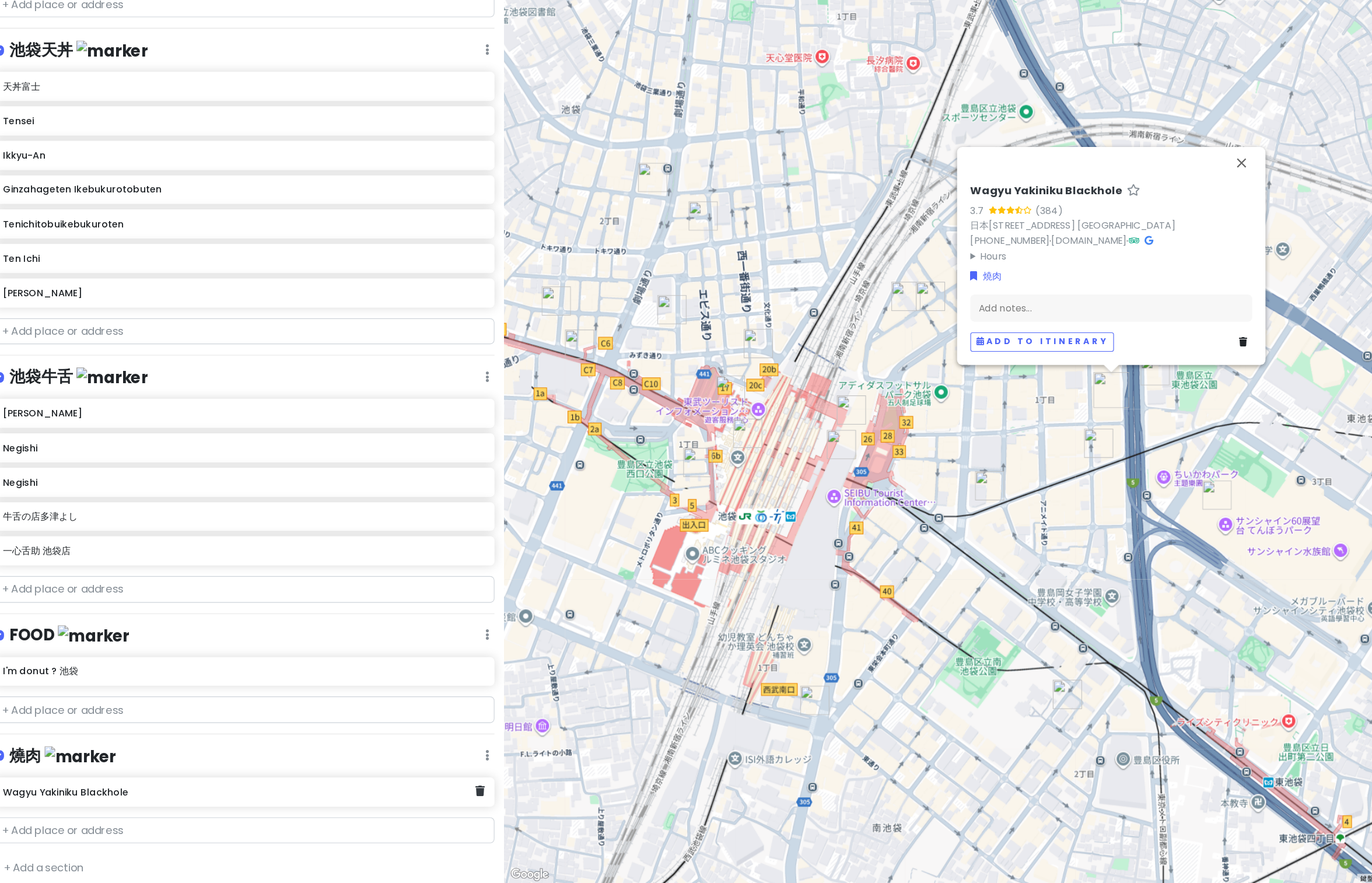
click at [971, 265] on div "Wagyu Yakiniku Blackhole 3.7 (384) 日本〒170-0013 Tokyo, Toshima City, Higashiikeb…" at bounding box center [989, 342] width 257 height 156
click at [1054, 304] on div "日本〒170-0013 Tokyo, Toshima City, Higashiikebukuro, 1-chōme−30−３ グランドスケープ池袋 B1F" at bounding box center [989, 310] width 248 height 13
click at [1046, 305] on link "日本〒170-0013 Tokyo, Toshima City, Higashiikebukuro, 1-chōme−30−３ グランドスケープ池袋 B1F" at bounding box center [955, 310] width 180 height 12
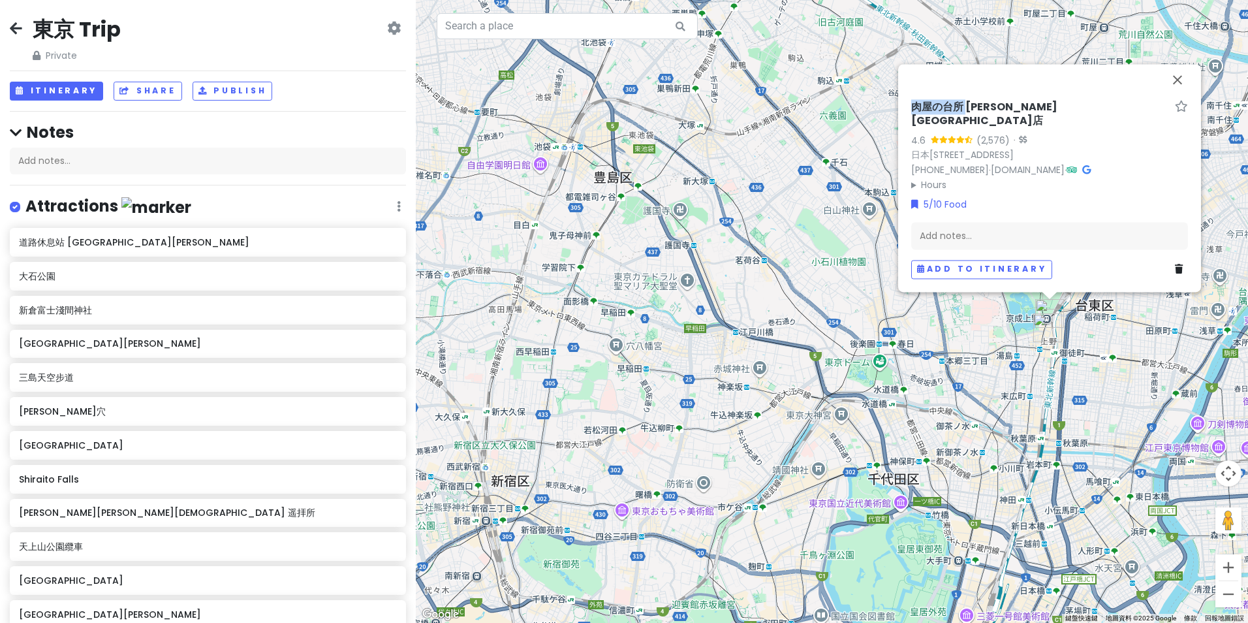
click at [19, 29] on icon at bounding box center [16, 28] width 12 height 10
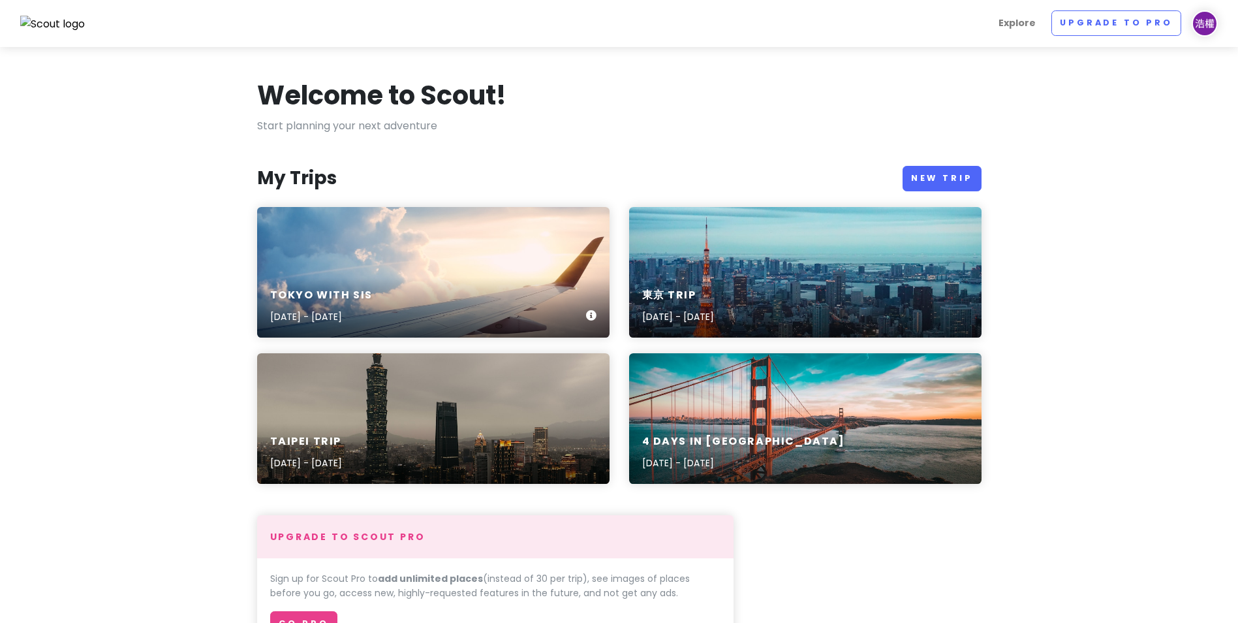
click at [443, 268] on div "[GEOGRAPHIC_DATA] with sis [DATE] - [DATE]" at bounding box center [433, 272] width 353 height 131
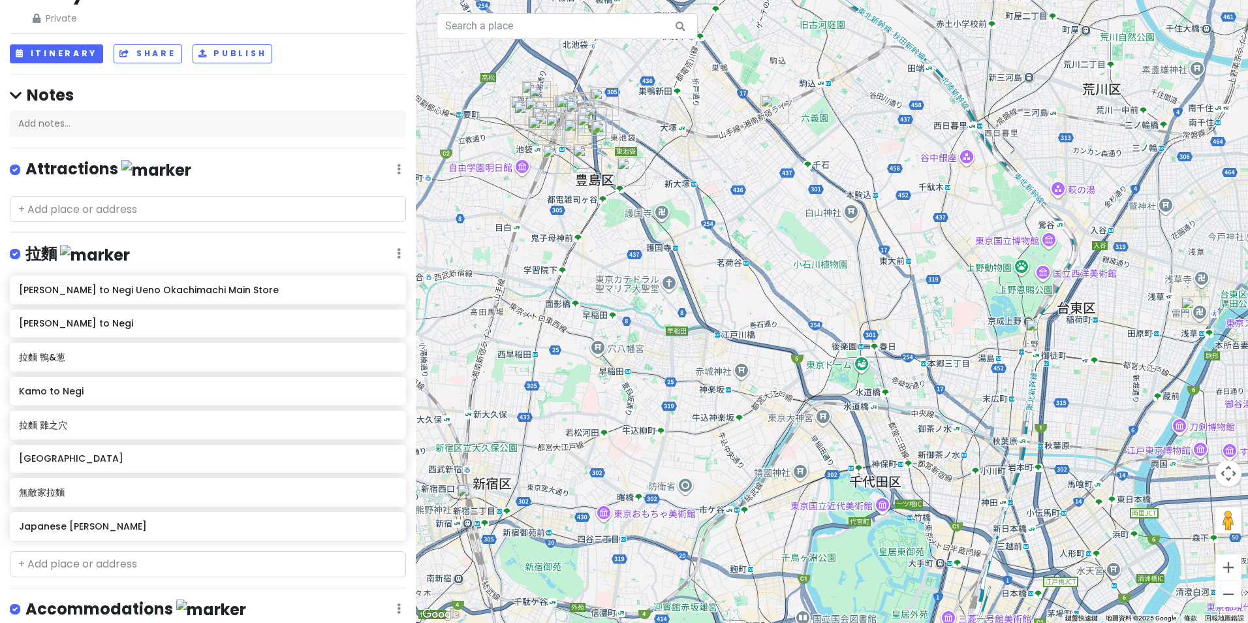
scroll to position [65, 0]
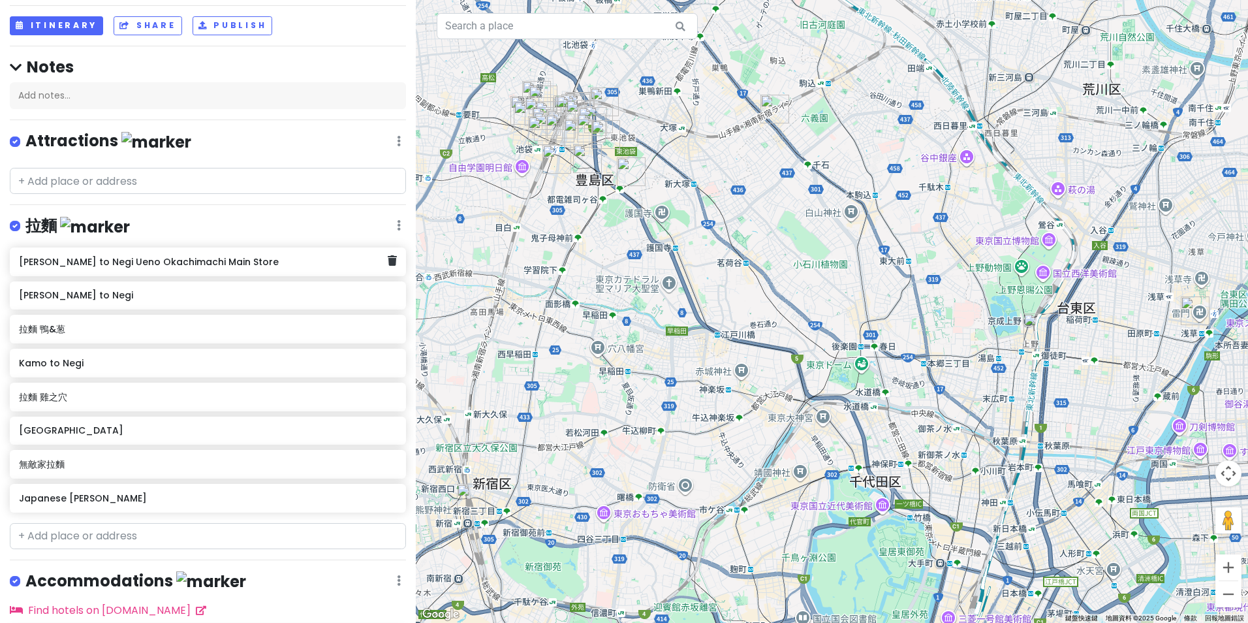
click at [320, 268] on div "[PERSON_NAME] to Negi Ueno Okachimachi Main Store" at bounding box center [203, 262] width 369 height 18
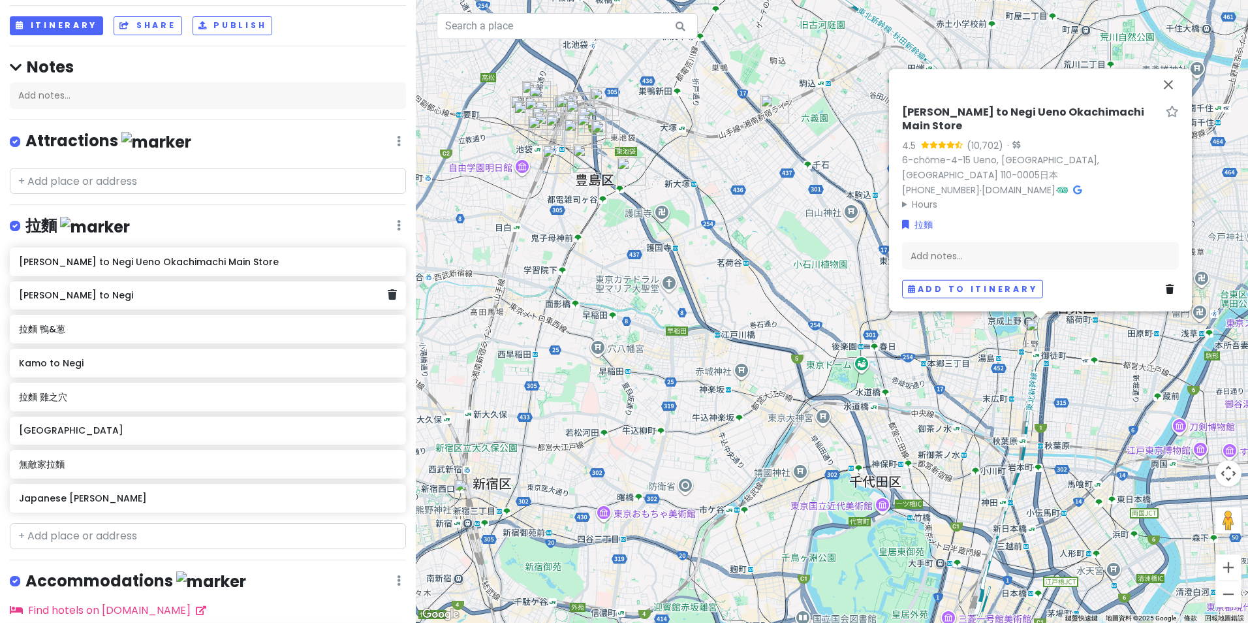
click at [307, 304] on div "[PERSON_NAME] to Negi" at bounding box center [208, 295] width 396 height 29
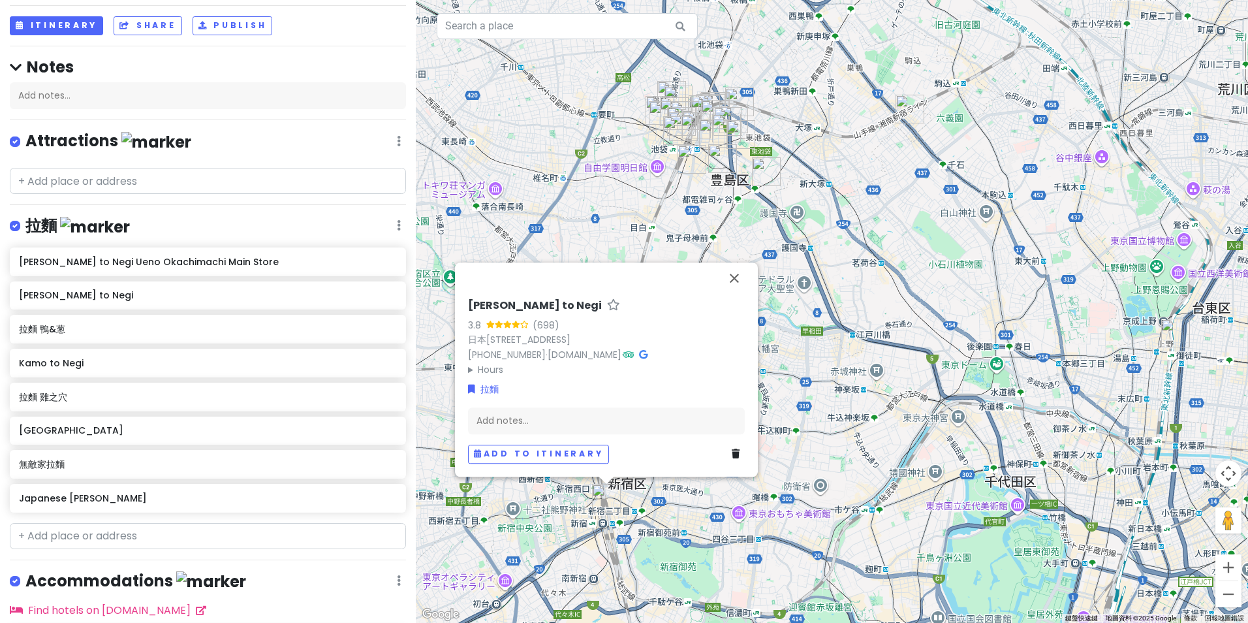
click at [302, 274] on div "Ramen Kamo to Negi Ueno Okachimachi Main Store Ramen Kamo to Negi 拉麵 鴨&葱 Kamo t…" at bounding box center [208, 382] width 416 height 270
click at [302, 265] on h6 "[PERSON_NAME] to Negi Ueno Okachimachi Main Store" at bounding box center [203, 262] width 369 height 12
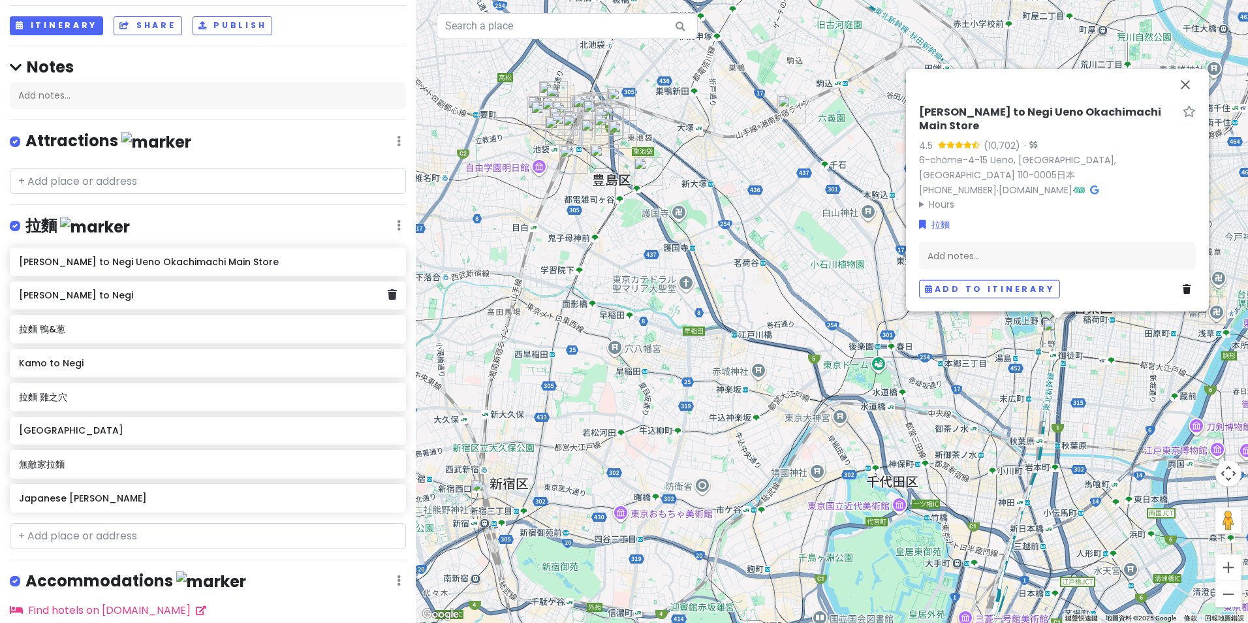
click at [302, 292] on h6 "[PERSON_NAME] to Negi" at bounding box center [203, 295] width 369 height 12
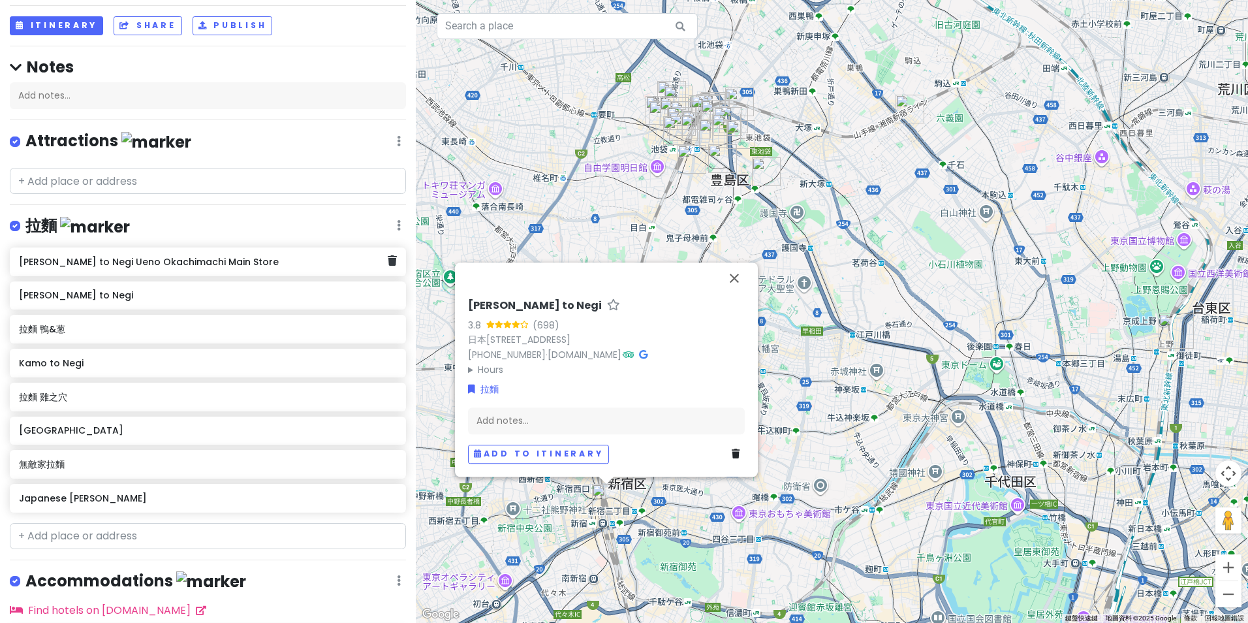
click at [253, 272] on div "[PERSON_NAME] to Negi Ueno Okachimachi Main Store" at bounding box center [208, 261] width 396 height 29
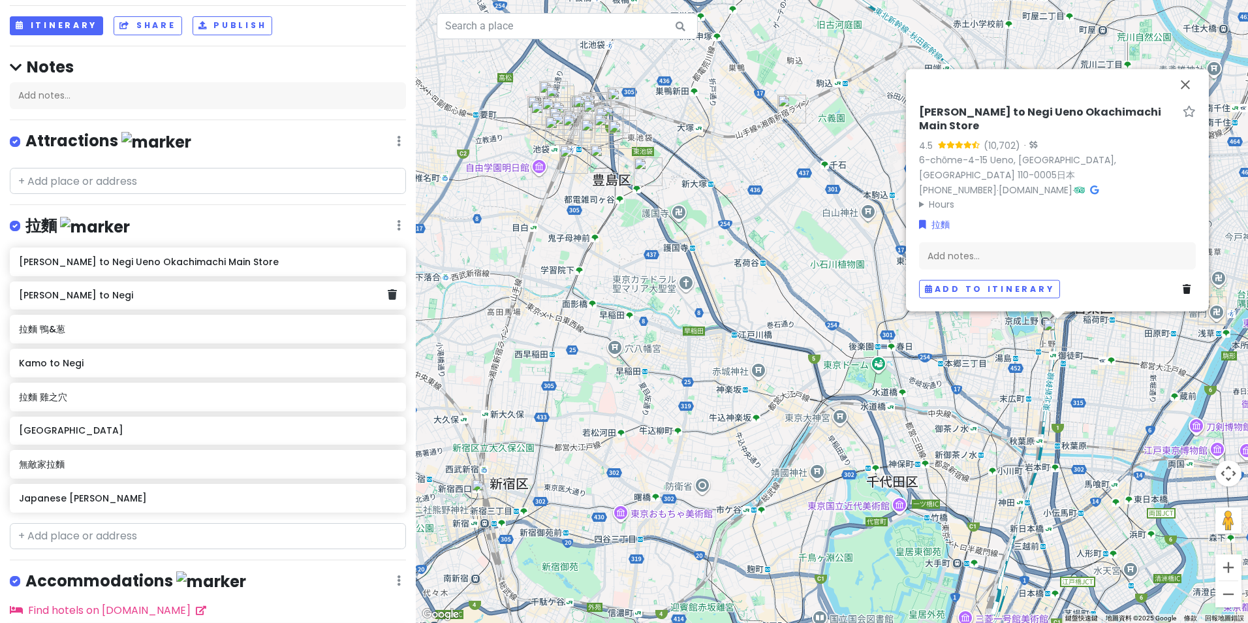
click at [226, 287] on div "[PERSON_NAME] to Negi" at bounding box center [203, 296] width 369 height 18
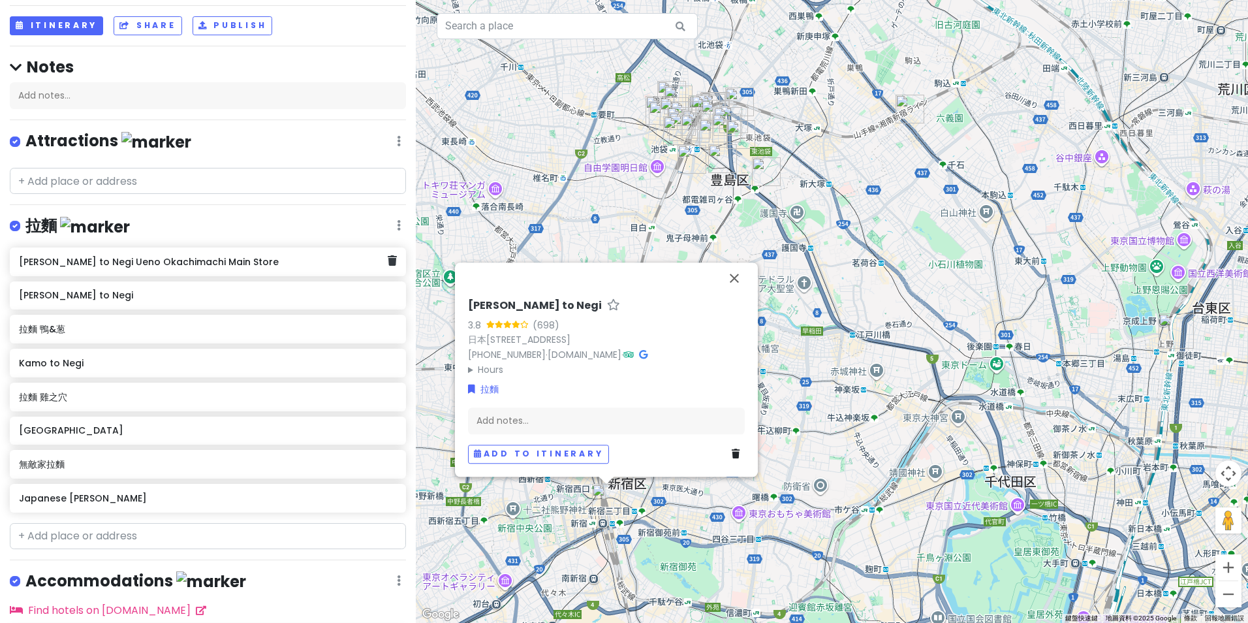
click at [243, 264] on h6 "[PERSON_NAME] to Negi Ueno Okachimachi Main Store" at bounding box center [203, 262] width 369 height 12
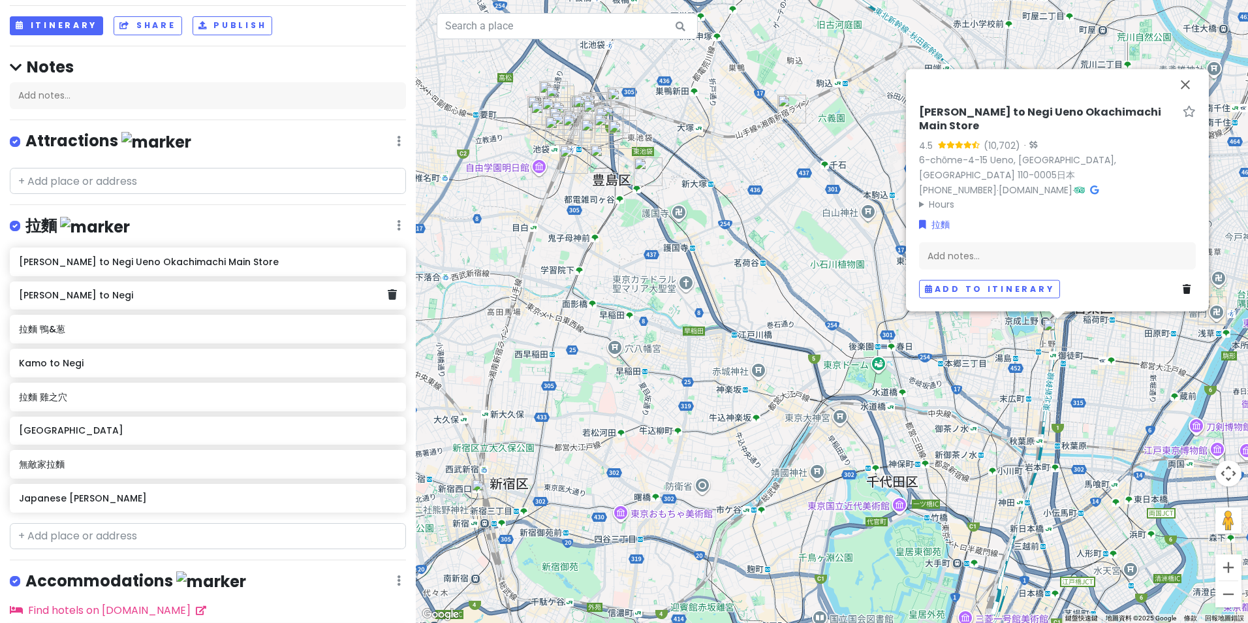
click at [226, 294] on h6 "[PERSON_NAME] to Negi" at bounding box center [203, 295] width 369 height 12
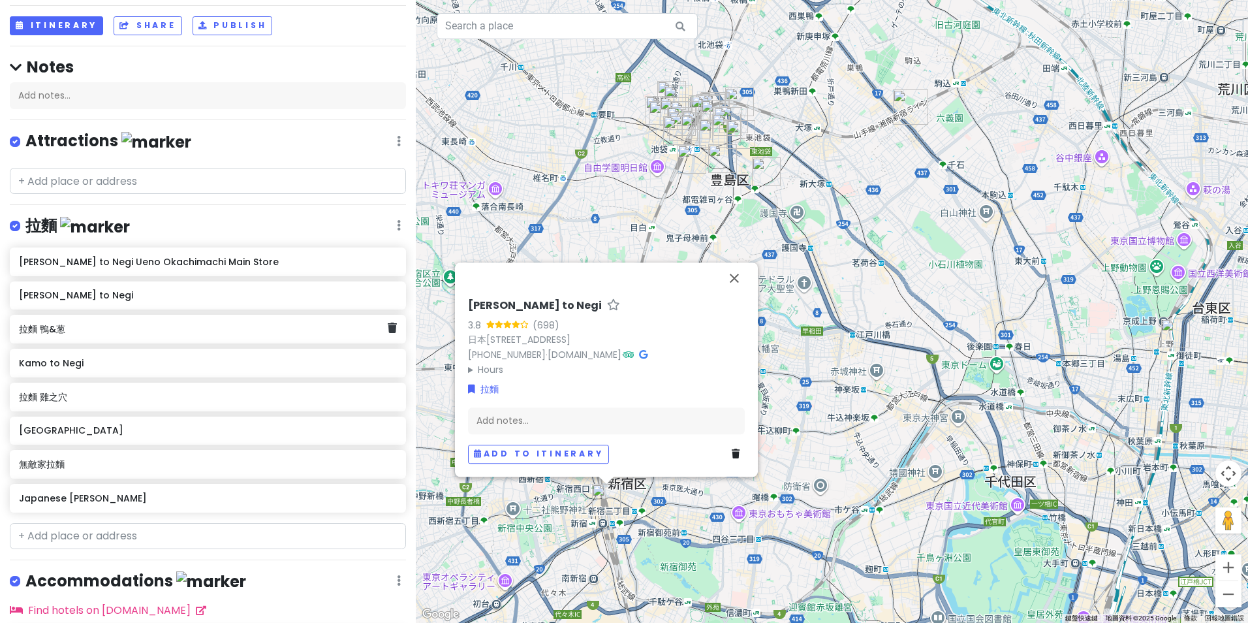
drag, startPoint x: 215, startPoint y: 317, endPoint x: 209, endPoint y: 337, distance: 21.1
click at [209, 337] on div "拉麵 鴨&葱" at bounding box center [208, 329] width 396 height 29
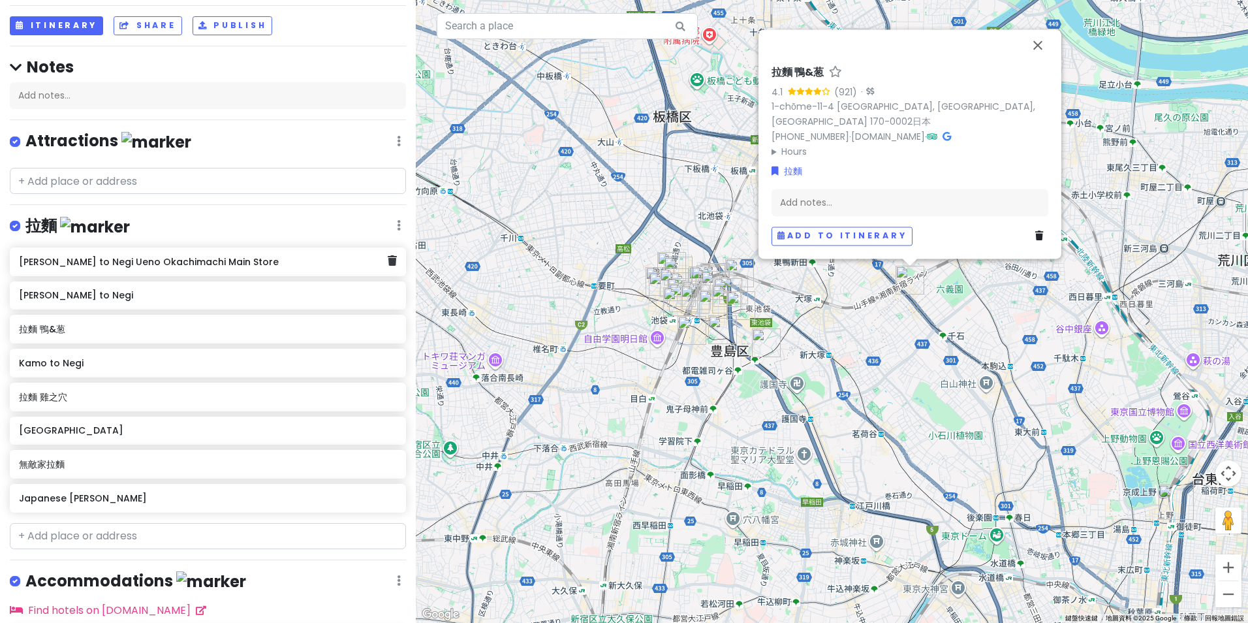
click at [227, 270] on div "[PERSON_NAME] to Negi Ueno Okachimachi Main Store" at bounding box center [208, 261] width 396 height 29
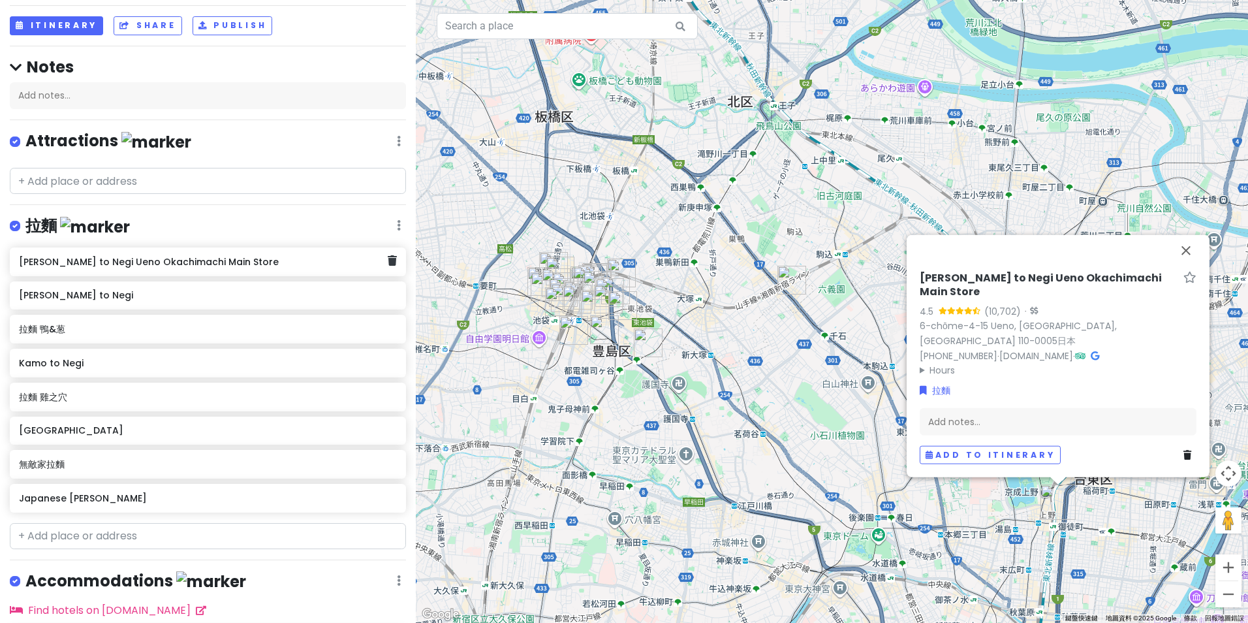
click at [213, 270] on div "[PERSON_NAME] to Negi Ueno Okachimachi Main Store" at bounding box center [208, 261] width 396 height 29
click at [223, 263] on h6 "[PERSON_NAME] to Negi Ueno Okachimachi Main Store" at bounding box center [203, 262] width 369 height 12
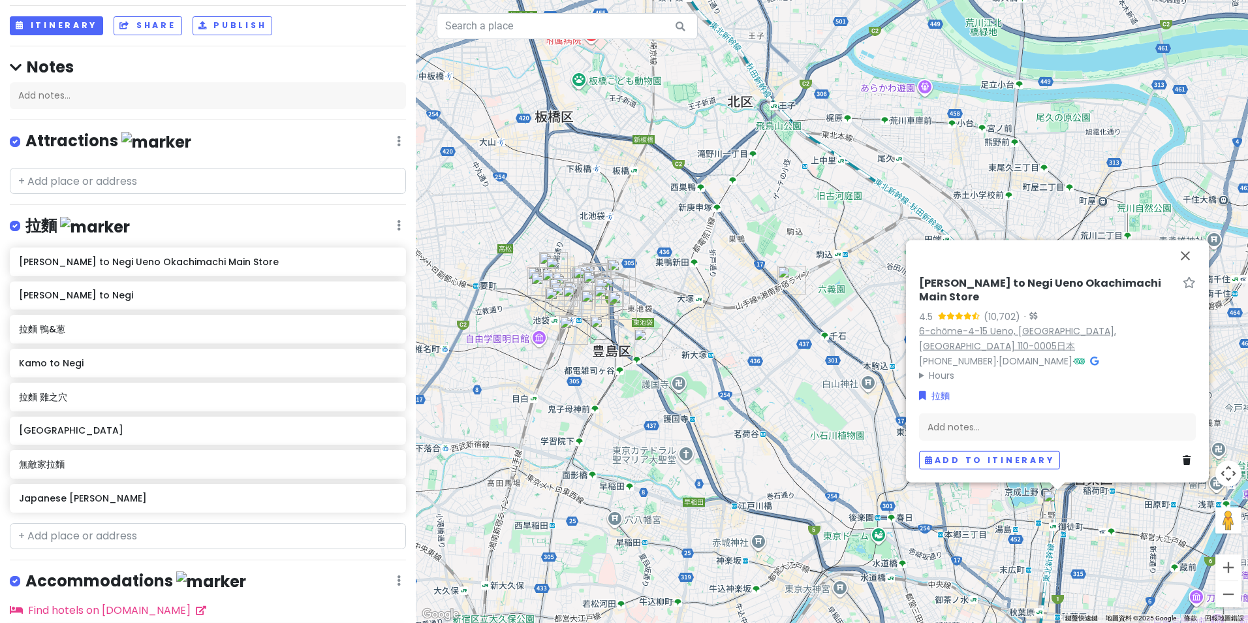
click at [990, 342] on link "6-chōme-4-15 Ueno, [GEOGRAPHIC_DATA], [GEOGRAPHIC_DATA] 110-0005日本" at bounding box center [1017, 338] width 197 height 28
click at [144, 275] on div "Ramen Kamo to Negi Ueno Okachimachi Main Store Ramen Kamo to Negi 拉麵 鴨&葱 Kamo t…" at bounding box center [208, 382] width 416 height 270
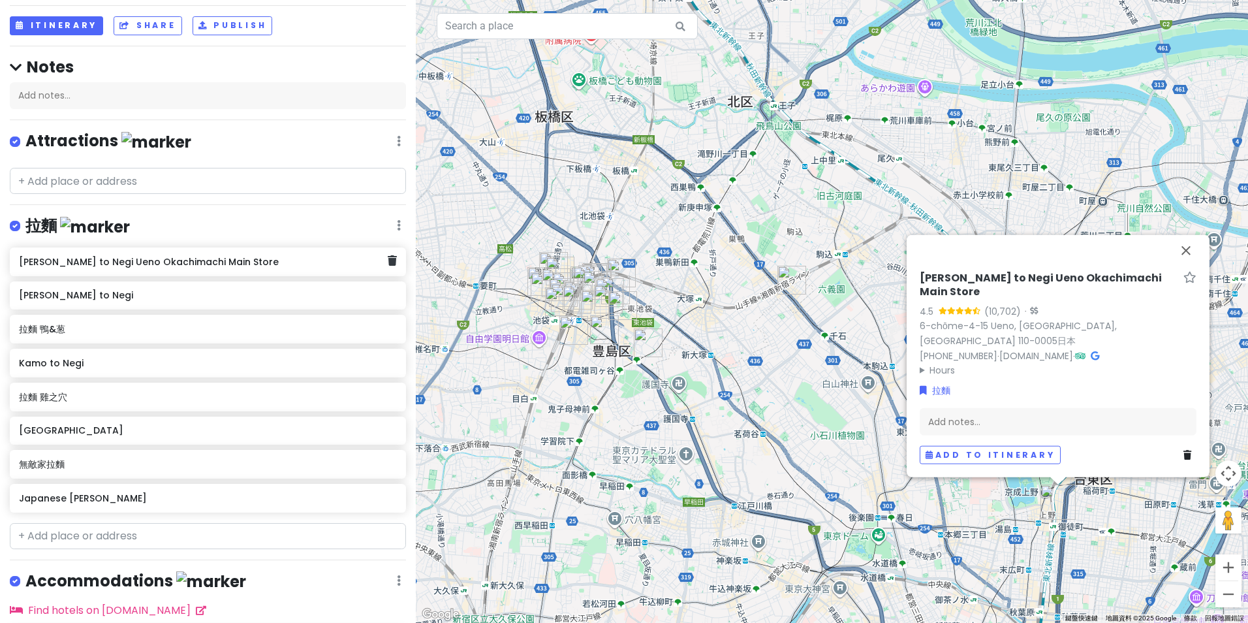
click at [146, 270] on div "[PERSON_NAME] to Negi Ueno Okachimachi Main Store" at bounding box center [208, 261] width 396 height 29
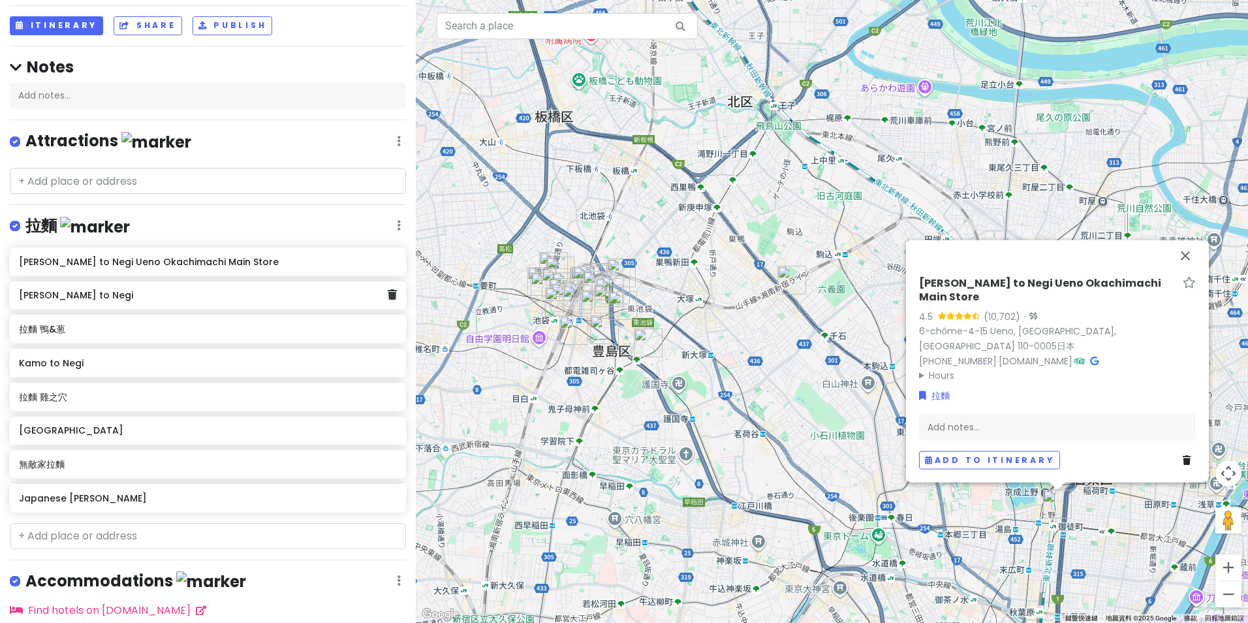
click at [138, 304] on div "[PERSON_NAME] to Negi" at bounding box center [208, 295] width 396 height 29
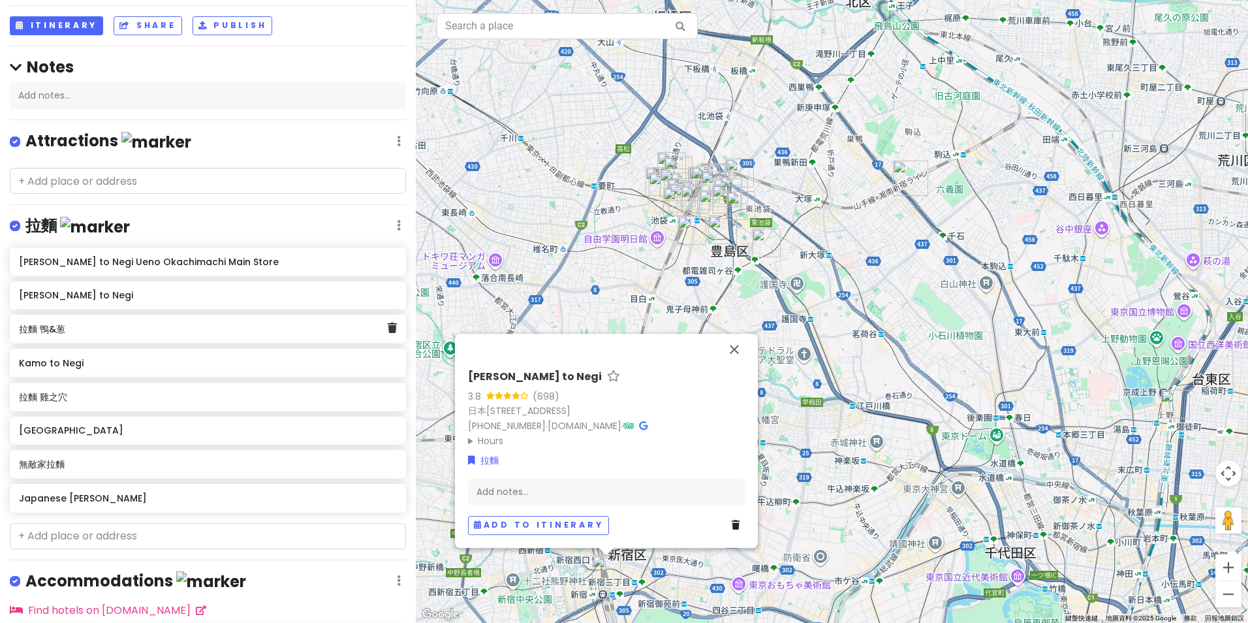
click at [129, 331] on h6 "拉麵 鴨&葱" at bounding box center [203, 329] width 369 height 12
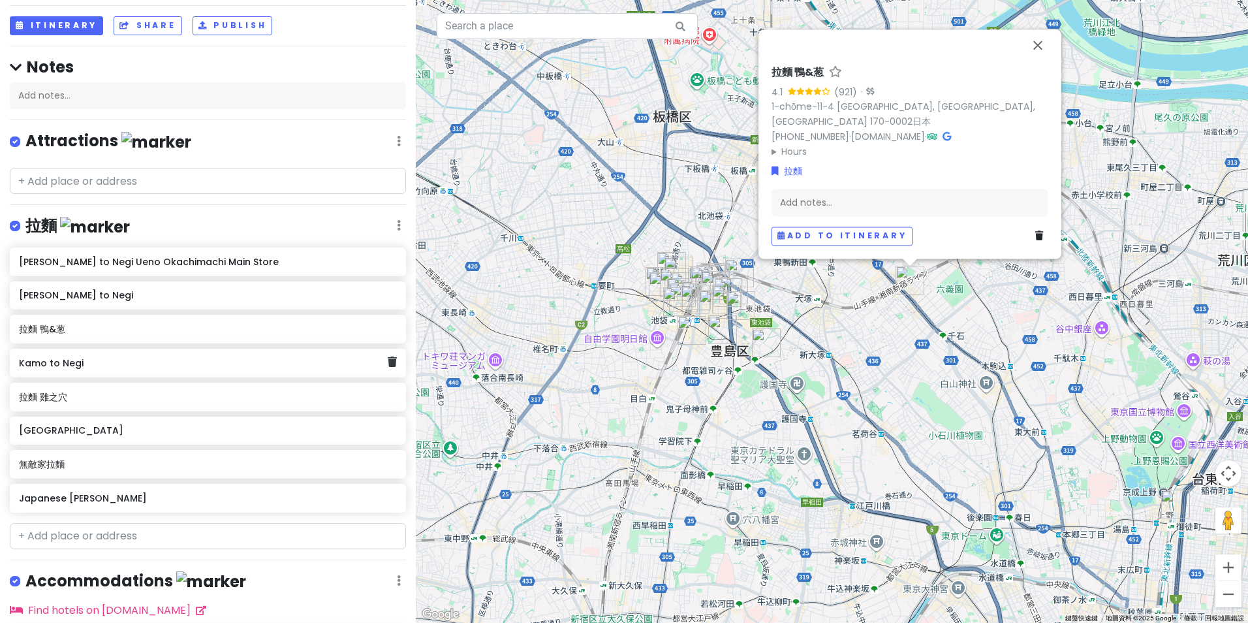
click at [122, 364] on h6 "Kamo to Negi" at bounding box center [203, 363] width 369 height 12
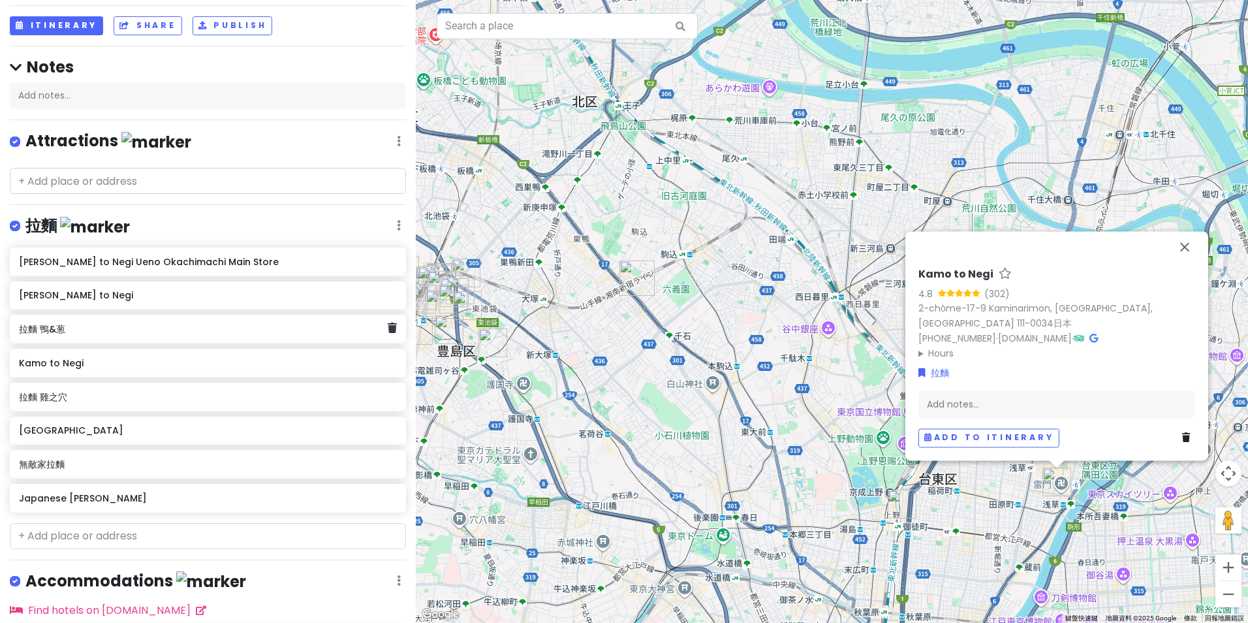
click at [128, 340] on div "拉麵 鴨&葱" at bounding box center [208, 329] width 396 height 29
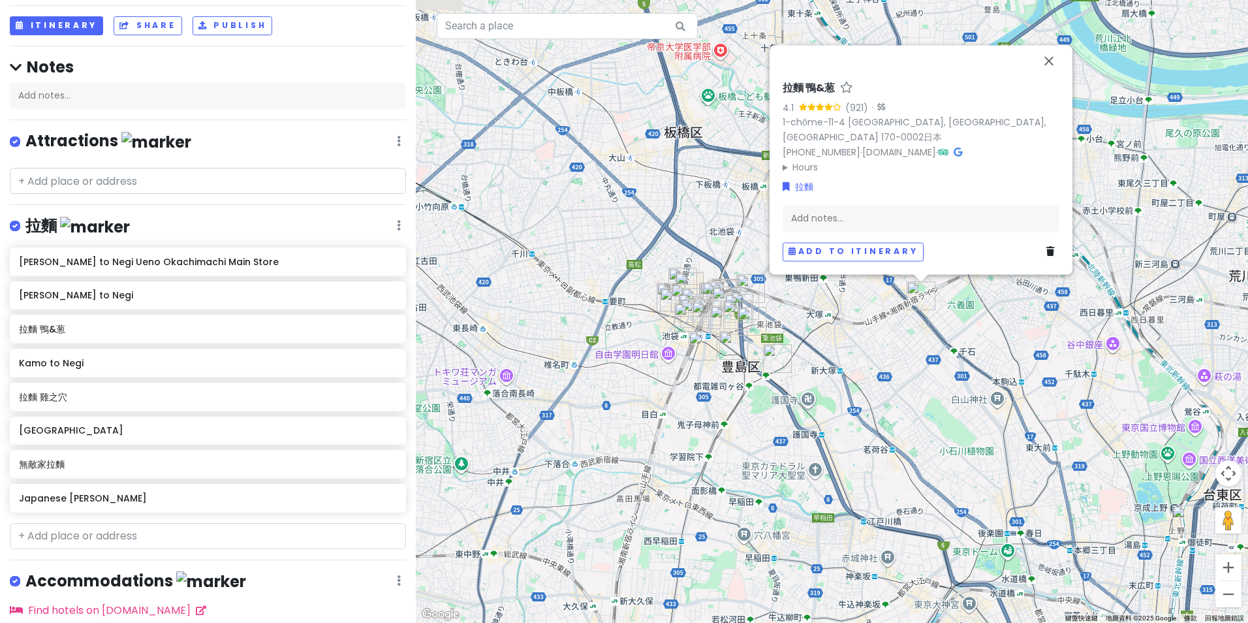
drag, startPoint x: 522, startPoint y: 408, endPoint x: 785, endPoint y: 423, distance: 263.5
click at [784, 423] on div "拉麵 鴨&葱 4.1 (921) · 1-chōme-11-4 [GEOGRAPHIC_DATA], [GEOGRAPHIC_DATA], [GEOGRAPH…" at bounding box center [832, 311] width 832 height 623
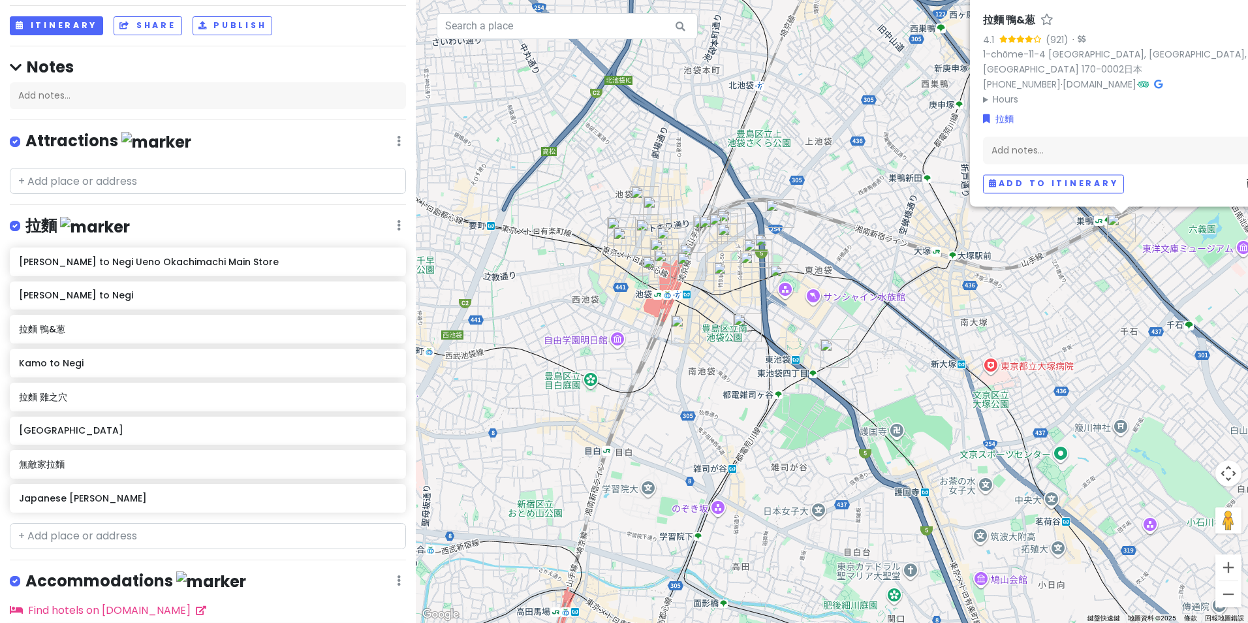
drag, startPoint x: 663, startPoint y: 357, endPoint x: 714, endPoint y: 426, distance: 85.9
click at [714, 426] on div "拉麵 鴨&葱 4.1 (921) · 1-chōme-11-4 [GEOGRAPHIC_DATA], [GEOGRAPHIC_DATA], [GEOGRAPH…" at bounding box center [832, 311] width 832 height 623
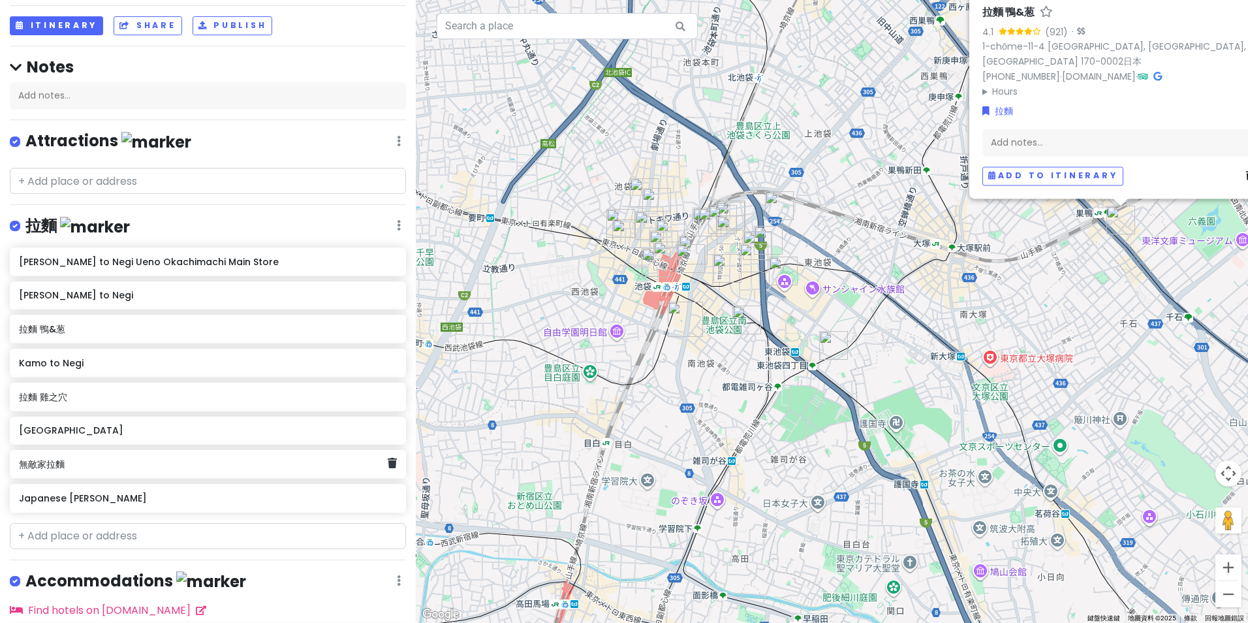
click at [116, 462] on h6 "無敵家拉麵" at bounding box center [203, 464] width 369 height 12
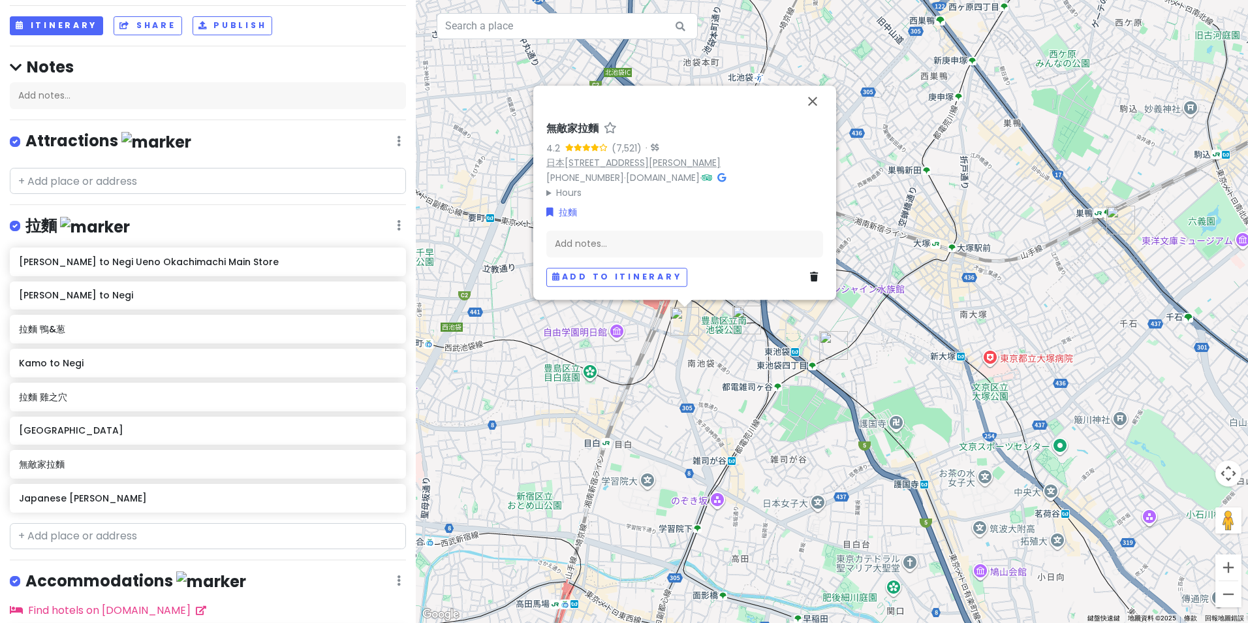
click at [668, 156] on link "日本[STREET_ADDRESS][PERSON_NAME]" at bounding box center [633, 162] width 174 height 13
click at [819, 87] on button "關閉" at bounding box center [812, 101] width 31 height 31
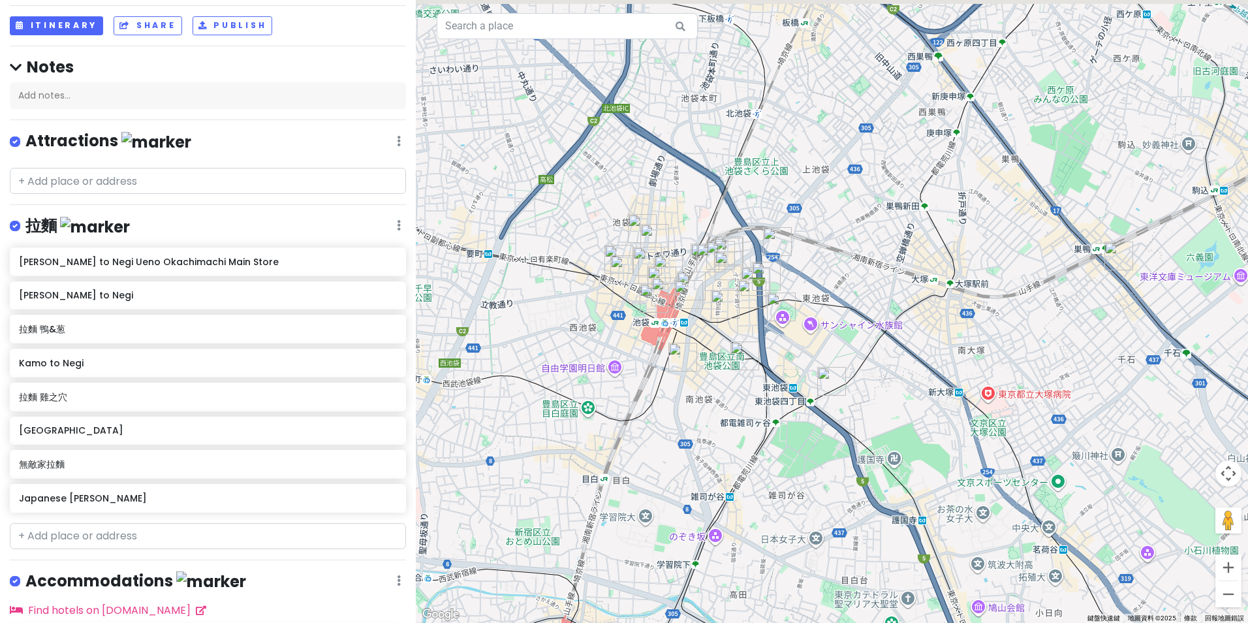
drag, startPoint x: 664, startPoint y: 305, endPoint x: 667, endPoint y: 333, distance: 28.3
click at [662, 345] on div at bounding box center [832, 311] width 832 height 623
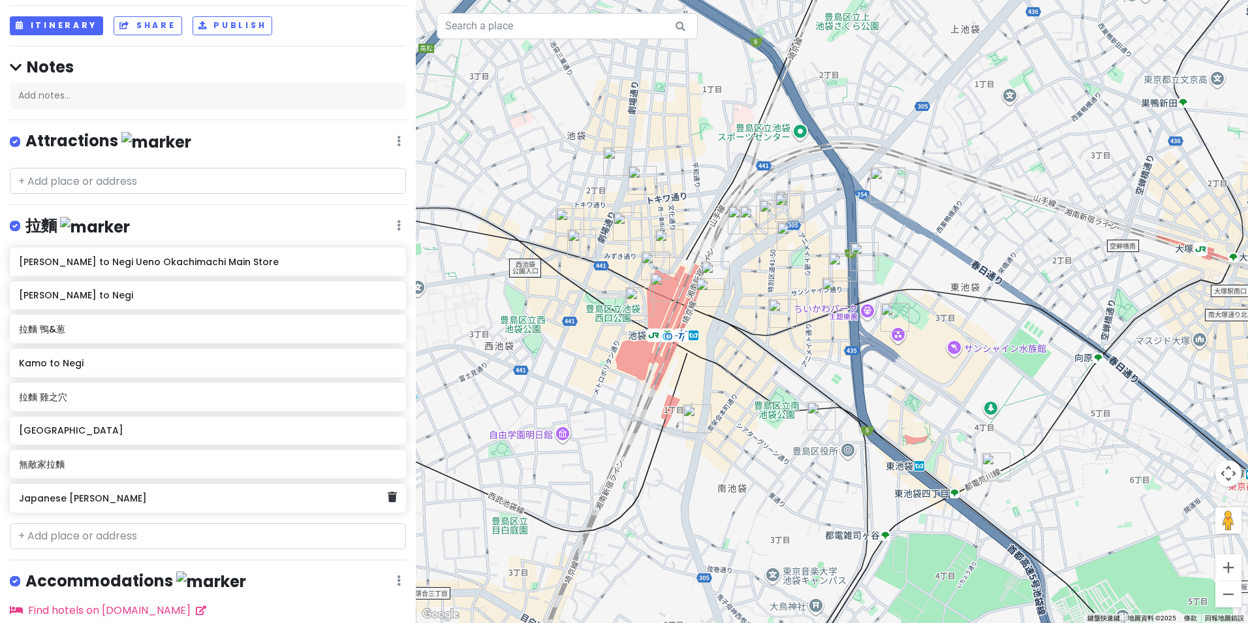
click at [163, 507] on div "Japanese [PERSON_NAME]" at bounding box center [208, 498] width 396 height 29
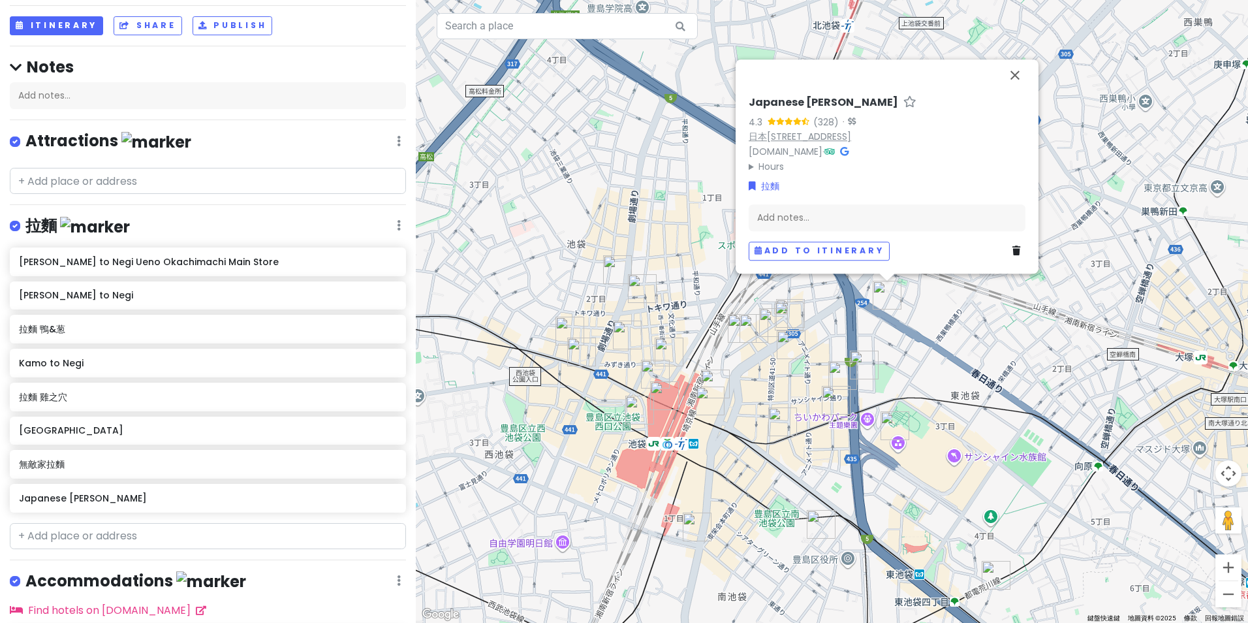
click at [851, 133] on link "日本[STREET_ADDRESS]" at bounding box center [800, 136] width 102 height 13
click at [153, 460] on h6 "無敵家拉麵" at bounding box center [203, 464] width 369 height 12
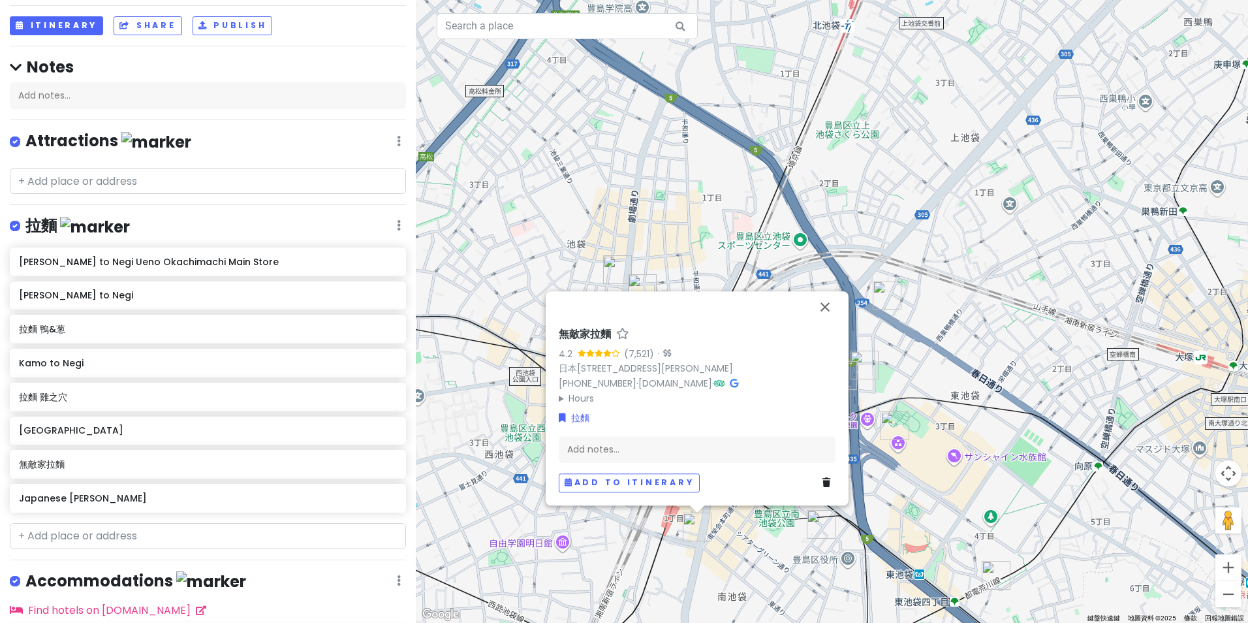
click at [563, 398] on summary "Hours" at bounding box center [697, 398] width 277 height 14
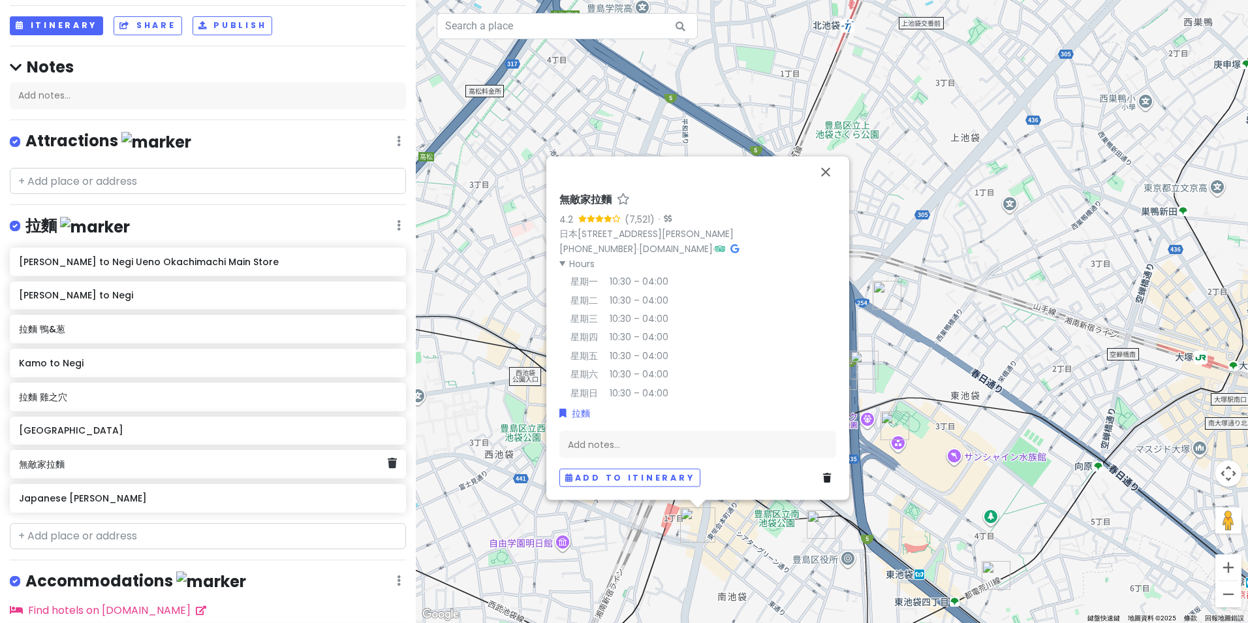
click at [135, 466] on h6 "無敵家拉麵" at bounding box center [203, 464] width 369 height 12
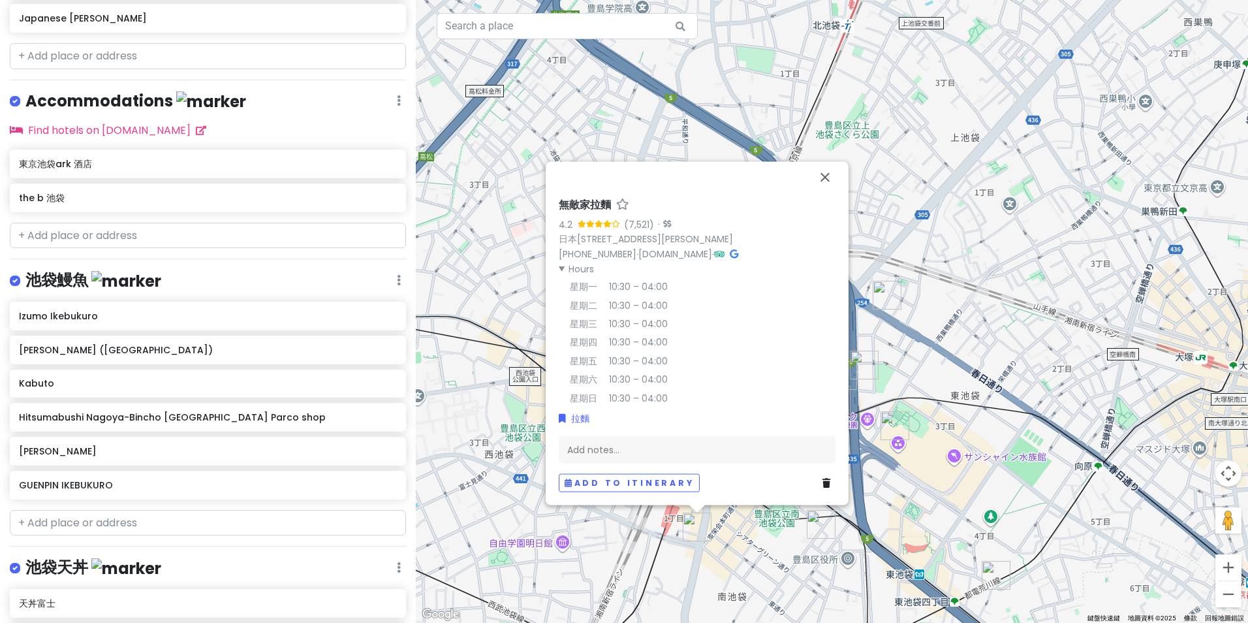
scroll to position [588, 0]
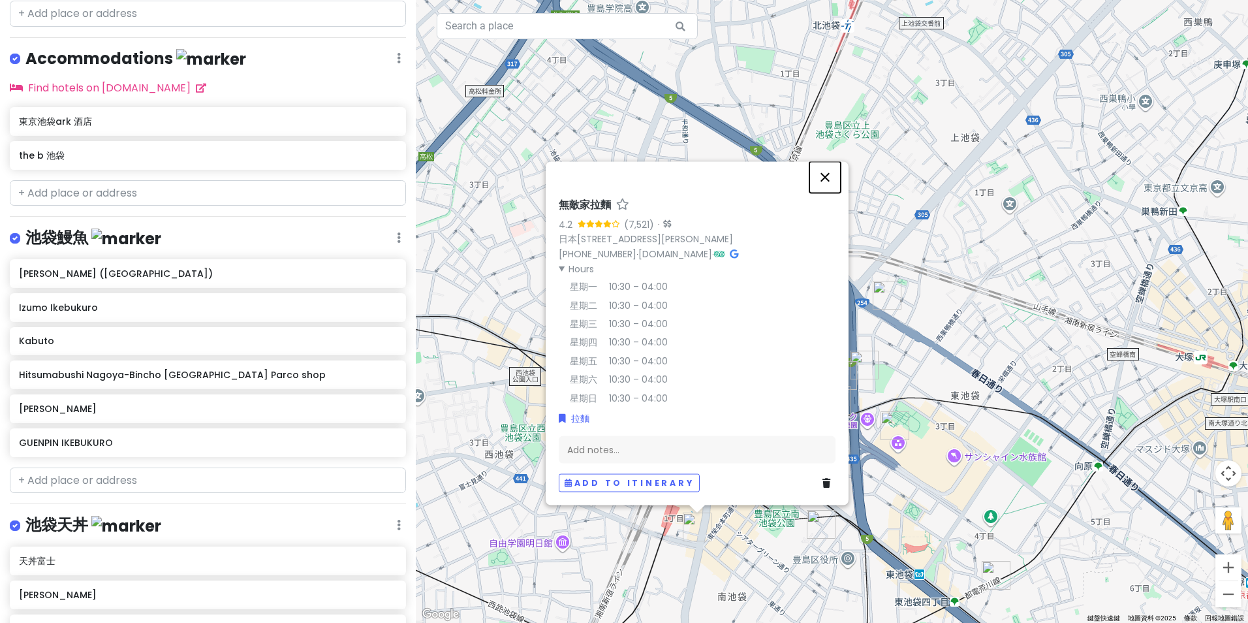
click at [824, 174] on button "關閉" at bounding box center [824, 177] width 31 height 31
